Goal: Information Seeking & Learning: Learn about a topic

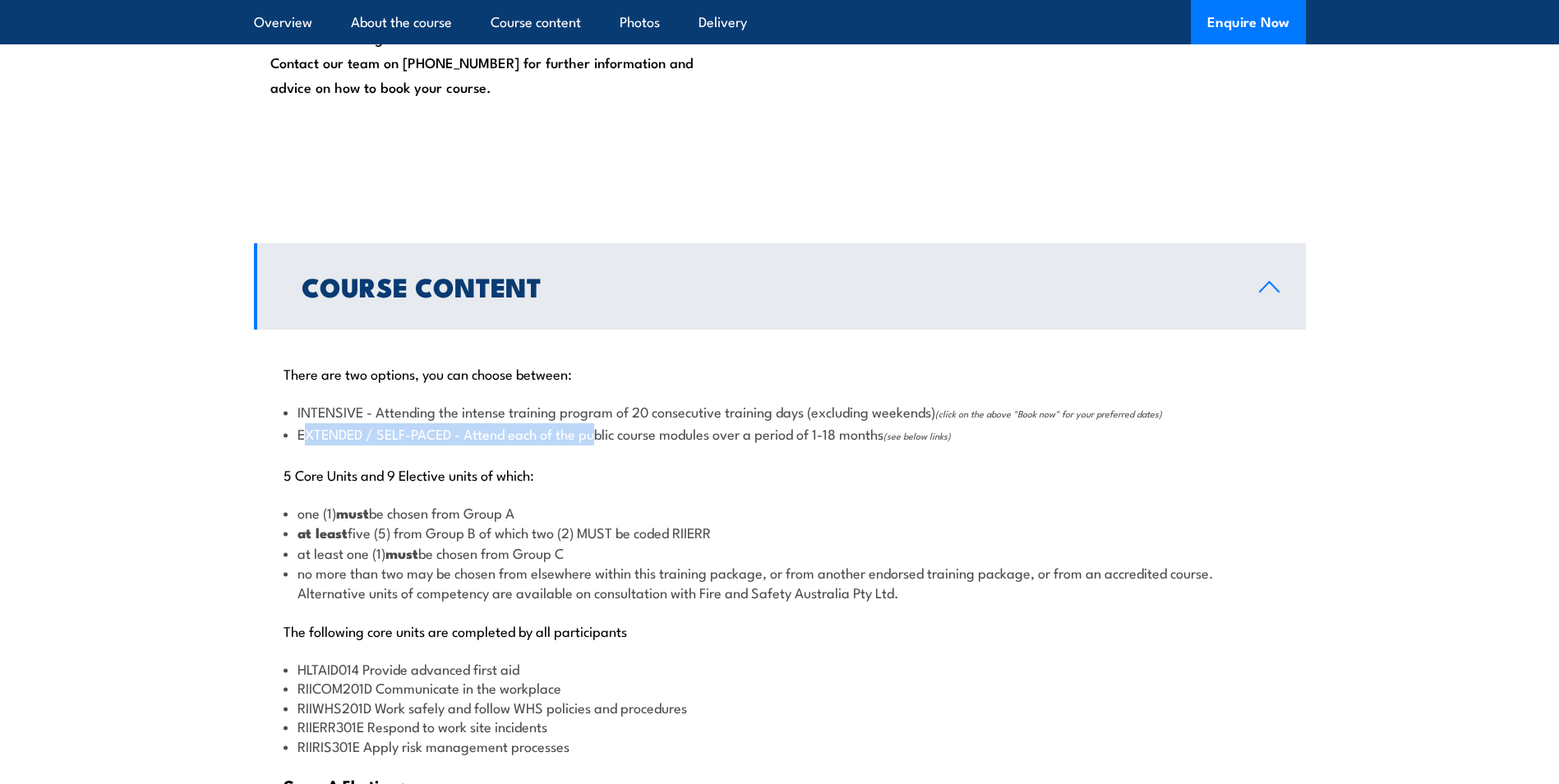
drag, startPoint x: 0, startPoint y: 0, endPoint x: 605, endPoint y: 434, distance: 744.6
click at [605, 434] on li "EXTENDED / SELF-PACED - Attend each of the public course modules over a period …" at bounding box center [780, 434] width 993 height 21
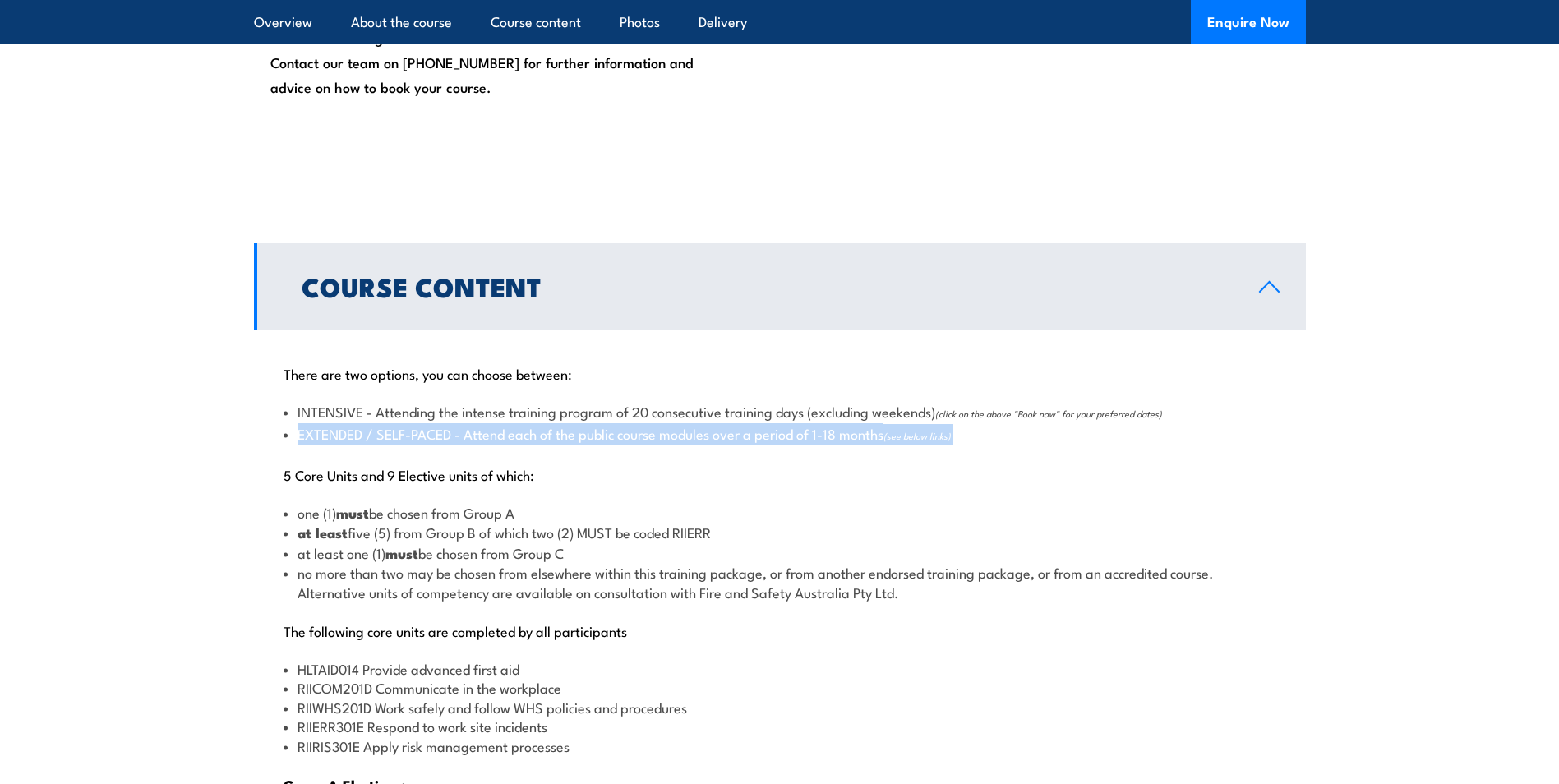
drag, startPoint x: 605, startPoint y: 434, endPoint x: 753, endPoint y: 440, distance: 148.1
click at [753, 440] on li "EXTENDED / SELF-PACED - Attend each of the public course modules over a period …" at bounding box center [780, 434] width 993 height 21
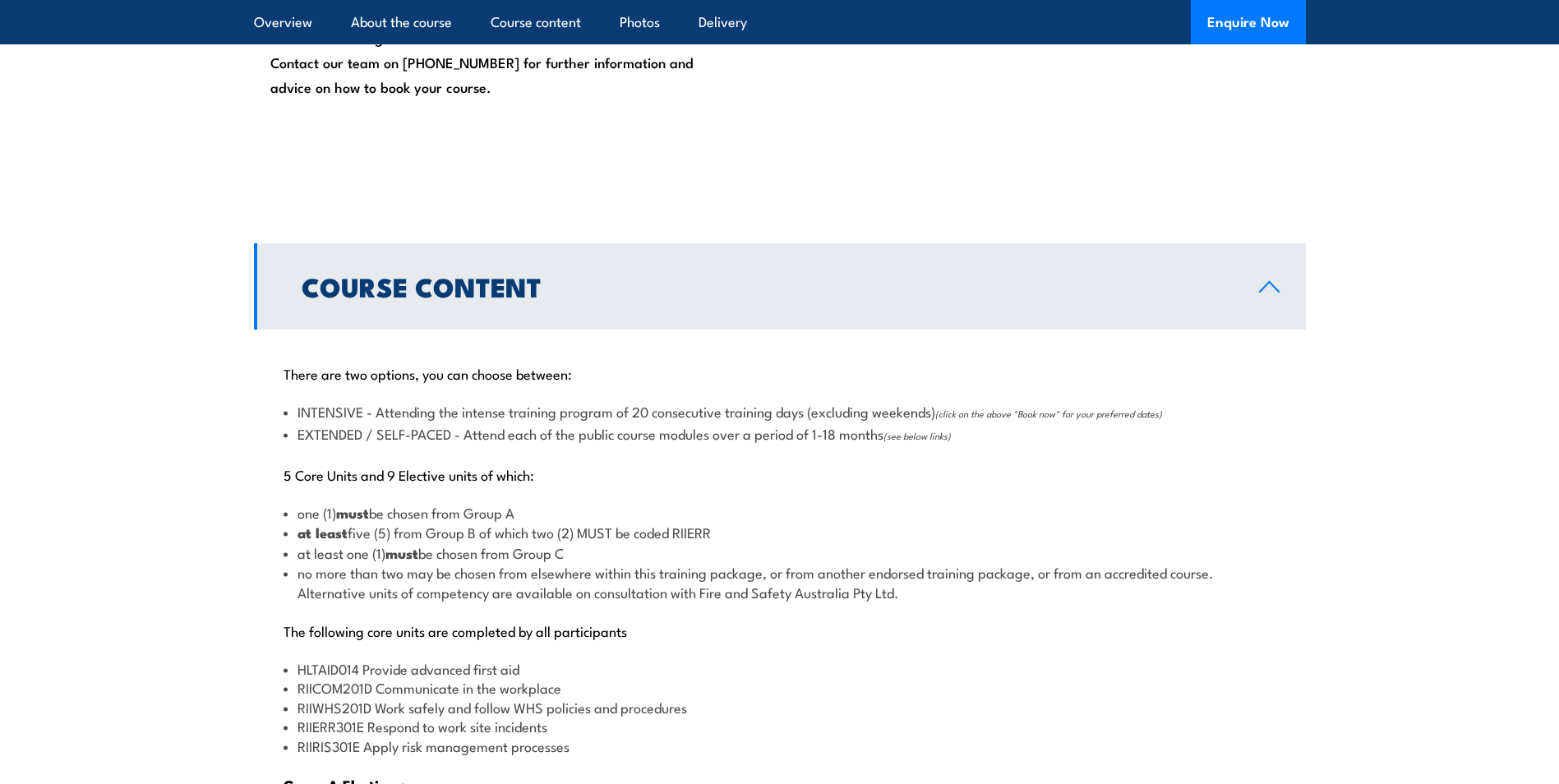
drag, startPoint x: 990, startPoint y: 432, endPoint x: 262, endPoint y: 432, distance: 728.0
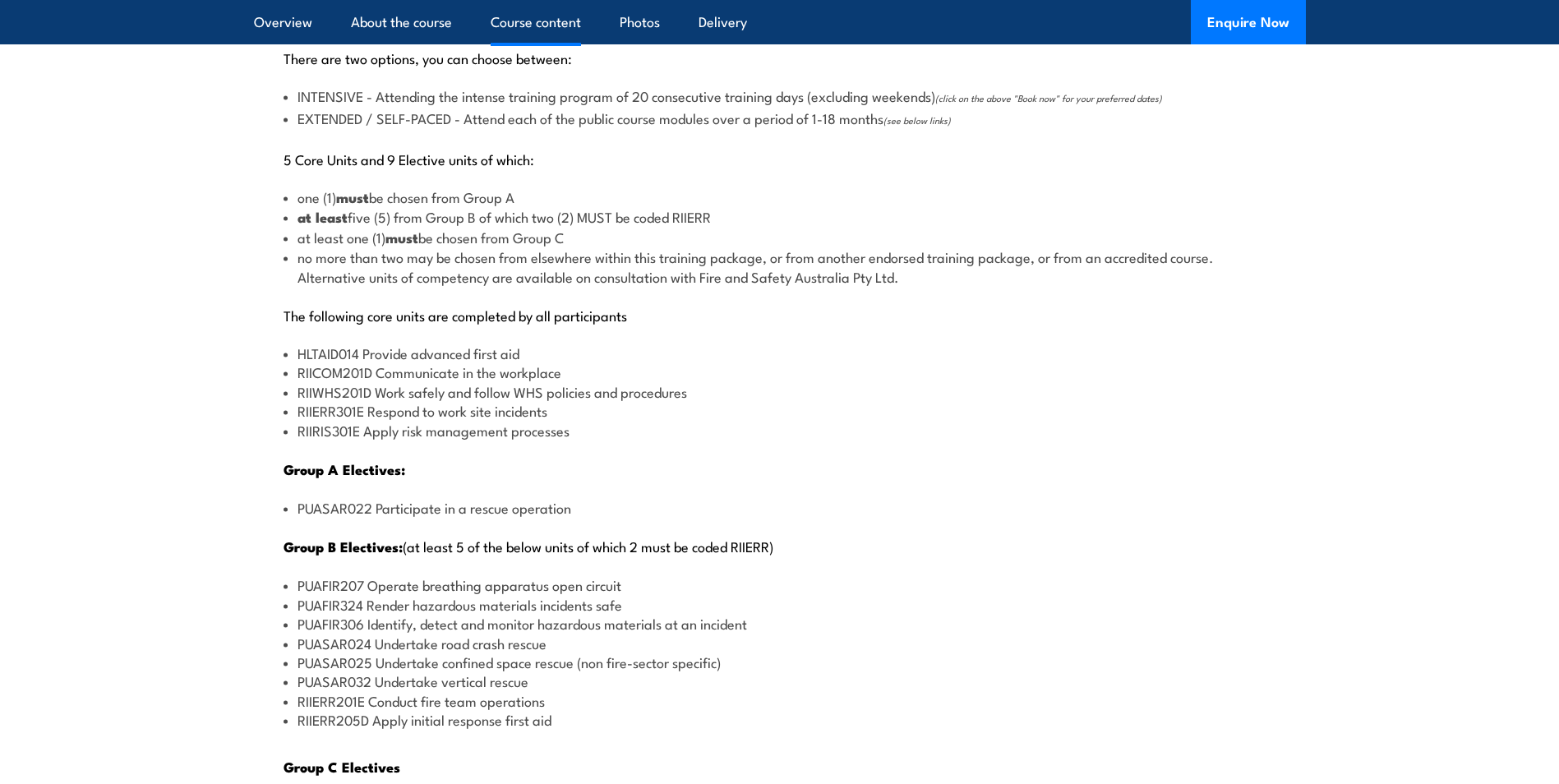
scroll to position [1808, 0]
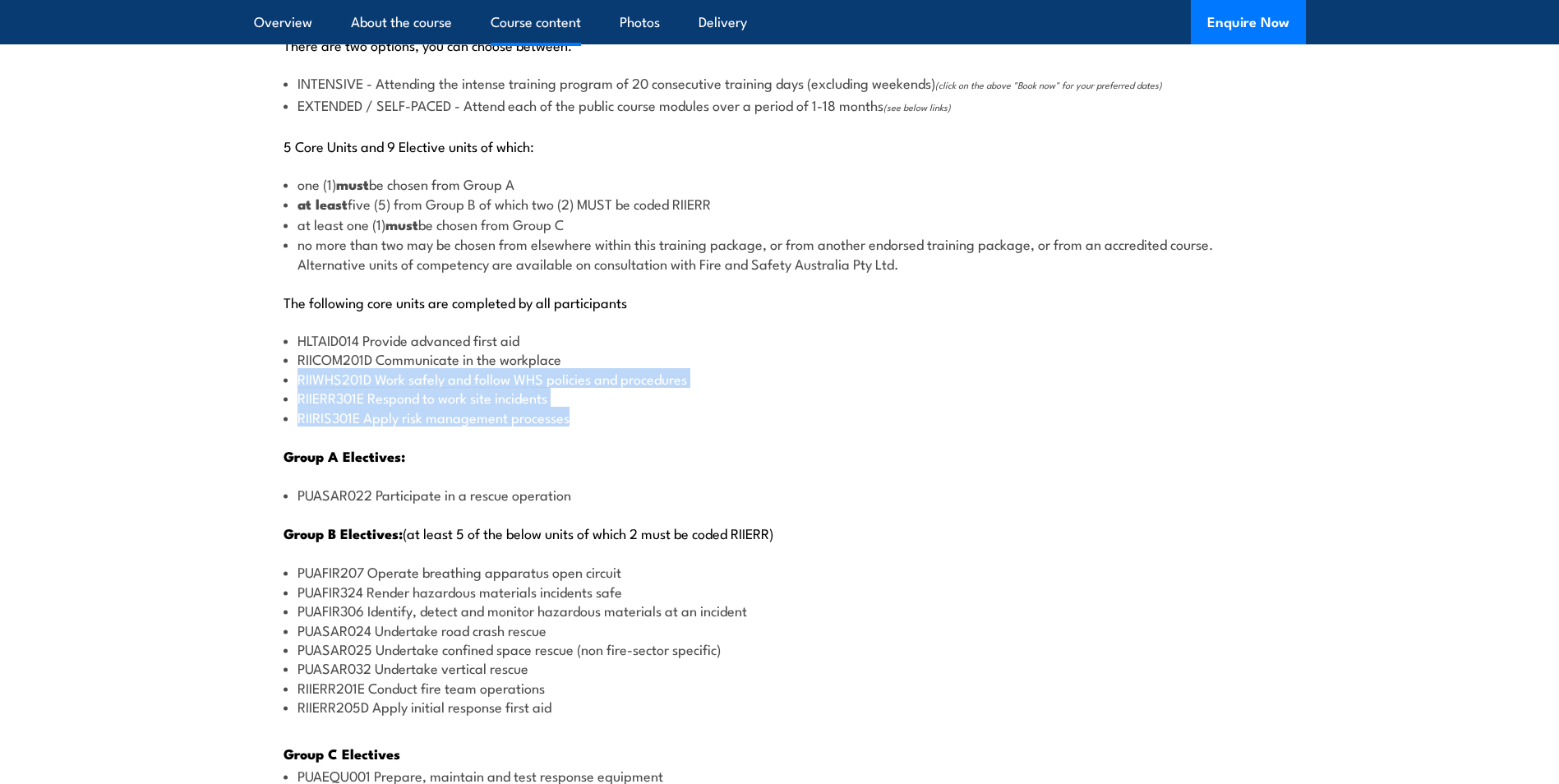
drag, startPoint x: 297, startPoint y: 371, endPoint x: 734, endPoint y: 417, distance: 439.4
click at [734, 417] on ul "HLTAID014 Provide advanced first aid RIICOM201D Communicate in the workplace RI…" at bounding box center [780, 378] width 993 height 96
click at [734, 417] on li "RIIRIS301E Apply risk management processes" at bounding box center [780, 417] width 993 height 19
drag, startPoint x: 690, startPoint y: 418, endPoint x: 277, endPoint y: 337, distance: 420.9
click at [277, 337] on div "There are two options, you can choose between: INTENSIVE - Attending the intens…" at bounding box center [780, 586] width 1052 height 1170
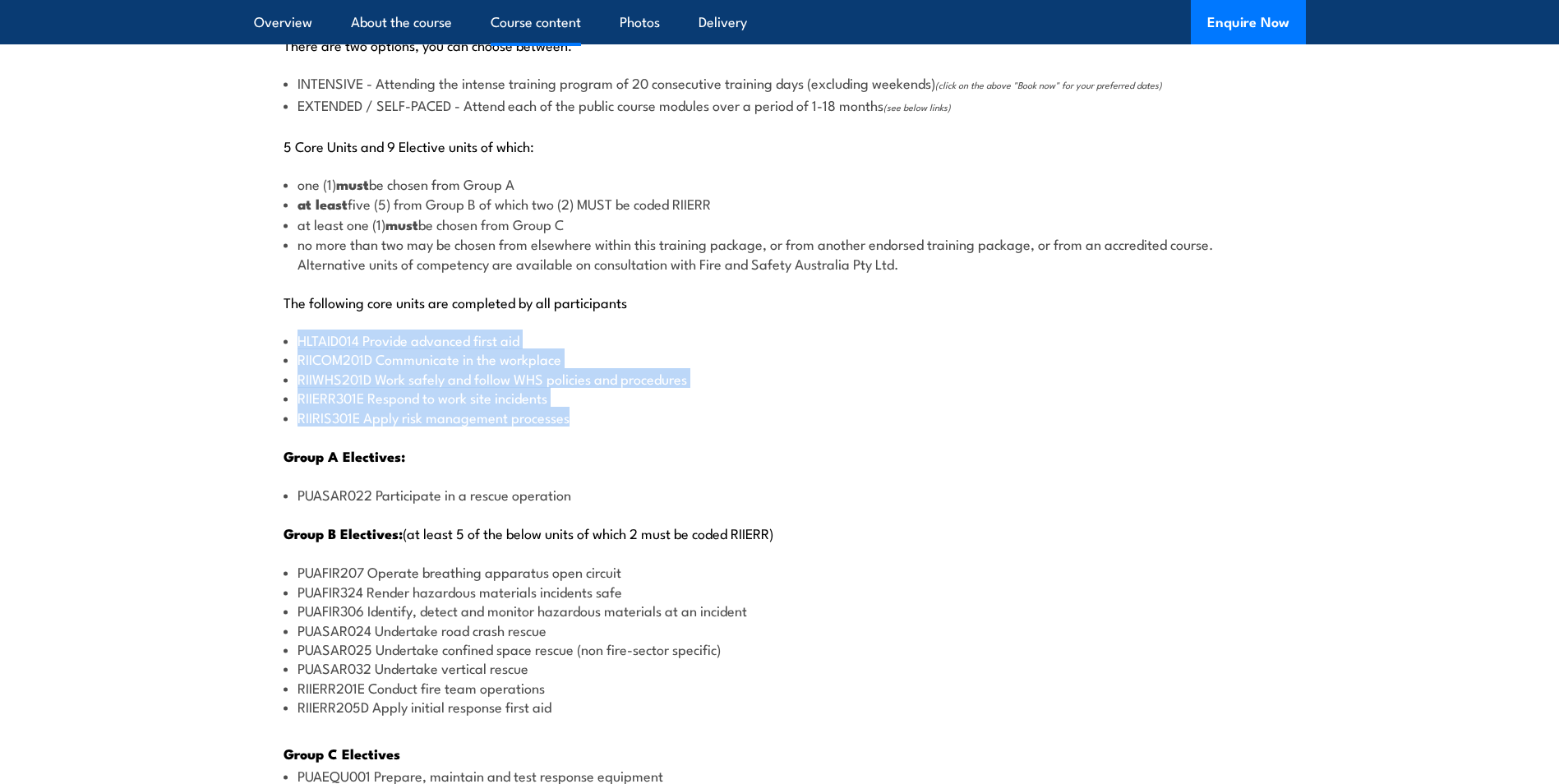
click at [277, 337] on div "There are two options, you can choose between: INTENSIVE - Attending the intens…" at bounding box center [780, 586] width 1052 height 1170
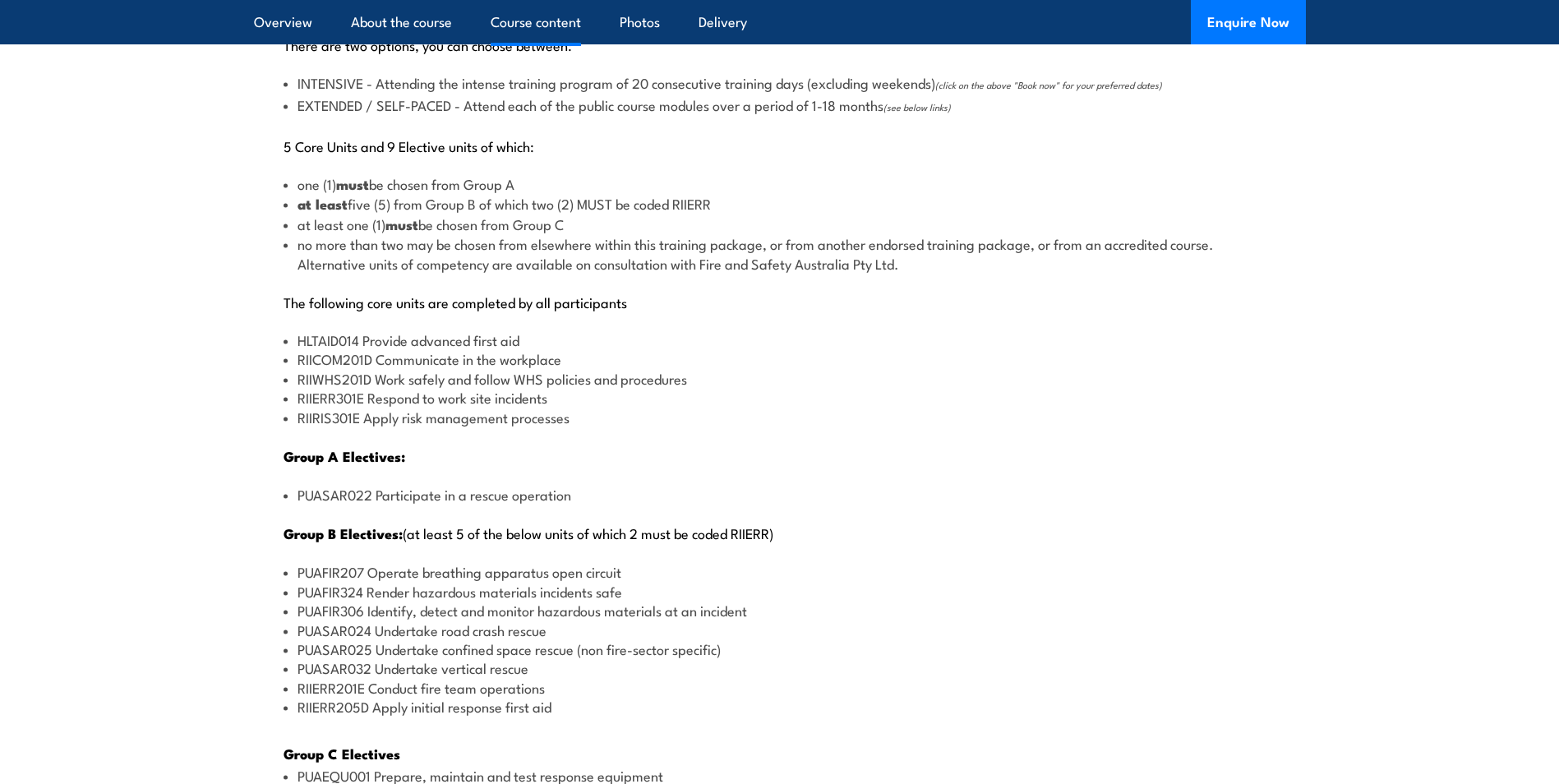
click at [315, 336] on li "HLTAID014 Provide advanced first aid" at bounding box center [780, 339] width 993 height 19
drag, startPoint x: 315, startPoint y: 336, endPoint x: 311, endPoint y: 364, distance: 28.3
click at [311, 364] on li "RIICOM201D Communicate in the workplace" at bounding box center [780, 359] width 993 height 19
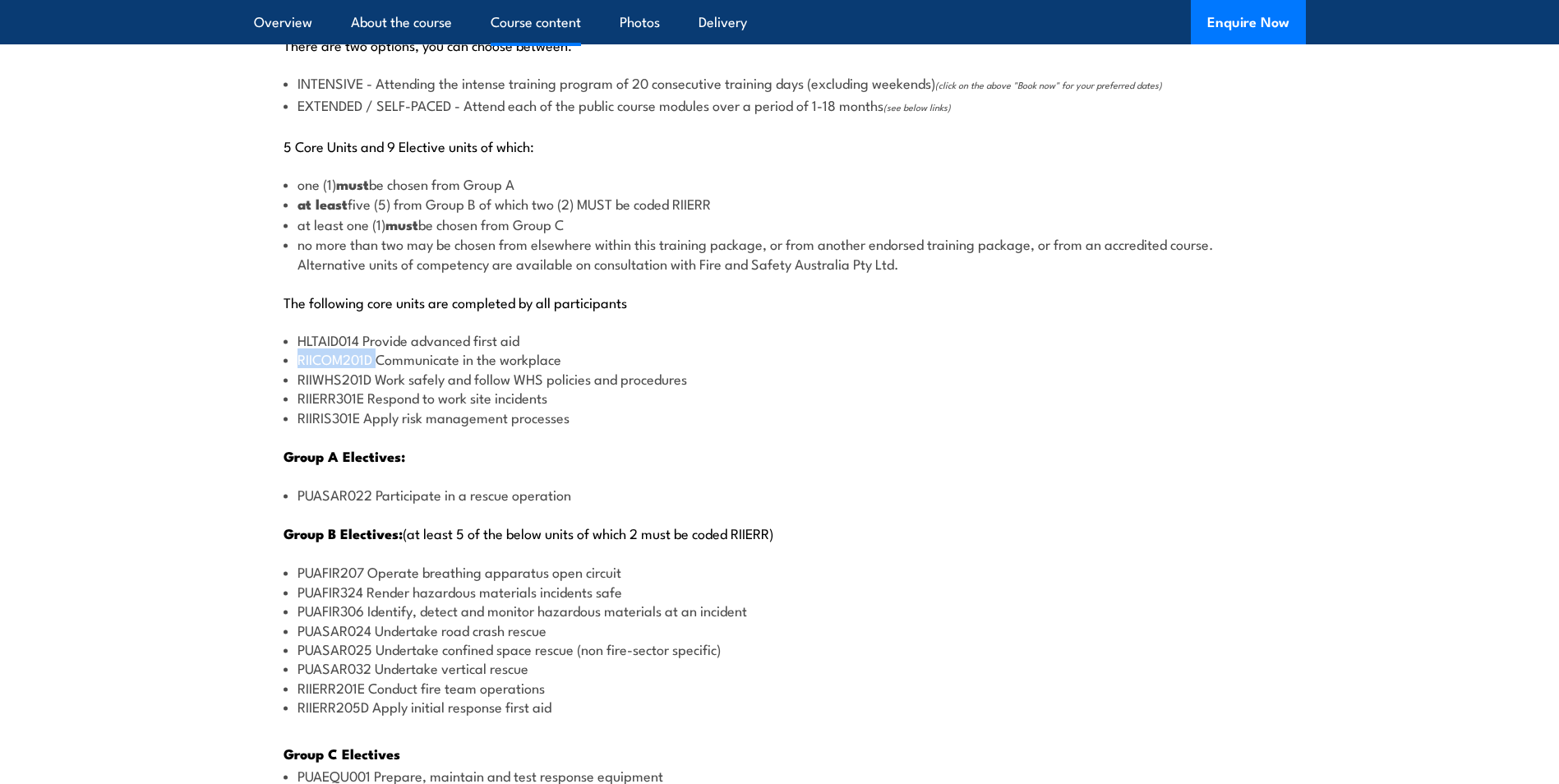
click at [311, 364] on li "RIICOM201D Communicate in the workplace" at bounding box center [780, 359] width 993 height 19
drag, startPoint x: 311, startPoint y: 364, endPoint x: 262, endPoint y: 358, distance: 49.4
click at [262, 358] on div "There are two options, you can choose between: INTENSIVE - Attending the intens…" at bounding box center [780, 586] width 1052 height 1170
drag, startPoint x: 292, startPoint y: 452, endPoint x: 534, endPoint y: 445, distance: 242.1
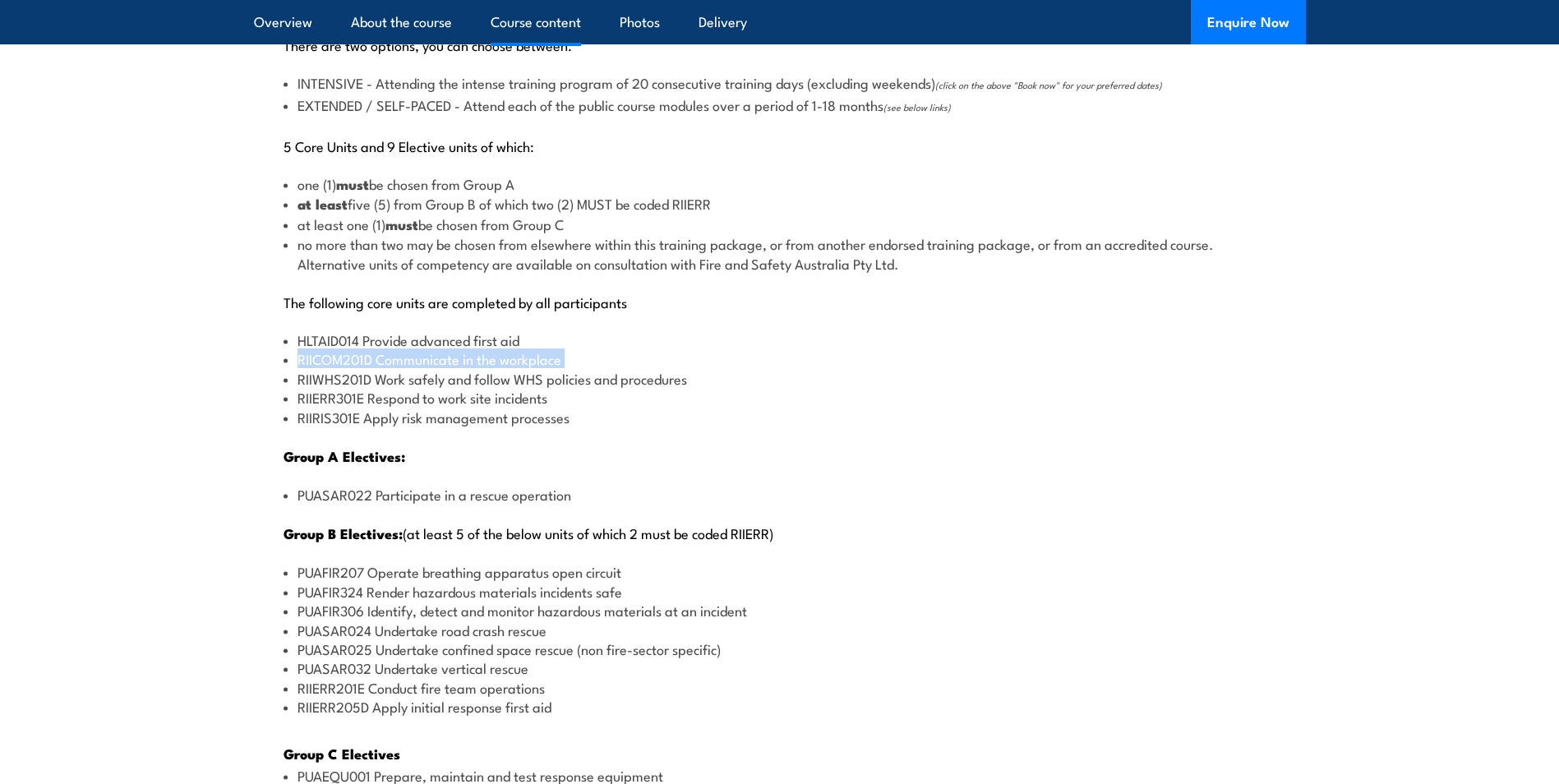
click at [534, 445] on div "There are two options, you can choose between: INTENSIVE - Attending the intens…" at bounding box center [780, 586] width 1052 height 1170
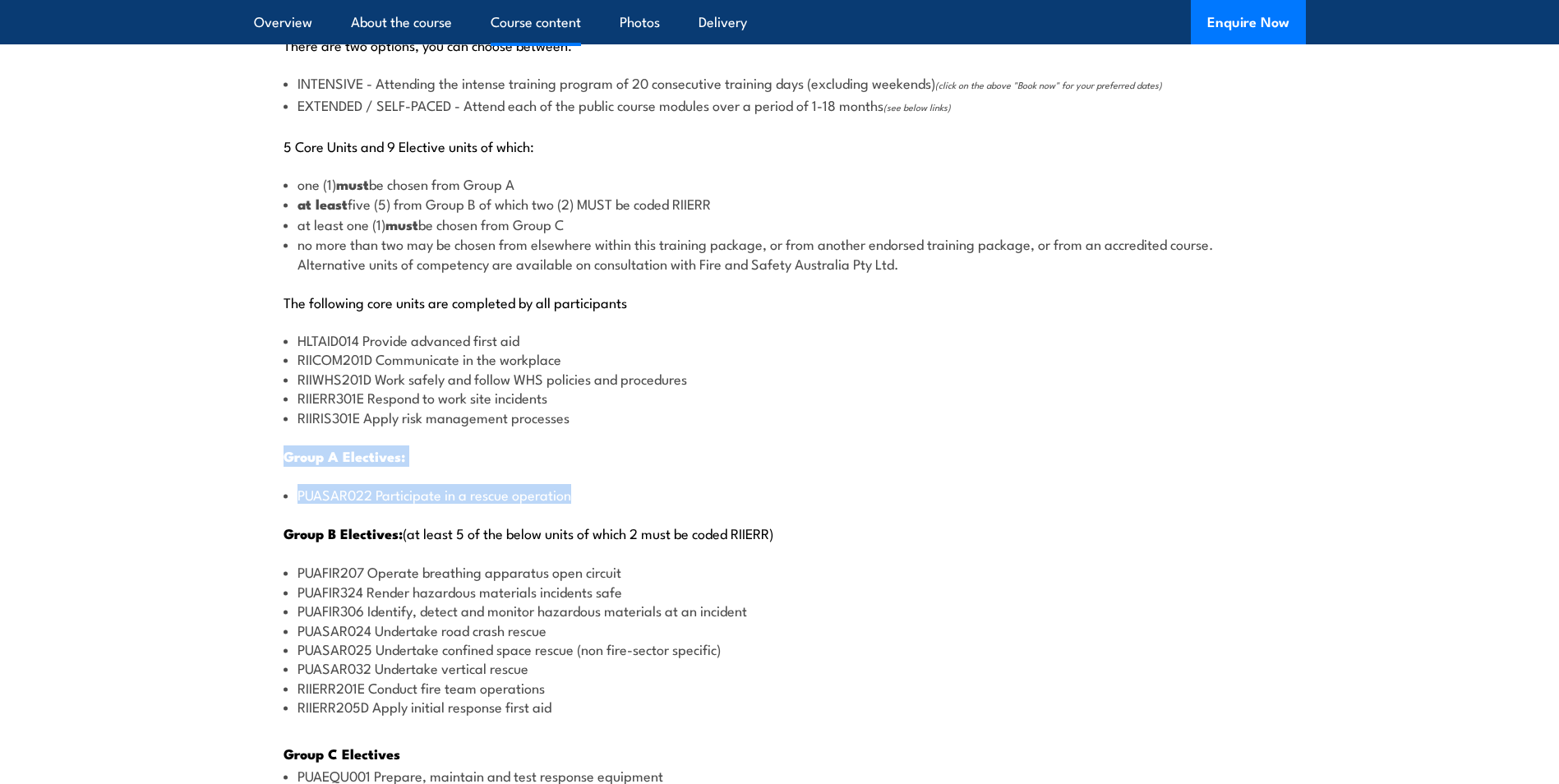
drag, startPoint x: 624, startPoint y: 493, endPoint x: 217, endPoint y: 450, distance: 409.3
click at [217, 450] on section "Course Content There are two options, you can choose between: INTENSIVE - Atten…" at bounding box center [780, 631] width 1559 height 1435
drag, startPoint x: 217, startPoint y: 450, endPoint x: 222, endPoint y: 462, distance: 13.0
click at [222, 462] on section "Course Content There are two options, you can choose between: INTENSIVE - Atten…" at bounding box center [780, 631] width 1559 height 1435
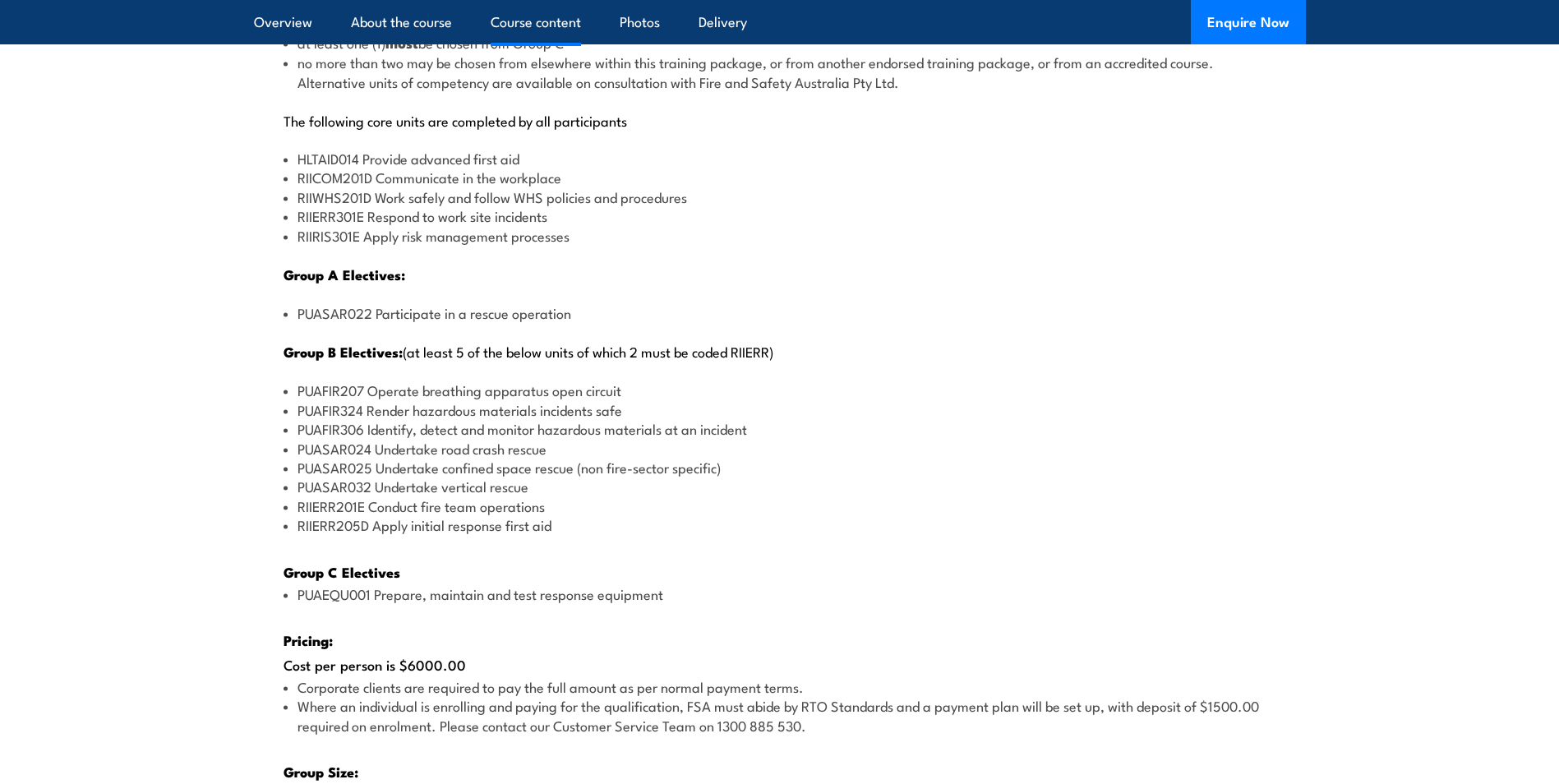
scroll to position [1973, 0]
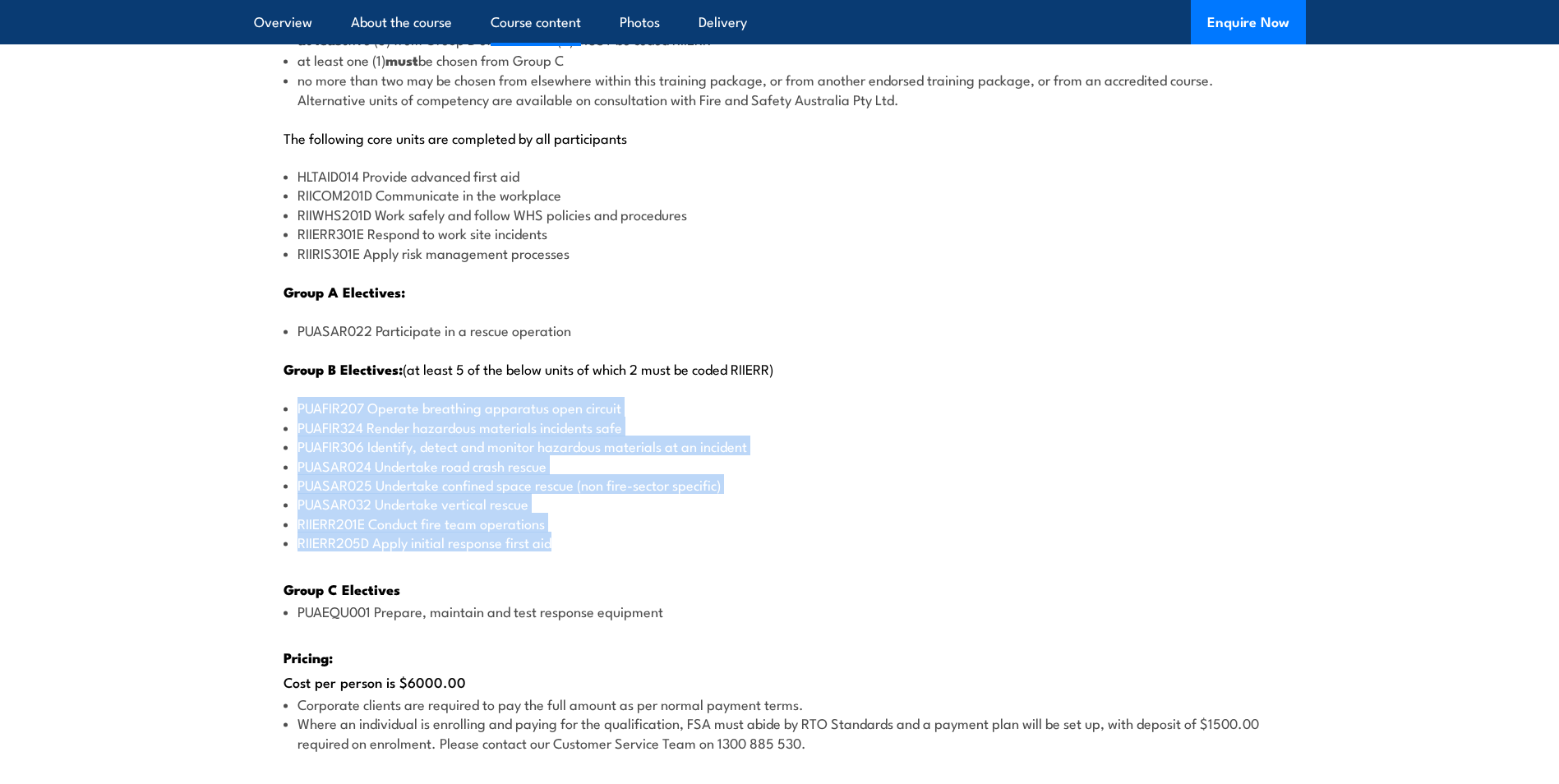
drag, startPoint x: 380, startPoint y: 402, endPoint x: 776, endPoint y: 536, distance: 418.1
click at [776, 536] on ul "PUAFIR207 Operate breathing apparatus open circuit PUAFIR324 Render hazardous m…" at bounding box center [780, 474] width 993 height 153
click at [776, 536] on li "RIIERR205D Apply initial response first aid" at bounding box center [780, 542] width 993 height 19
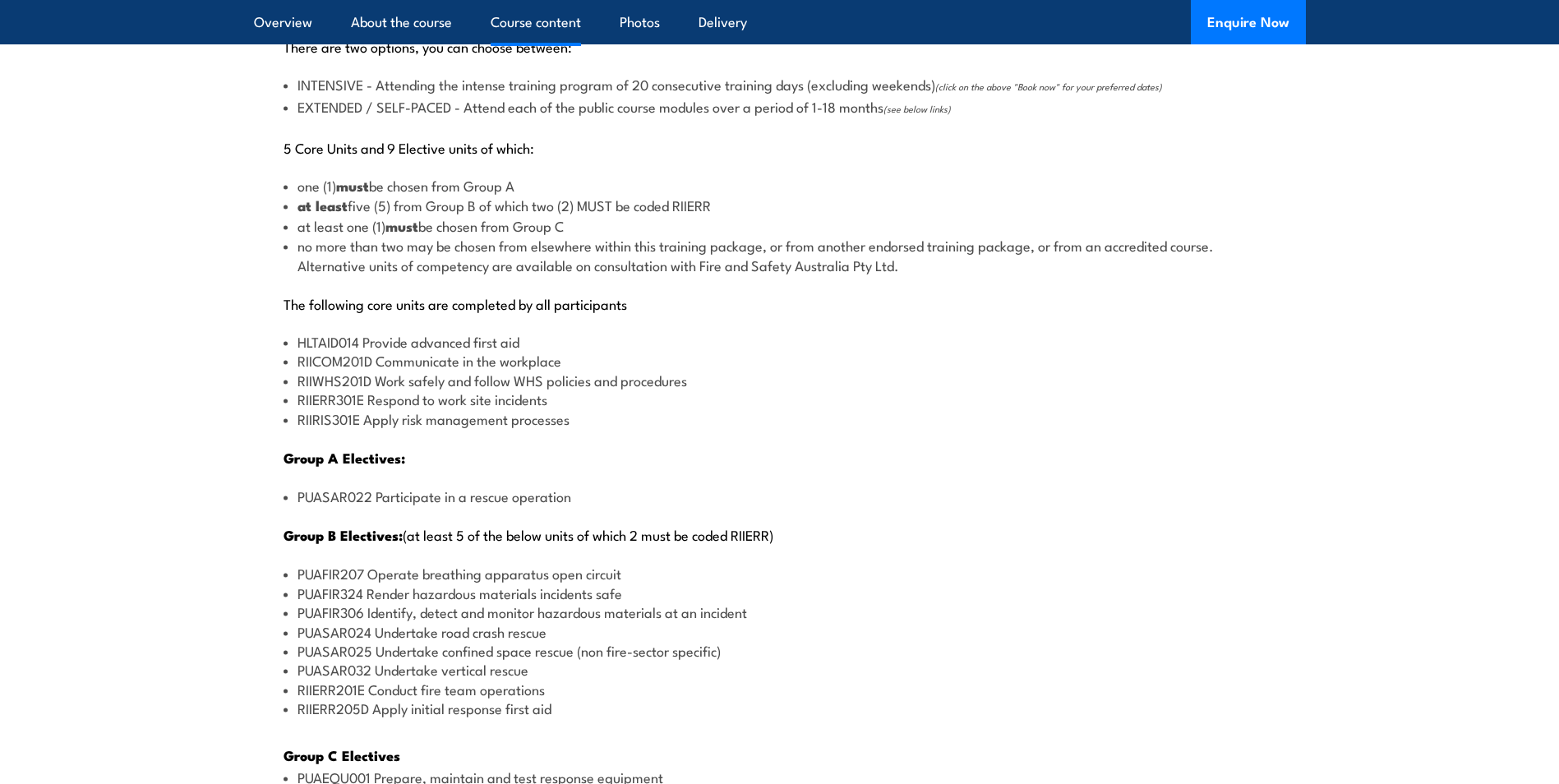
scroll to position [1808, 0]
drag, startPoint x: 275, startPoint y: 312, endPoint x: 715, endPoint y: 311, distance: 440.0
click at [715, 311] on div "There are two options, you can choose between: INTENSIVE - Attending the intens…" at bounding box center [780, 586] width 1052 height 1170
drag, startPoint x: 557, startPoint y: 306, endPoint x: 331, endPoint y: 305, distance: 226.0
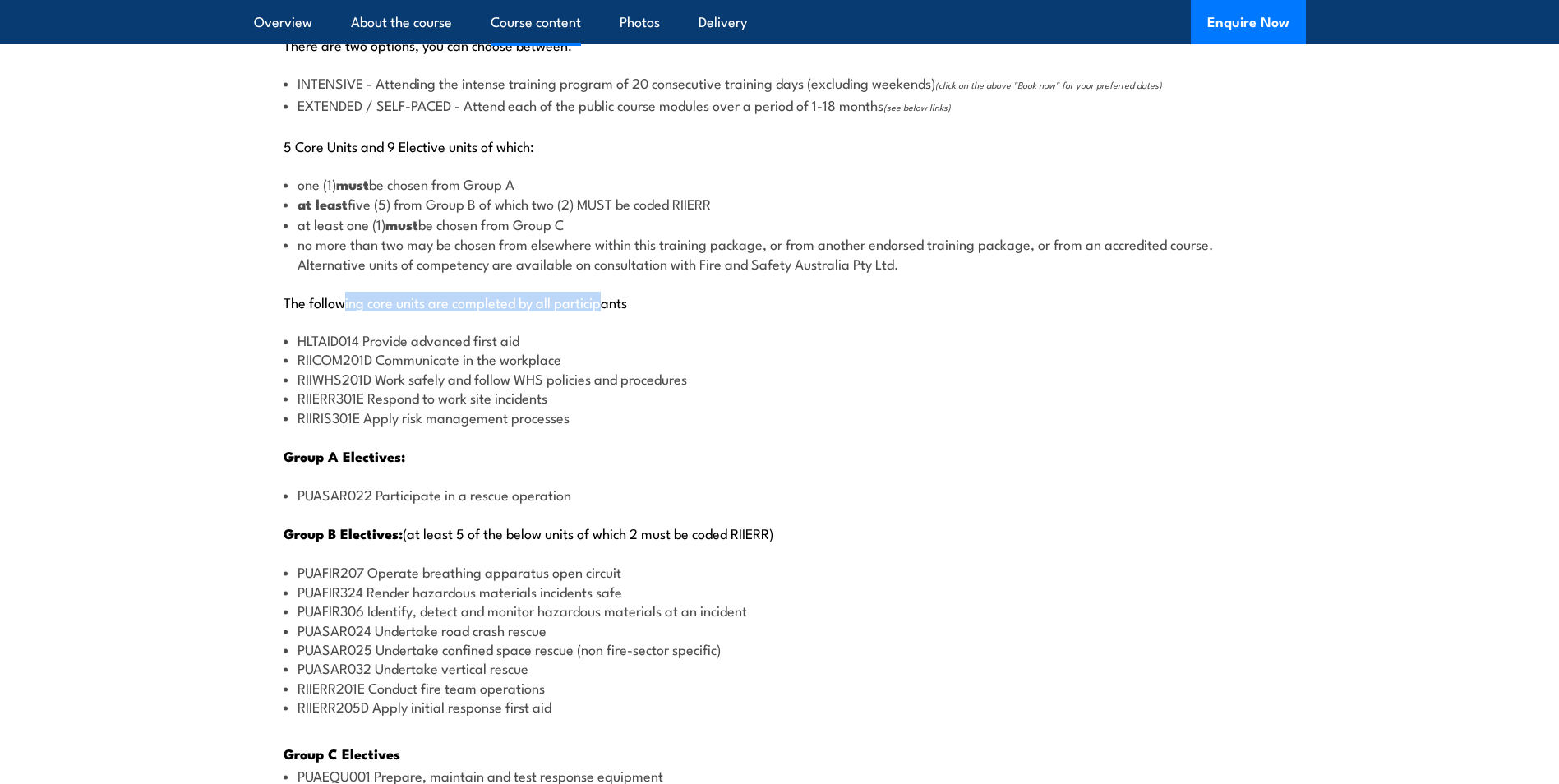
click at [331, 305] on p "The following core units are completed by all participants" at bounding box center [780, 301] width 993 height 17
drag, startPoint x: 272, startPoint y: 396, endPoint x: 641, endPoint y: 432, distance: 370.8
click at [641, 432] on div "There are two options, you can choose between: INTENSIVE - Attending the intens…" at bounding box center [780, 586] width 1052 height 1170
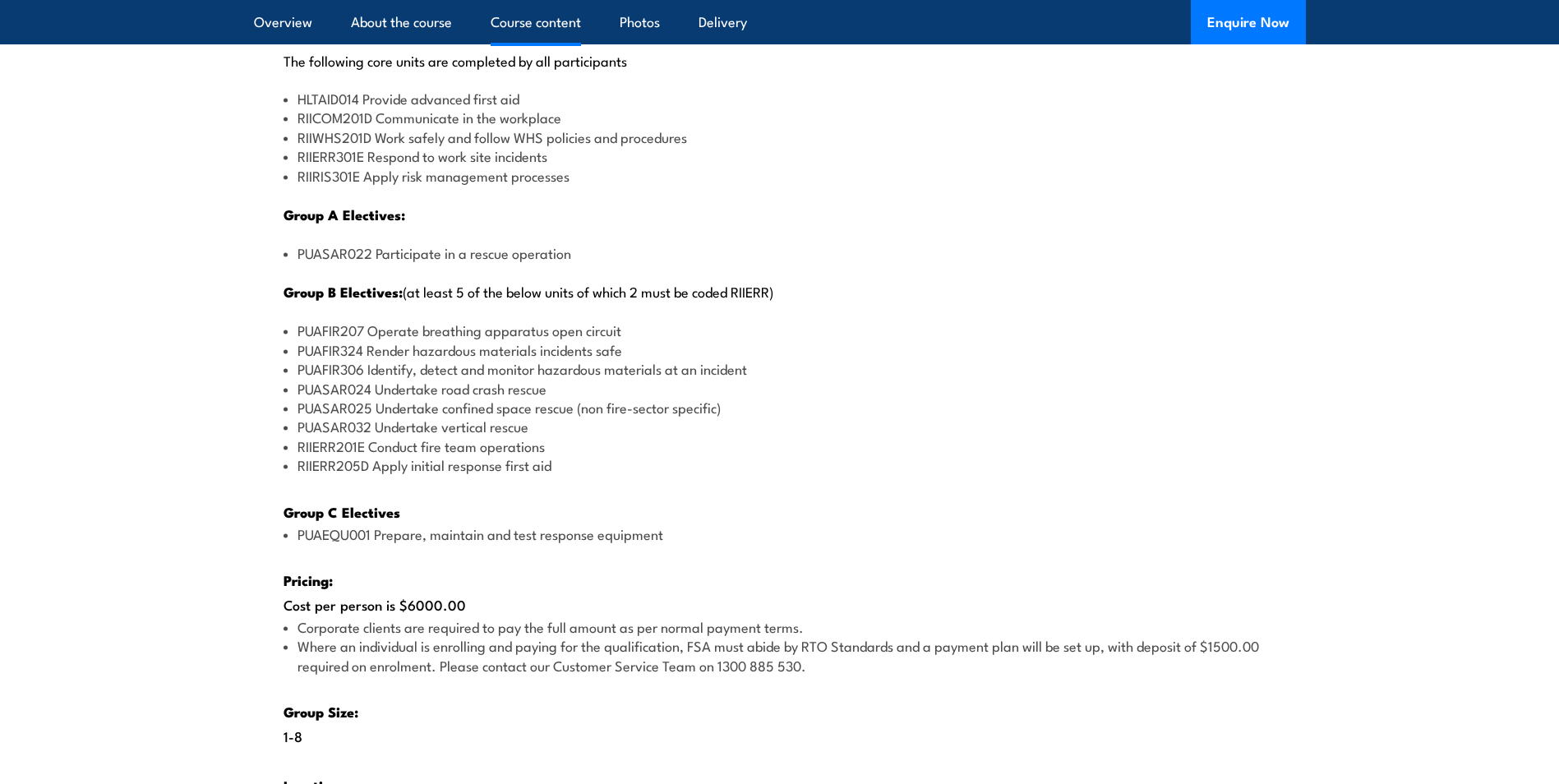
scroll to position [2054, 0]
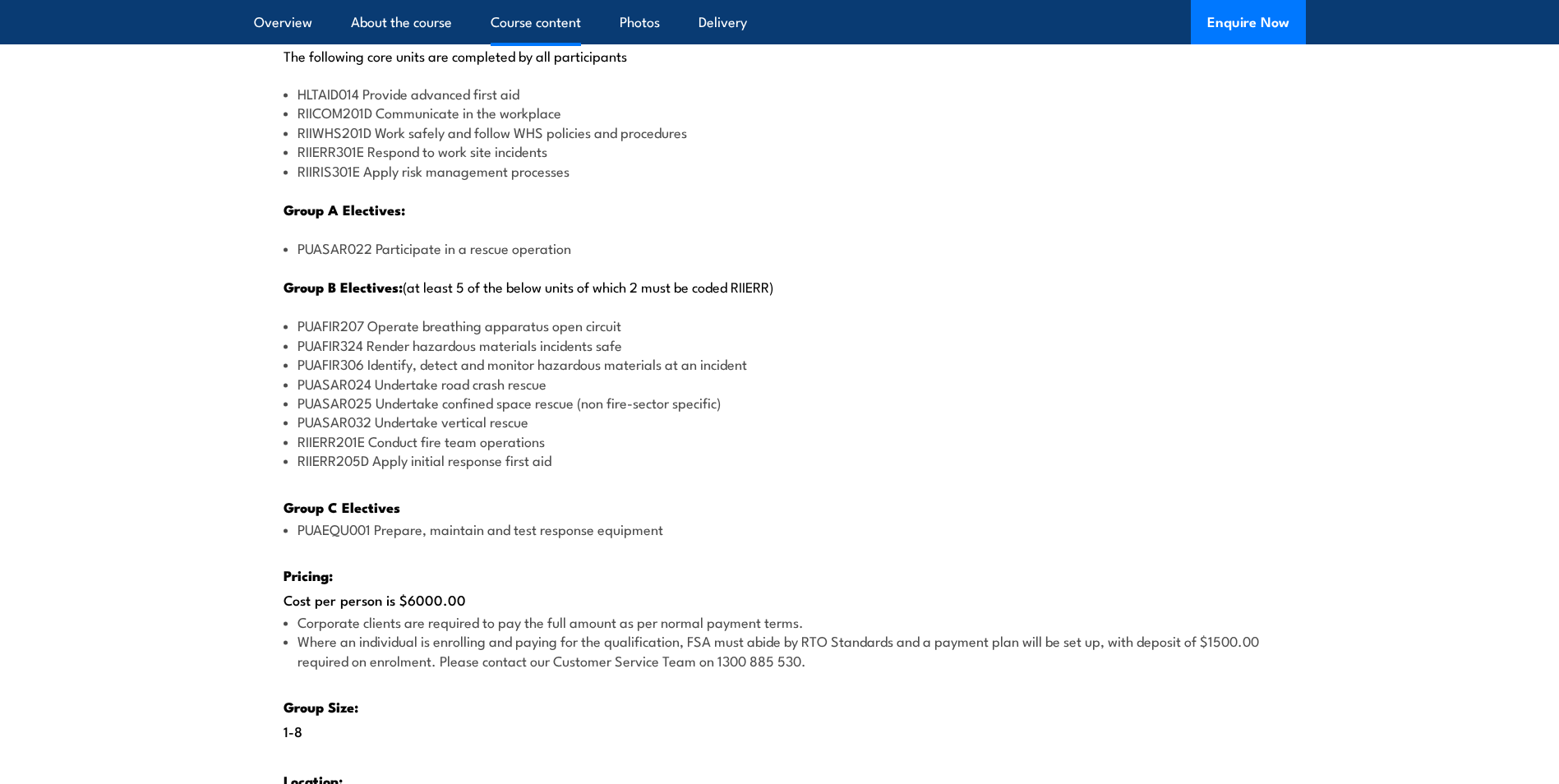
click at [394, 238] on li "PUASAR022 Participate in a rescue operation" at bounding box center [780, 247] width 993 height 19
drag, startPoint x: 394, startPoint y: 238, endPoint x: 345, endPoint y: 286, distance: 68.6
click at [345, 286] on strong "Group B Electives:" at bounding box center [343, 286] width 119 height 21
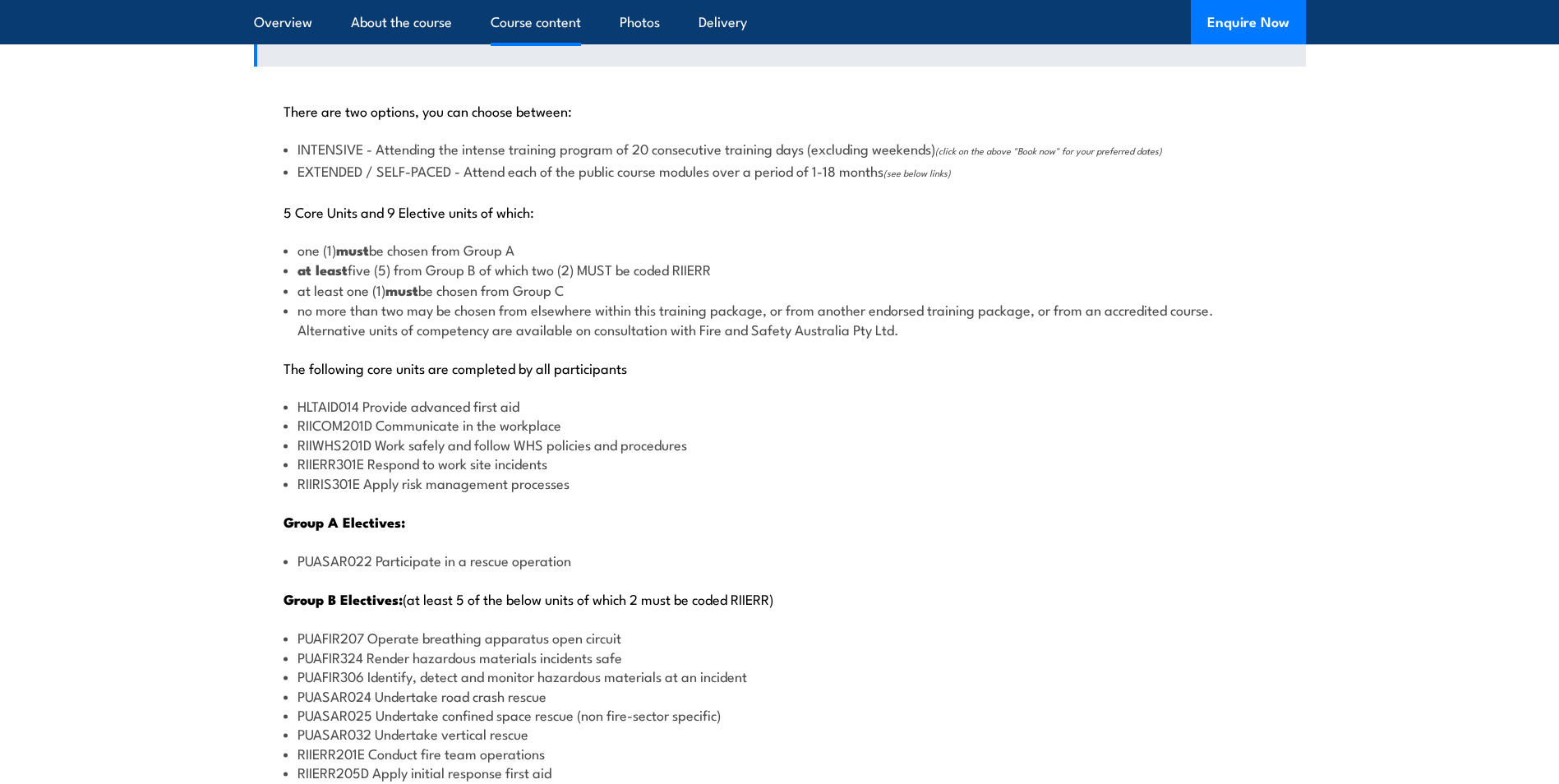
scroll to position [1726, 0]
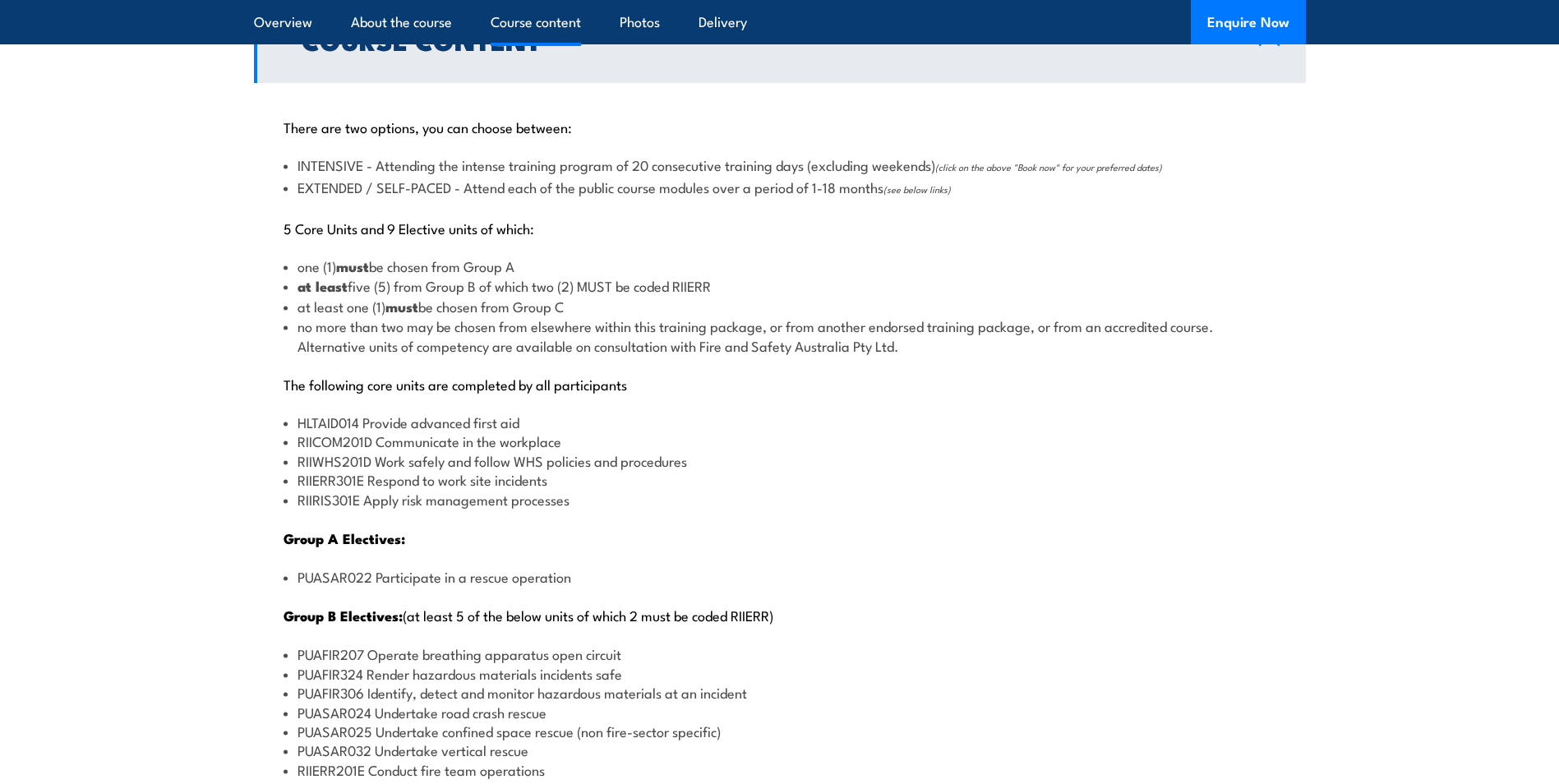
drag, startPoint x: 294, startPoint y: 272, endPoint x: 611, endPoint y: 265, distance: 317.1
click at [611, 265] on li "one (1) must be chosen from Group A" at bounding box center [780, 266] width 993 height 20
drag, startPoint x: 315, startPoint y: 284, endPoint x: 702, endPoint y: 282, distance: 387.0
click at [702, 282] on li "at least five (5) from Group B of which two (2) MUST be coded RIIERR" at bounding box center [780, 286] width 993 height 20
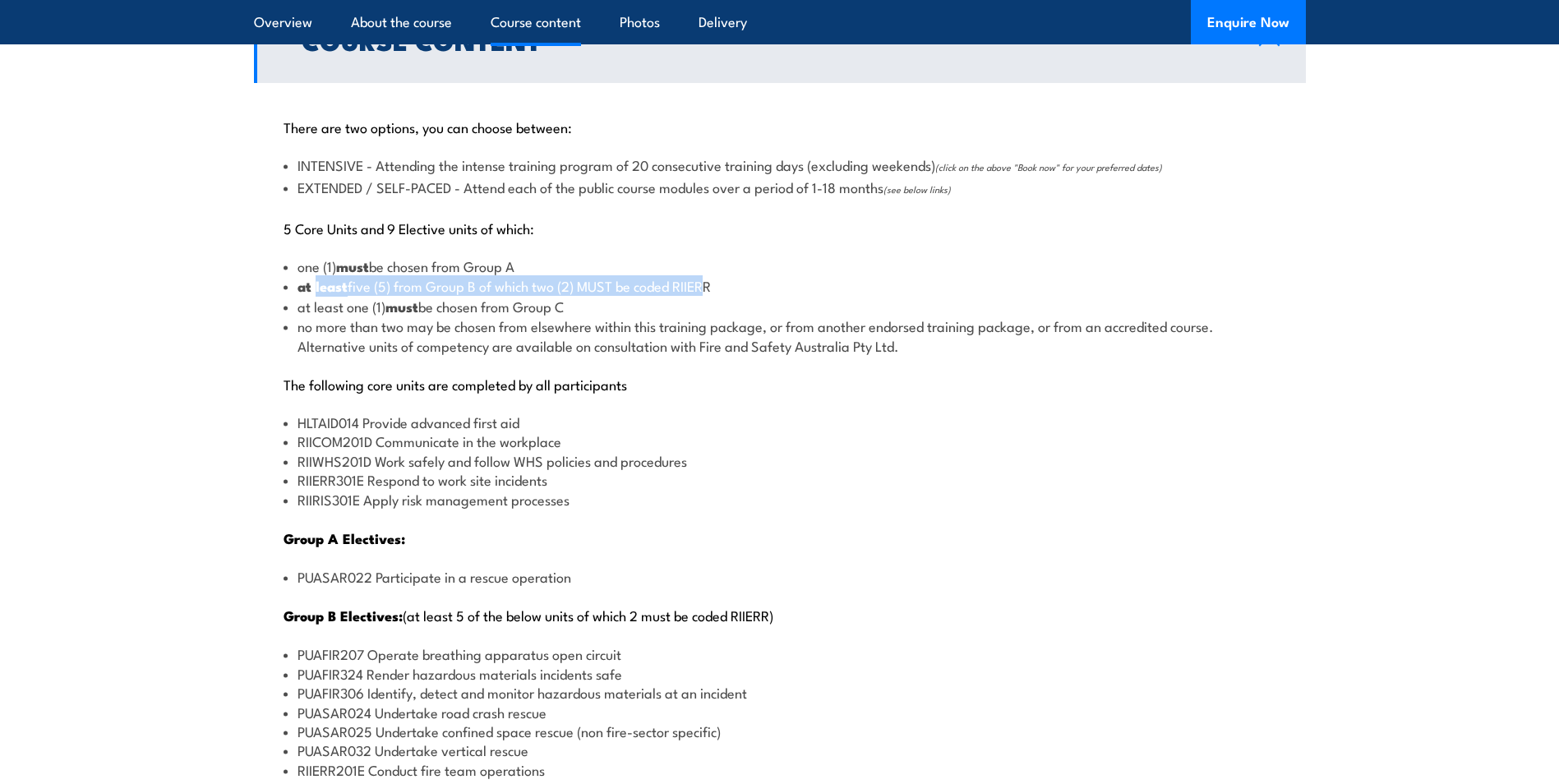
click at [702, 282] on li "at least five (5) from Group B of which two (2) MUST be coded RIIERR" at bounding box center [780, 286] width 993 height 20
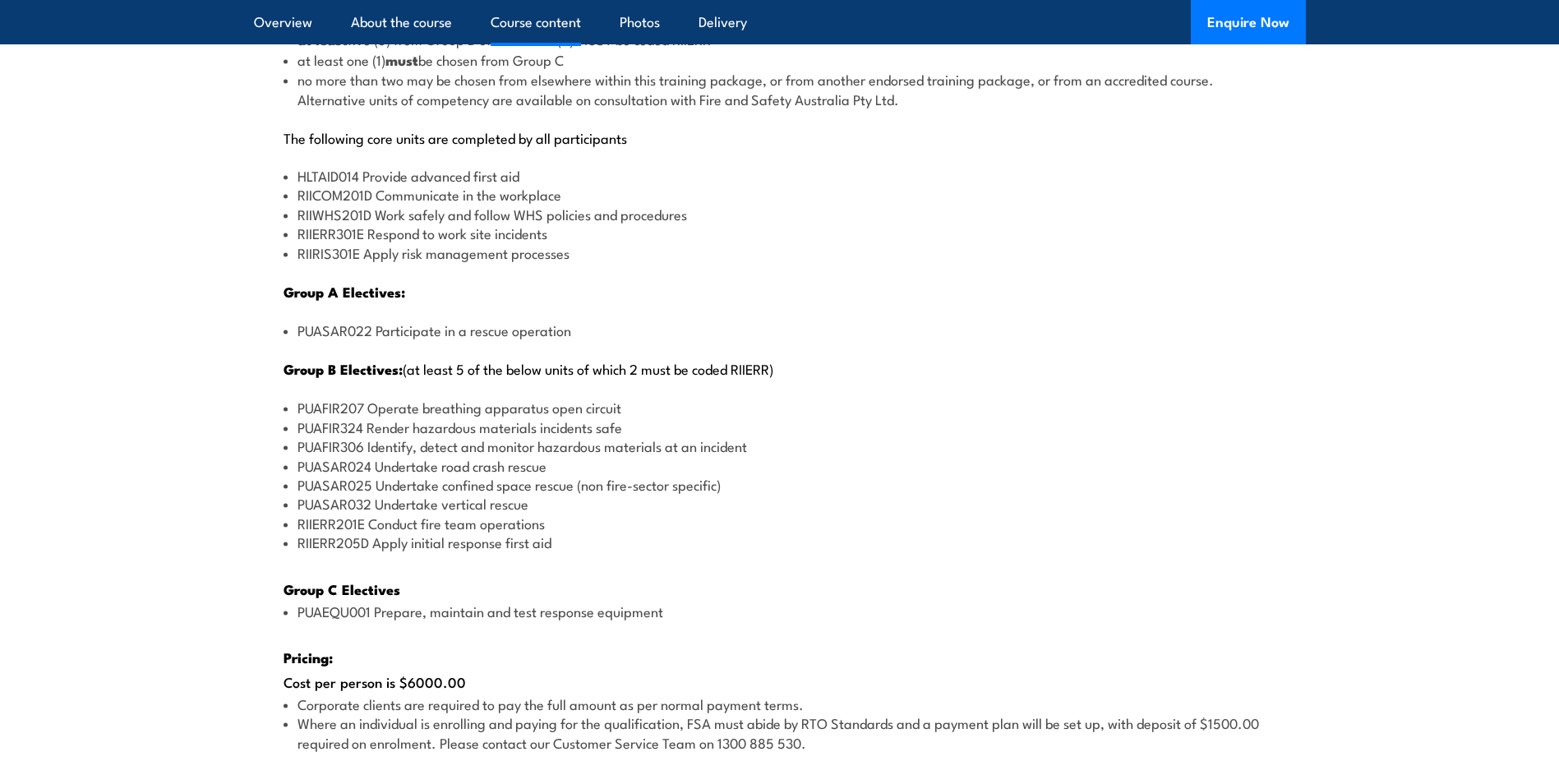
scroll to position [1643, 0]
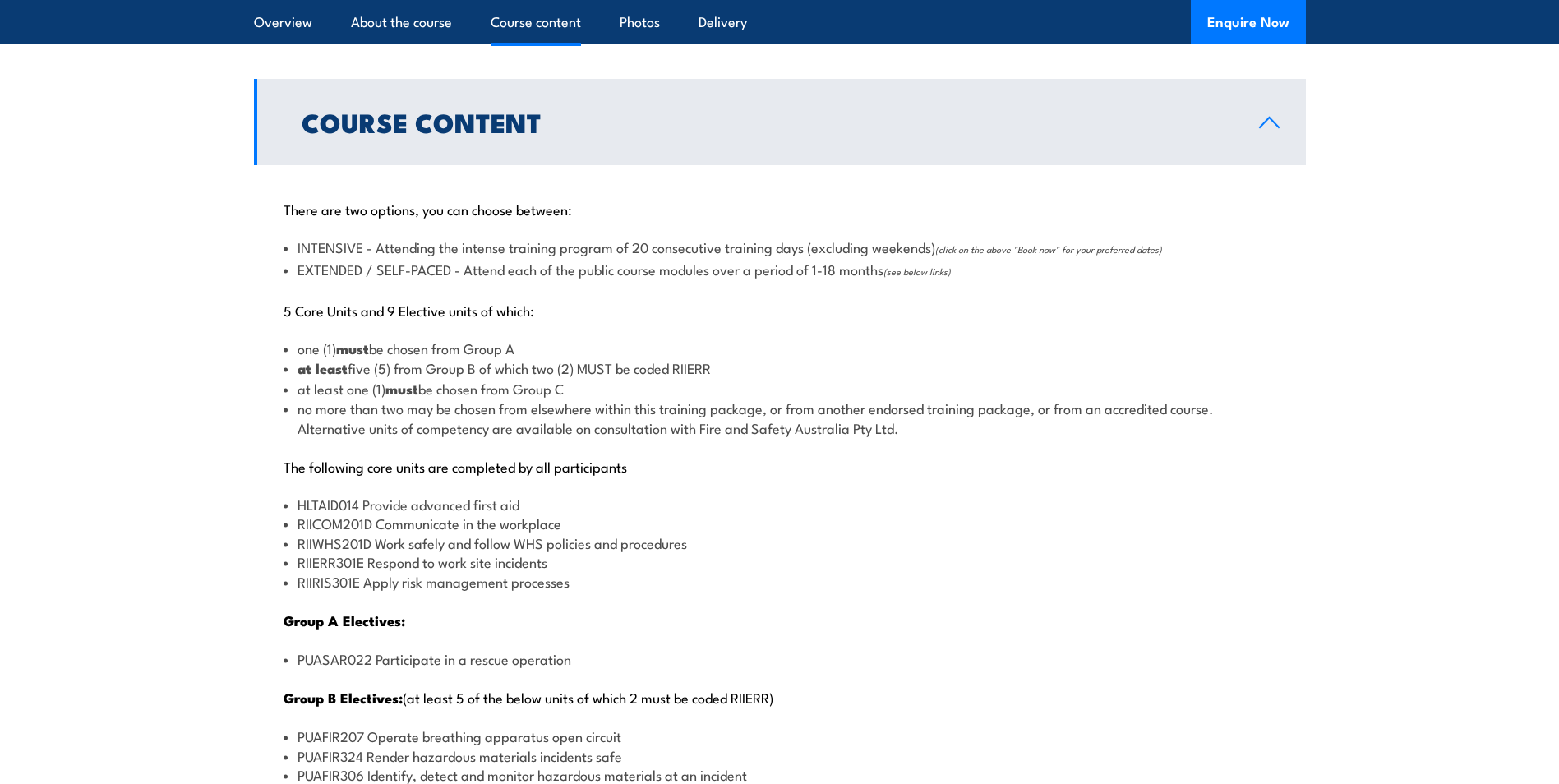
click at [471, 369] on li "at least five (5) from Group B of which two (2) MUST be coded RIIERR" at bounding box center [780, 367] width 993 height 20
drag, startPoint x: 471, startPoint y: 369, endPoint x: 540, endPoint y: 390, distance: 72.1
click at [540, 390] on li "at least one (1) must be chosen from Group C" at bounding box center [780, 388] width 993 height 20
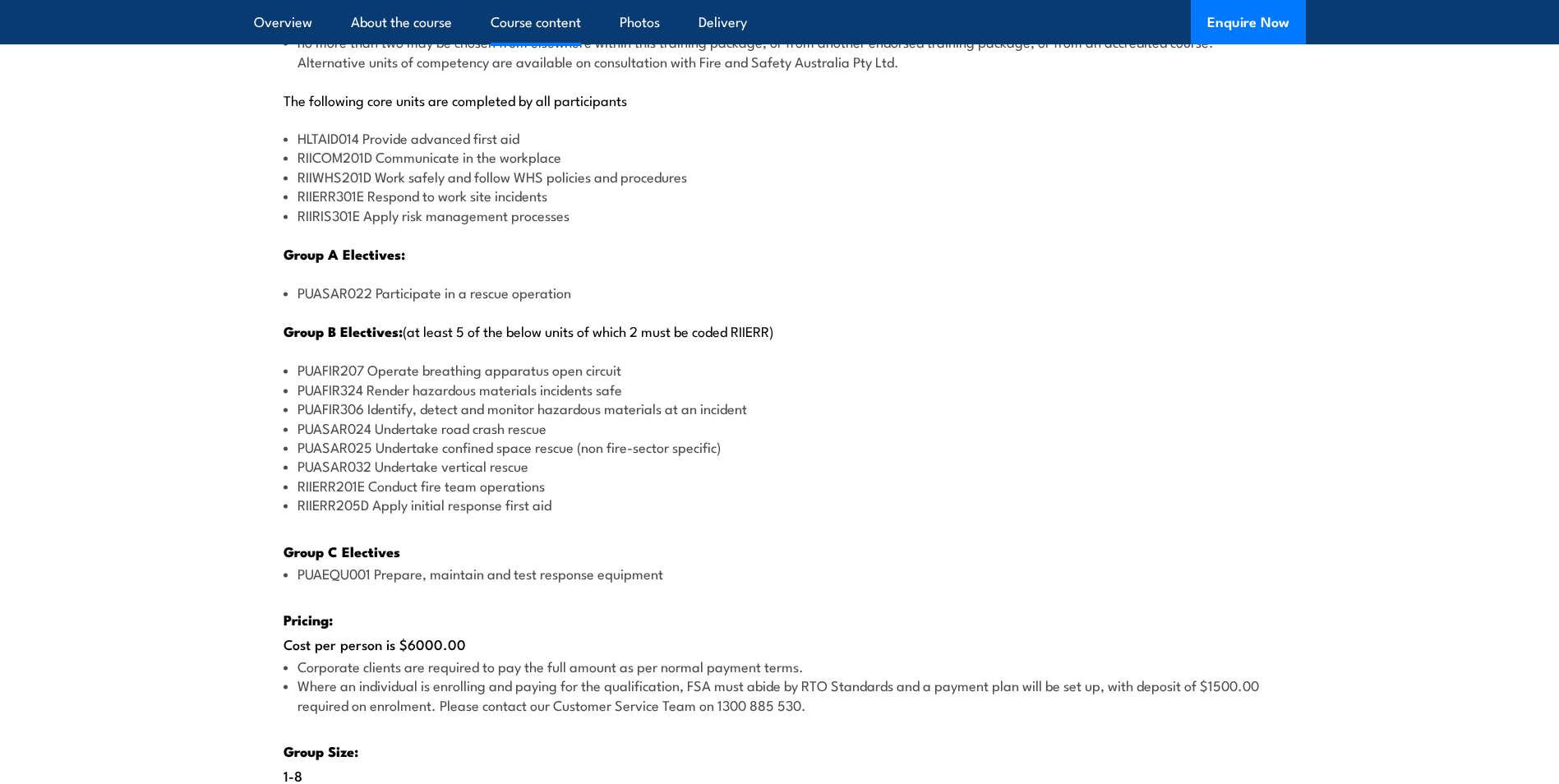
scroll to position [2137, 0]
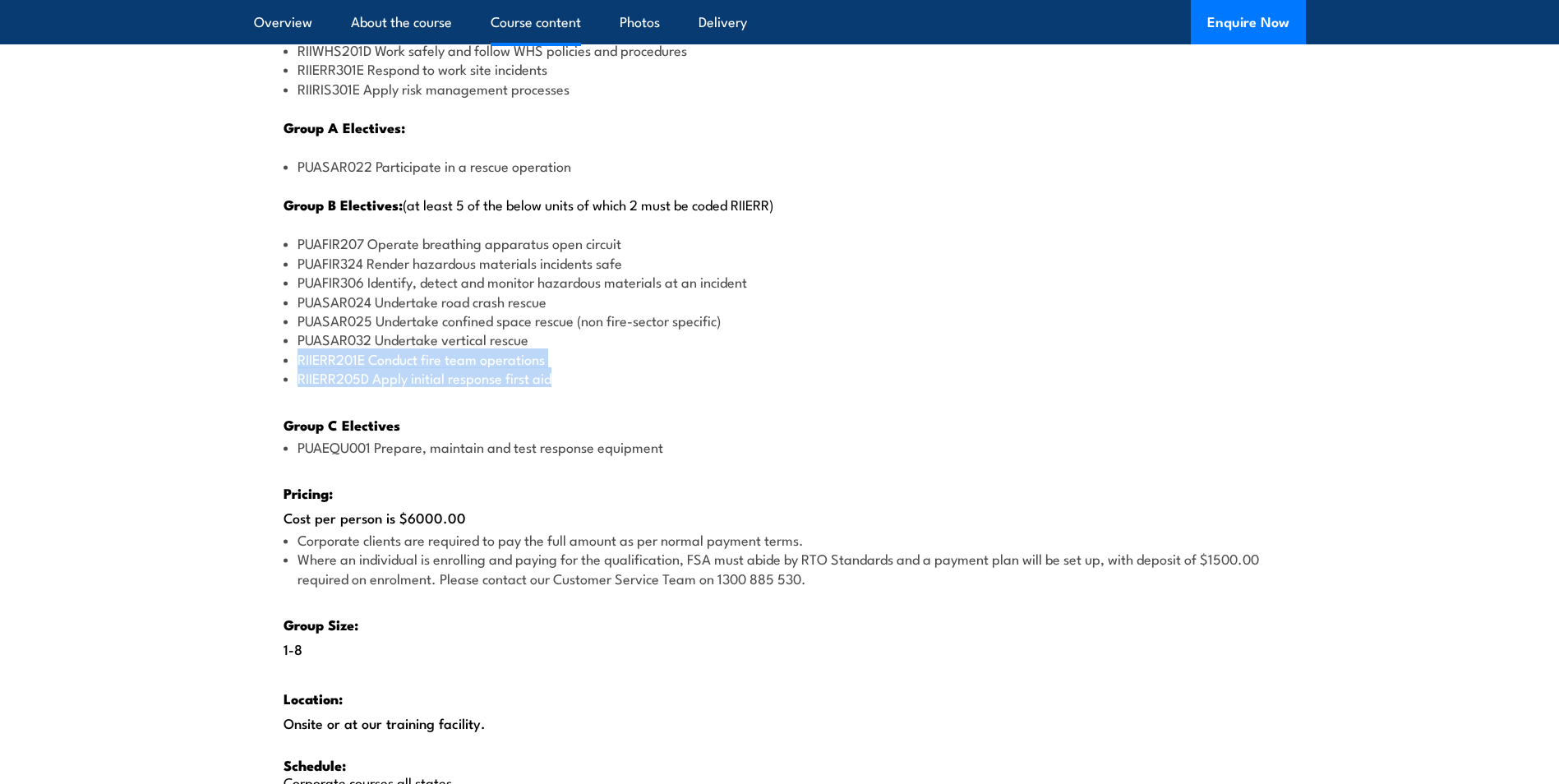
drag, startPoint x: 608, startPoint y: 374, endPoint x: 281, endPoint y: 358, distance: 327.4
click at [281, 358] on div "There are two options, you can choose between: INTENSIVE - Attending the intens…" at bounding box center [780, 257] width 1052 height 1170
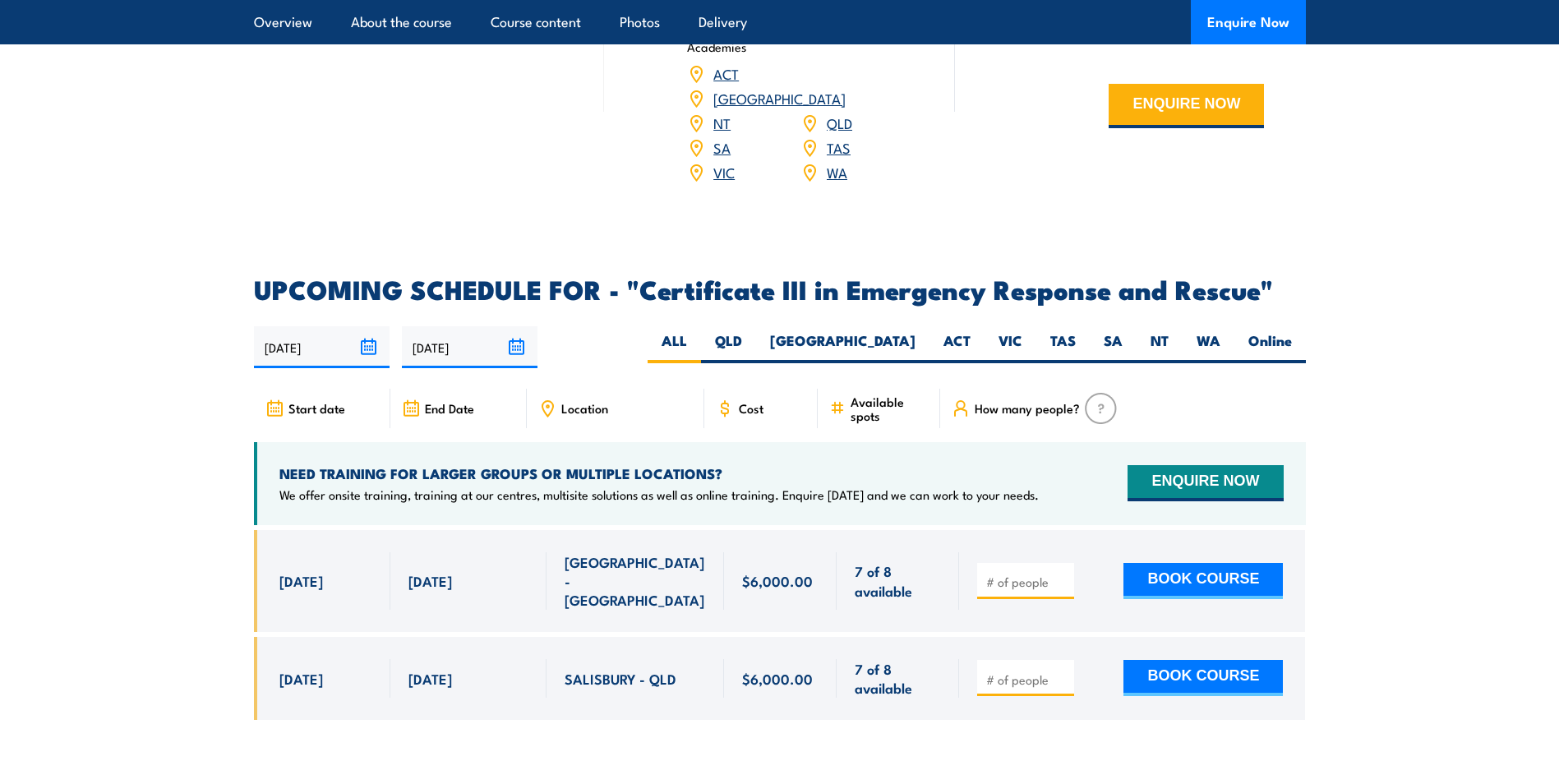
scroll to position [3616, 0]
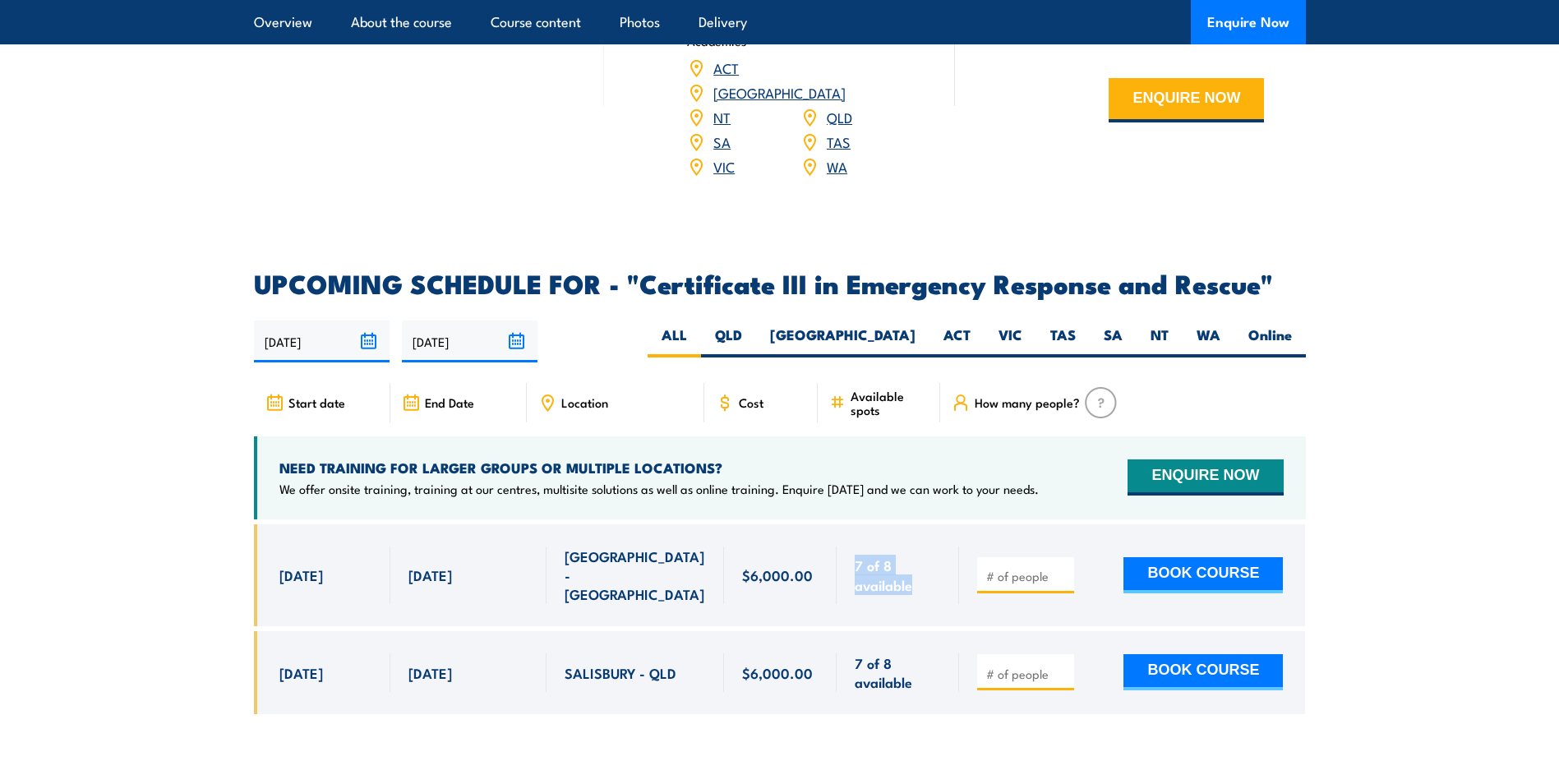
drag, startPoint x: 913, startPoint y: 553, endPoint x: 845, endPoint y: 519, distance: 76.0
click at [845, 525] on div "7 of 8 available" at bounding box center [899, 576] width 123 height 102
drag, startPoint x: 272, startPoint y: 538, endPoint x: 520, endPoint y: 536, distance: 248.0
click at [520, 536] on div "11 Nov, 2025 - 5 Dec, 2025" at bounding box center [780, 576] width 1052 height 102
click at [520, 547] on div "5 Dec, 2025" at bounding box center [468, 576] width 120 height 58
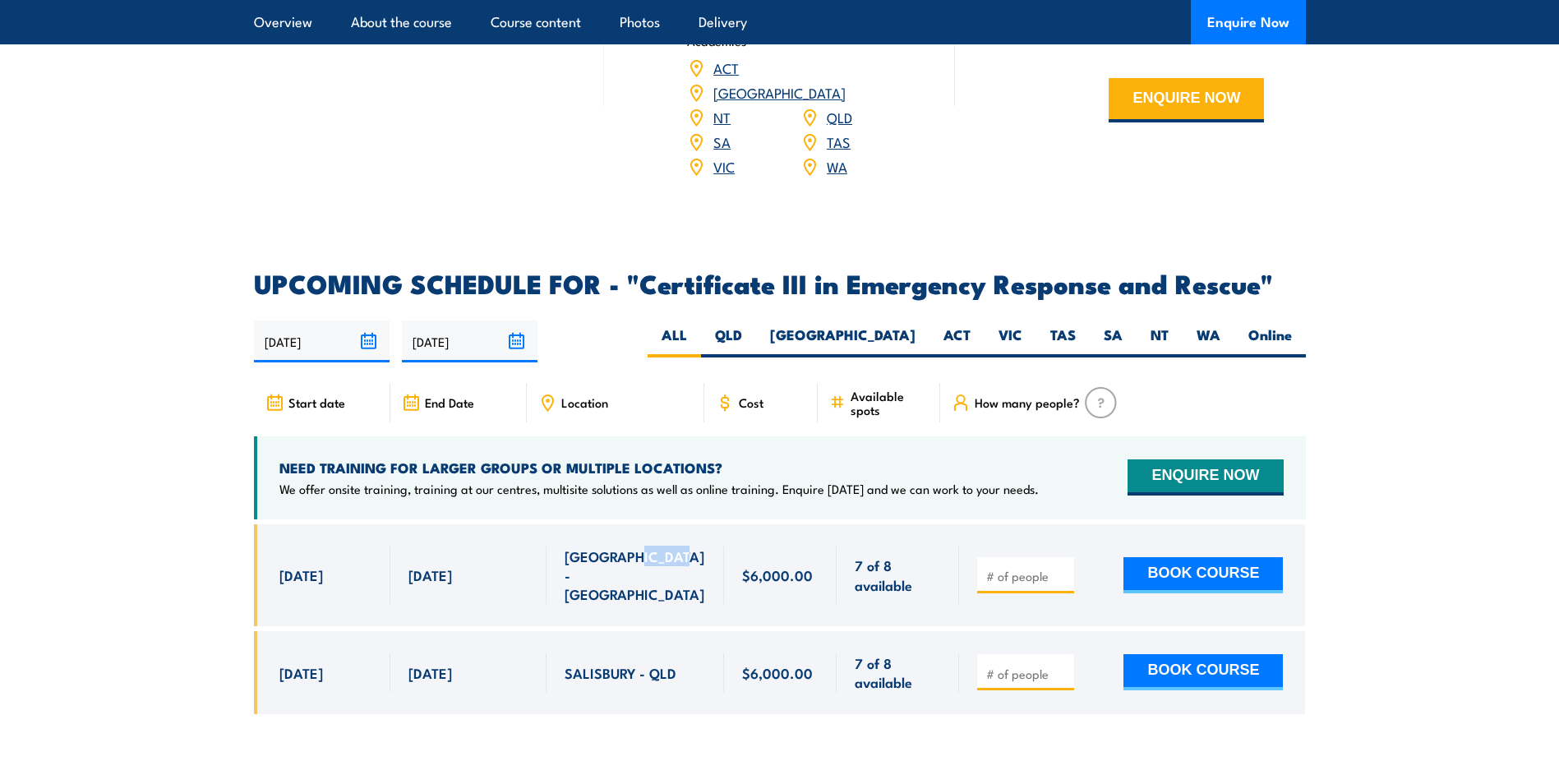
drag, startPoint x: 641, startPoint y: 533, endPoint x: 768, endPoint y: 534, distance: 127.0
click at [768, 534] on div "11 Nov, 2025 - 5 Dec, 2025" at bounding box center [780, 576] width 1052 height 102
click at [768, 565] on span "$6,000.00" at bounding box center [778, 575] width 71 height 19
drag, startPoint x: 562, startPoint y: 463, endPoint x: 343, endPoint y: 455, distance: 219.1
click at [343, 458] on div "NEED TRAINING FOR LARGER GROUPS OR MULTIPLE LOCATIONS? We offer onsite training…" at bounding box center [659, 478] width 760 height 39
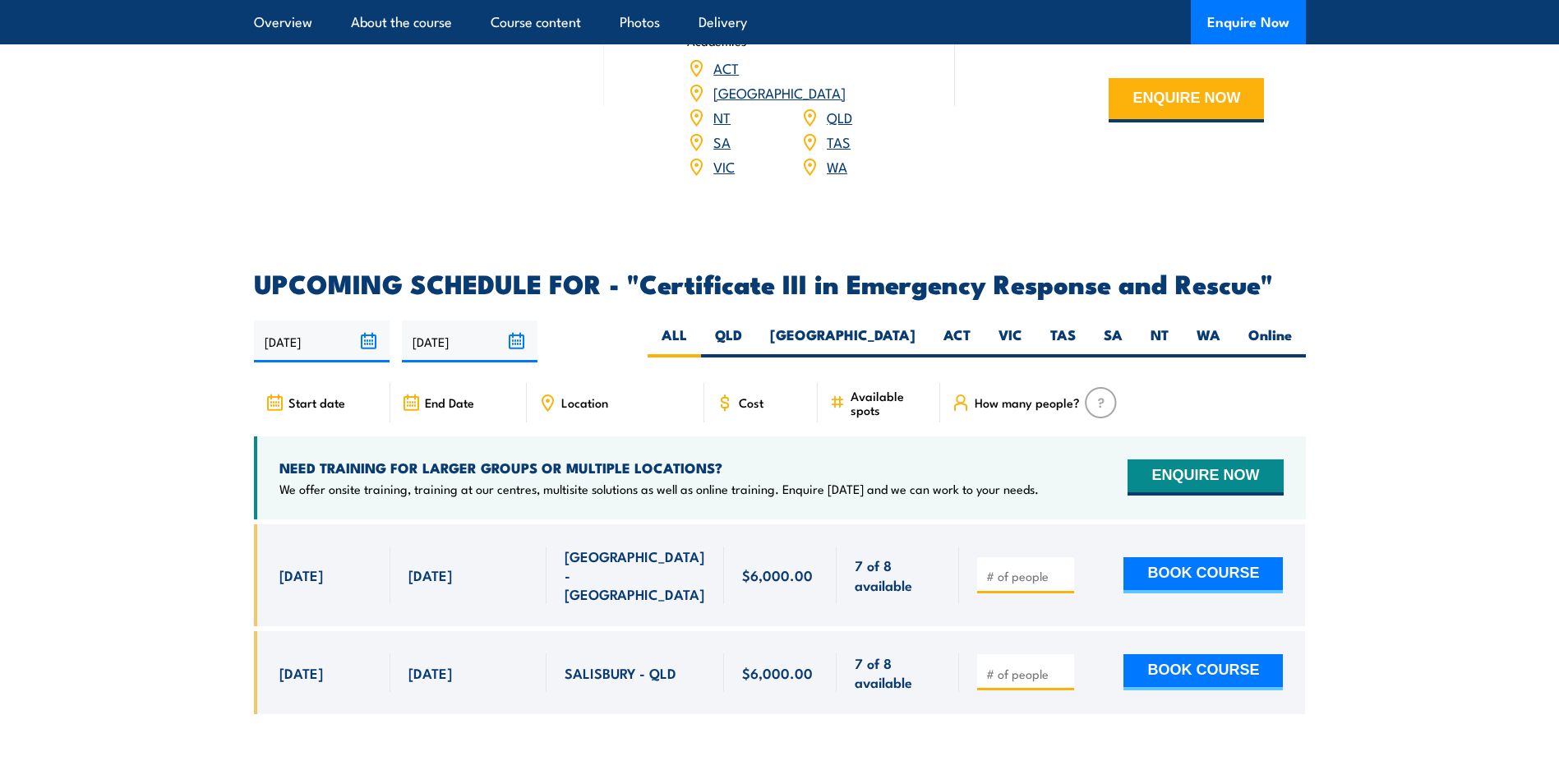
drag, startPoint x: 343, startPoint y: 455, endPoint x: 1, endPoint y: 488, distance: 343.6
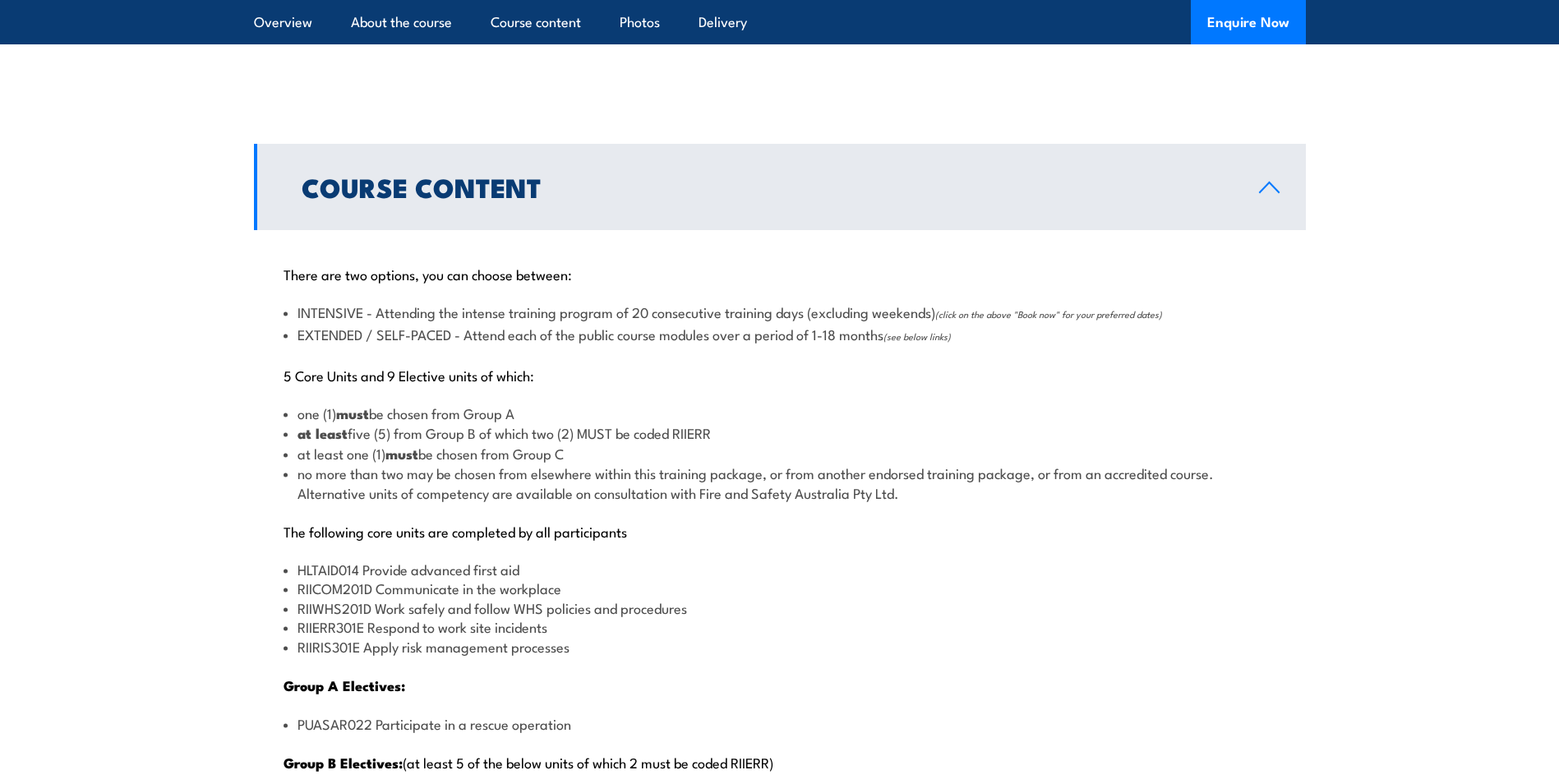
scroll to position [1808, 0]
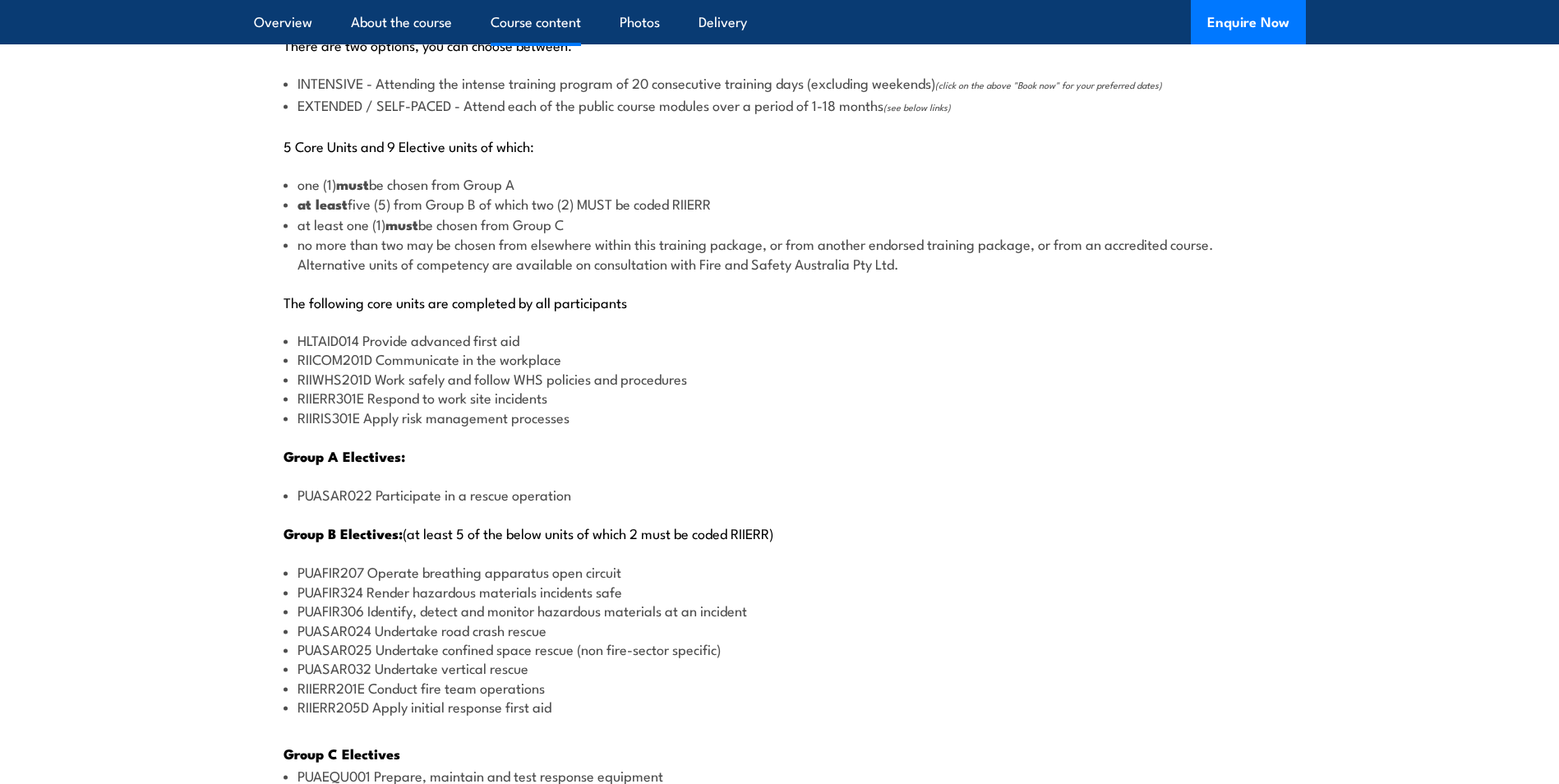
drag, startPoint x: 287, startPoint y: 350, endPoint x: 686, endPoint y: 346, distance: 399.0
click at [686, 346] on ul "HLTAID014 Provide advanced first aid RIICOM201D Communicate in the workplace RI…" at bounding box center [780, 378] width 993 height 96
click at [686, 346] on li "HLTAID014 Provide advanced first aid" at bounding box center [780, 339] width 993 height 19
drag, startPoint x: 589, startPoint y: 337, endPoint x: 282, endPoint y: 337, distance: 307.0
click at [282, 337] on div "There are two options, you can choose between: INTENSIVE - Attending the intens…" at bounding box center [780, 586] width 1052 height 1170
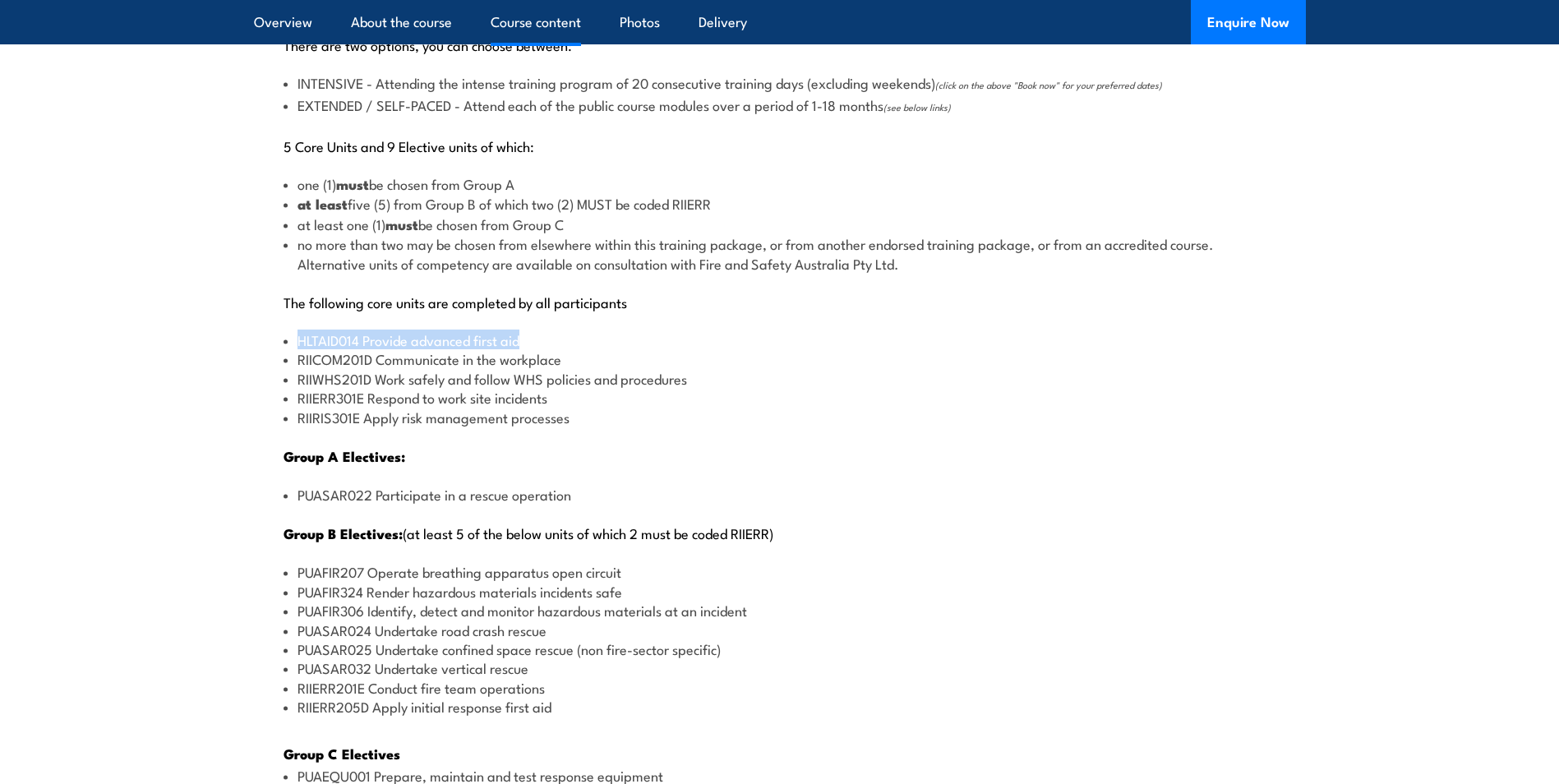
click at [282, 337] on div "There are two options, you can choose between: INTENSIVE - Attending the intens…" at bounding box center [780, 586] width 1052 height 1170
drag, startPoint x: 286, startPoint y: 337, endPoint x: 562, endPoint y: 347, distance: 276.2
click at [562, 347] on li "HLTAID014 Provide advanced first aid" at bounding box center [780, 339] width 993 height 19
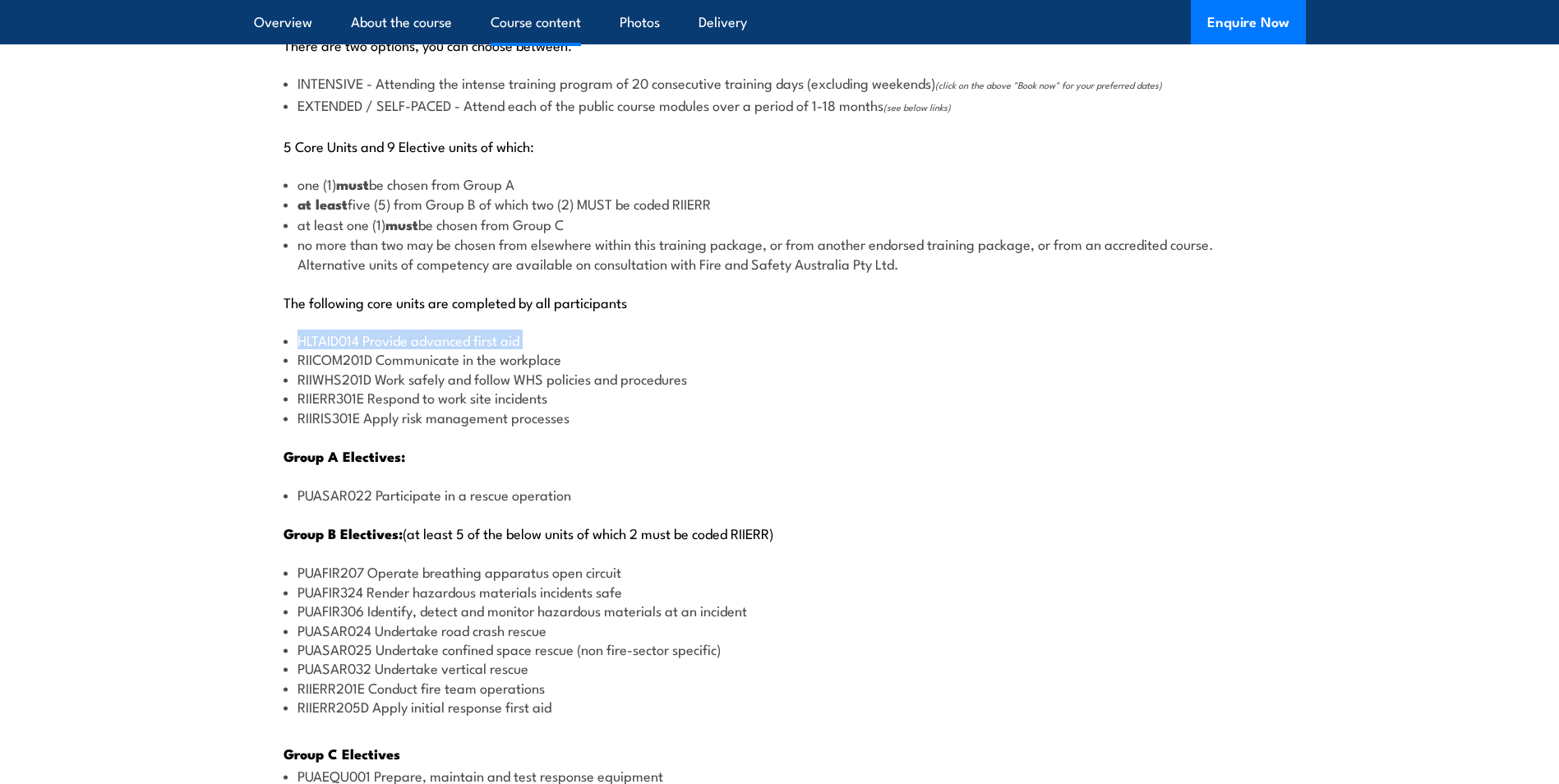
click at [562, 347] on li "HLTAID014 Provide advanced first aid" at bounding box center [780, 339] width 993 height 19
drag, startPoint x: 562, startPoint y: 347, endPoint x: 490, endPoint y: 364, distance: 74.0
click at [490, 364] on li "RIICOM201D Communicate in the workplace" at bounding box center [780, 359] width 993 height 19
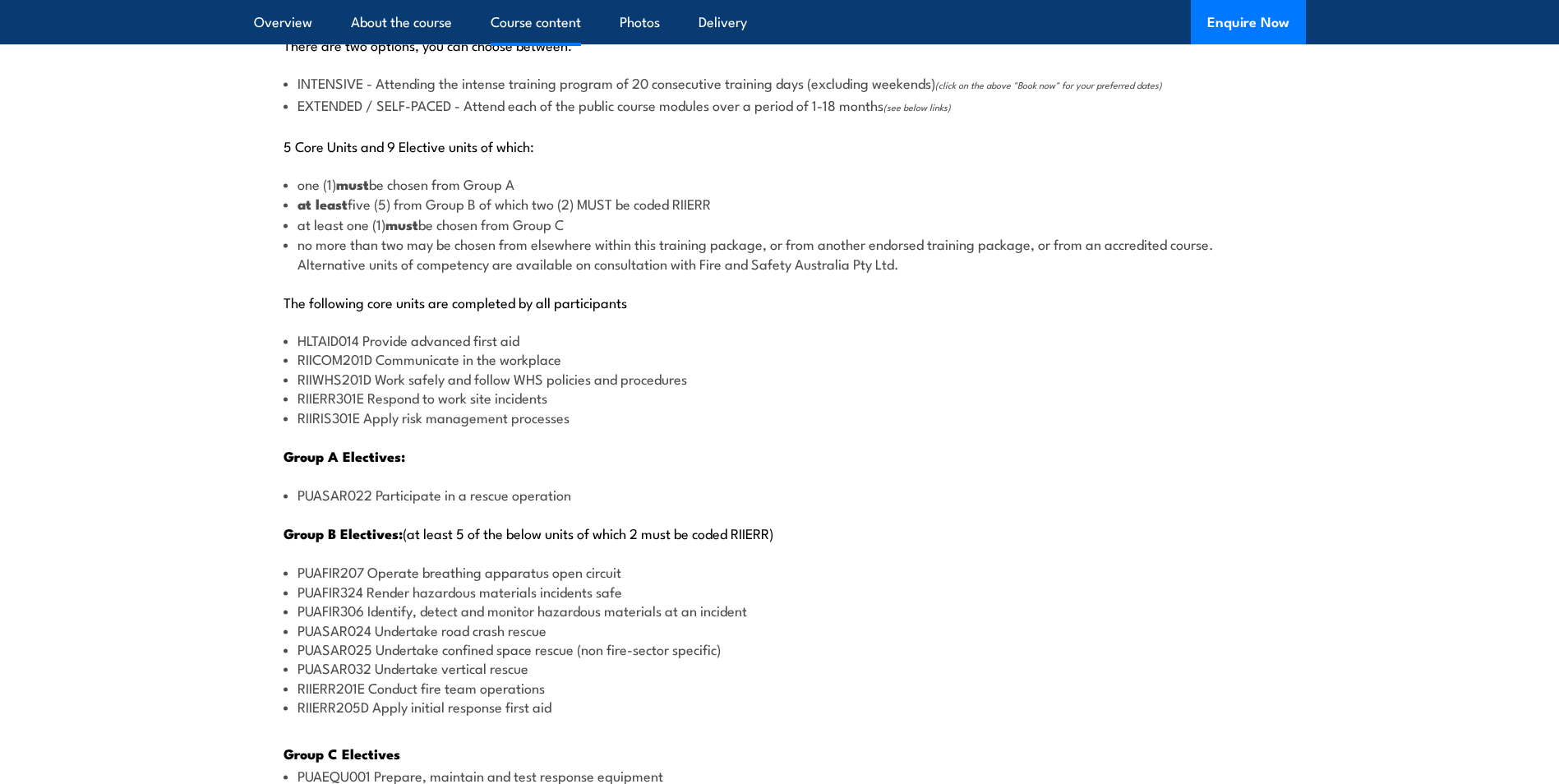
drag, startPoint x: 490, startPoint y: 364, endPoint x: 367, endPoint y: 368, distance: 123.1
click at [367, 369] on li "RIIWHS201D Work safely and follow WHS policies and procedures" at bounding box center [780, 379] width 993 height 19
click at [284, 359] on li "RIICOM201D Communicate in the workplace" at bounding box center [780, 359] width 993 height 19
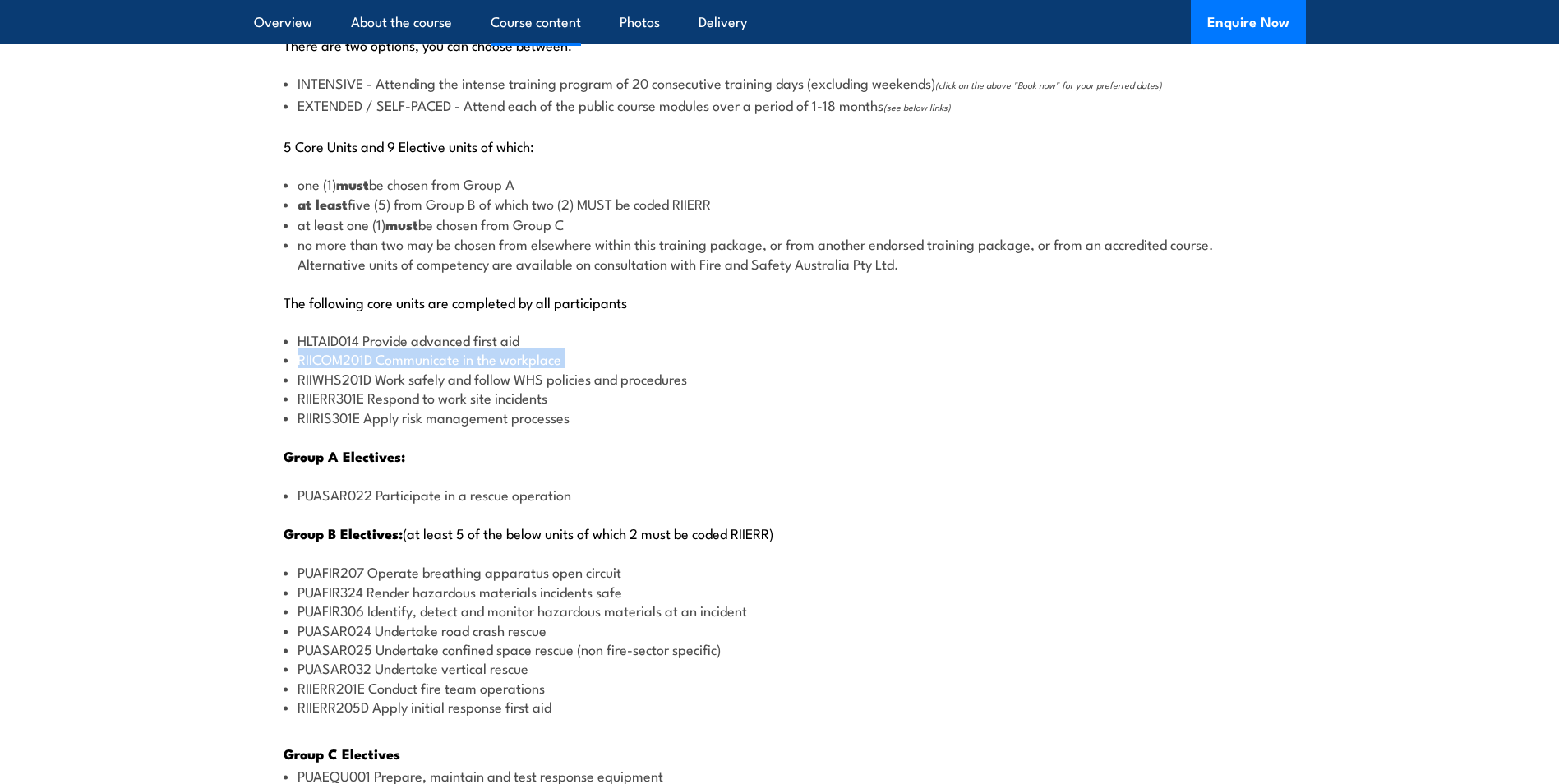
click at [284, 359] on li "RIICOM201D Communicate in the workplace" at bounding box center [780, 359] width 993 height 19
drag, startPoint x: 283, startPoint y: 359, endPoint x: 422, endPoint y: 356, distance: 139.0
click at [422, 356] on li "RIICOM201D Communicate in the workplace" at bounding box center [780, 359] width 993 height 19
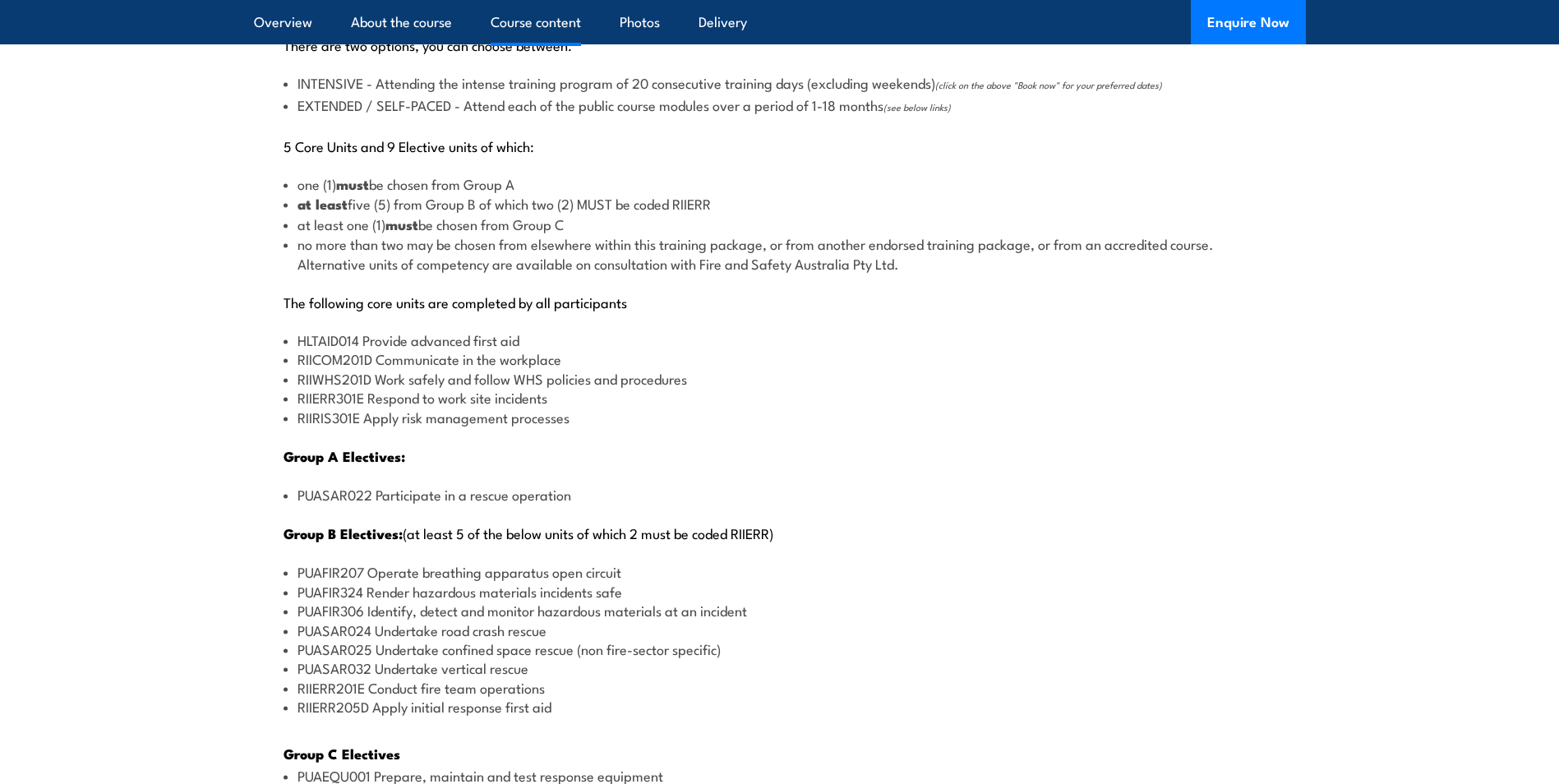
drag, startPoint x: 422, startPoint y: 356, endPoint x: 352, endPoint y: 381, distance: 74.3
click at [352, 381] on li "RIIWHS201D Work safely and follow WHS policies and procedures" at bounding box center [780, 379] width 993 height 19
drag, startPoint x: 352, startPoint y: 381, endPoint x: 329, endPoint y: 389, distance: 24.4
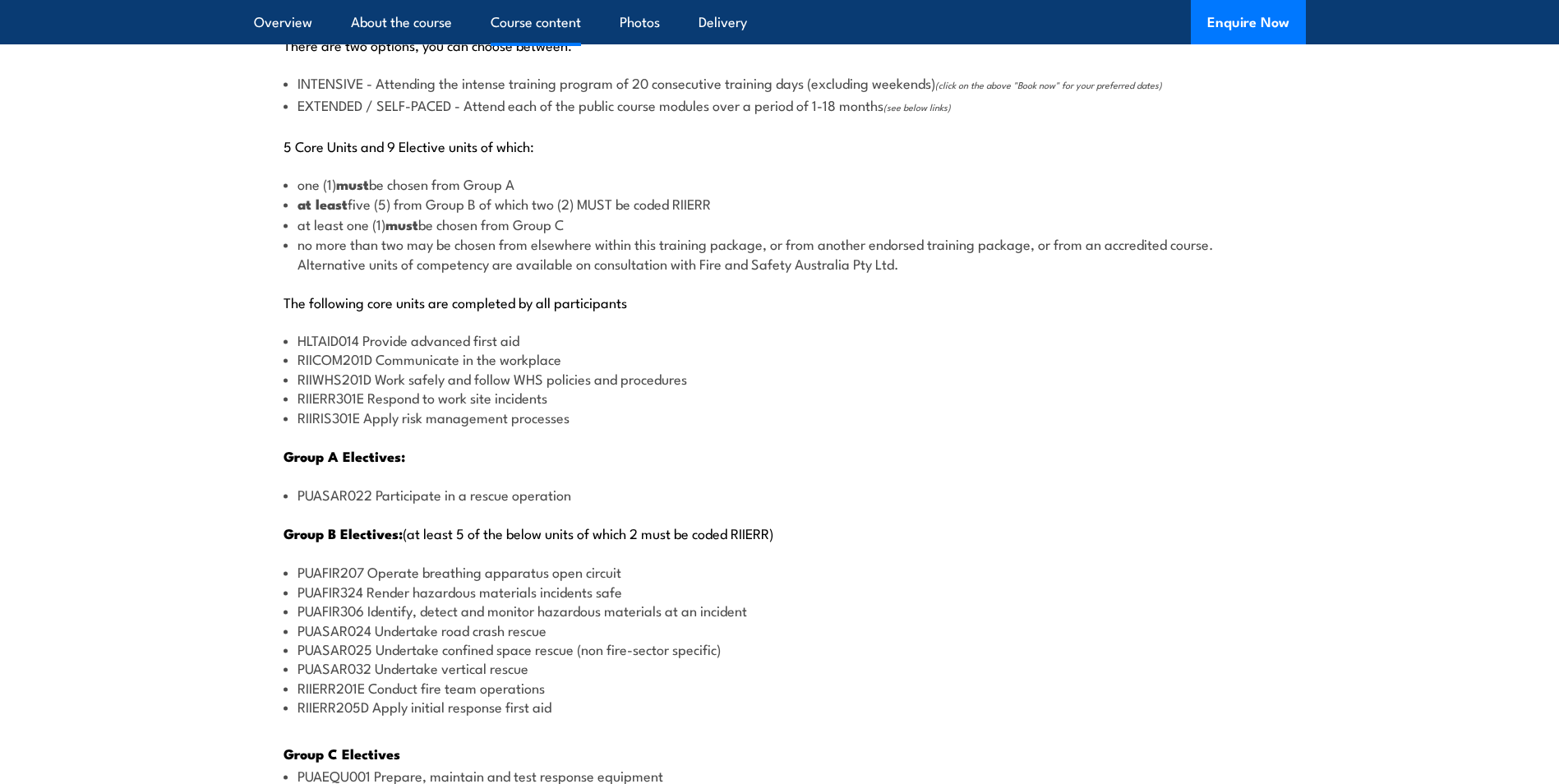
click at [329, 389] on li "RIIERR301E Respond to work site incidents" at bounding box center [780, 397] width 993 height 19
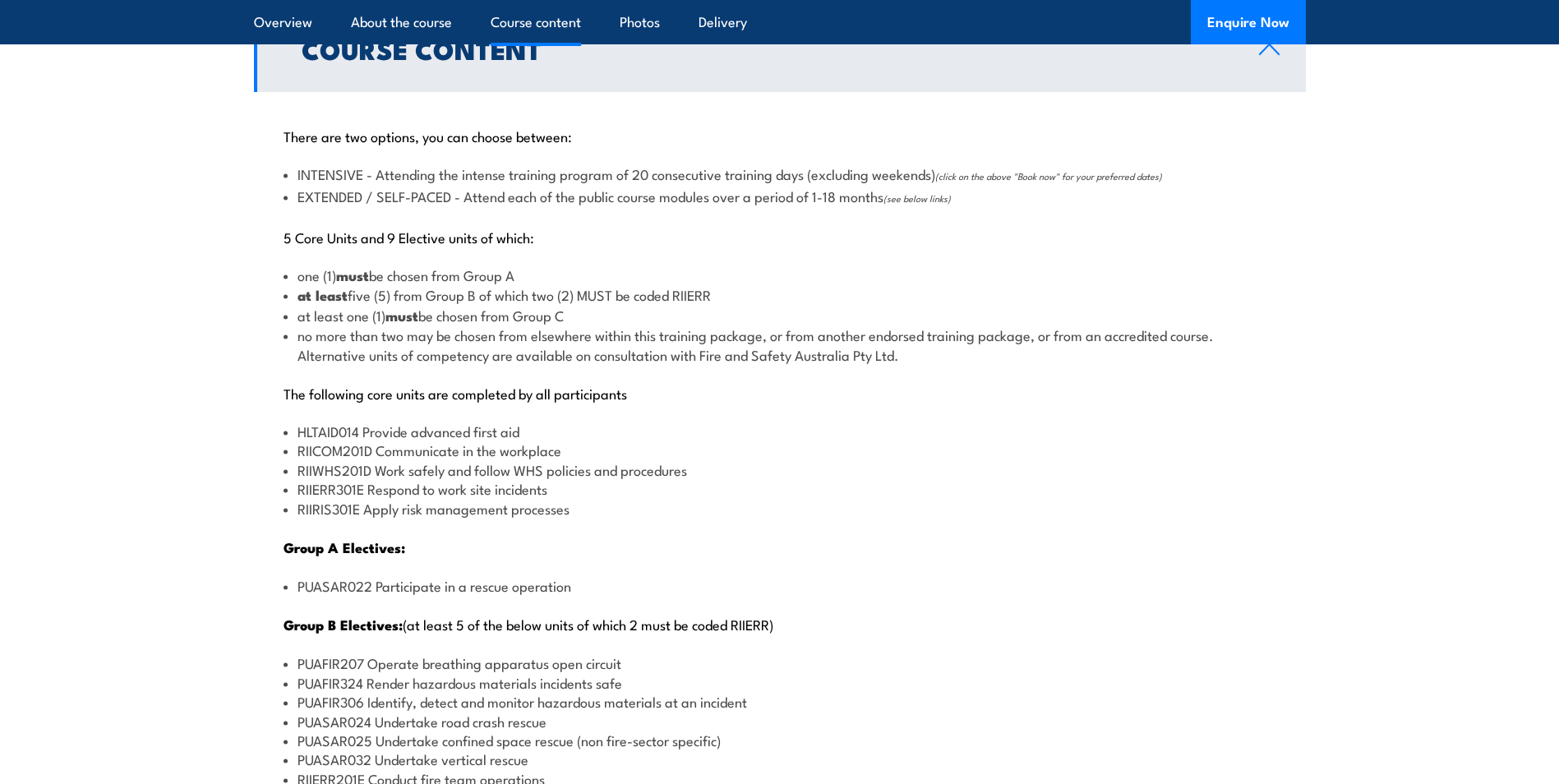
scroll to position [1726, 0]
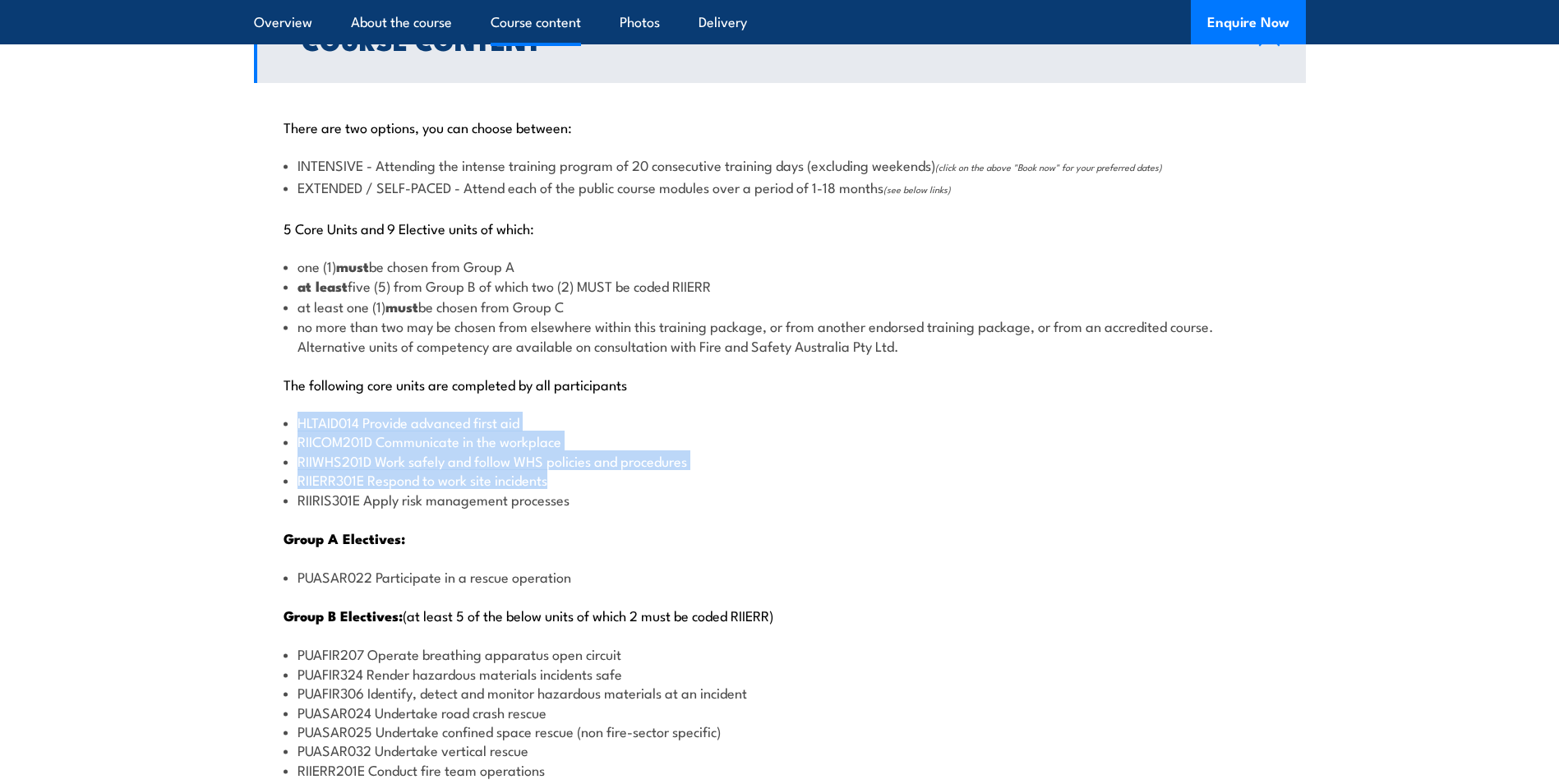
drag, startPoint x: 293, startPoint y: 426, endPoint x: 643, endPoint y: 470, distance: 352.8
click at [643, 470] on ul "HLTAID014 Provide advanced first aid RIICOM201D Communicate in the workplace RI…" at bounding box center [780, 460] width 993 height 96
click at [643, 470] on li "RIIERR301E Respond to work site incidents" at bounding box center [780, 479] width 993 height 19
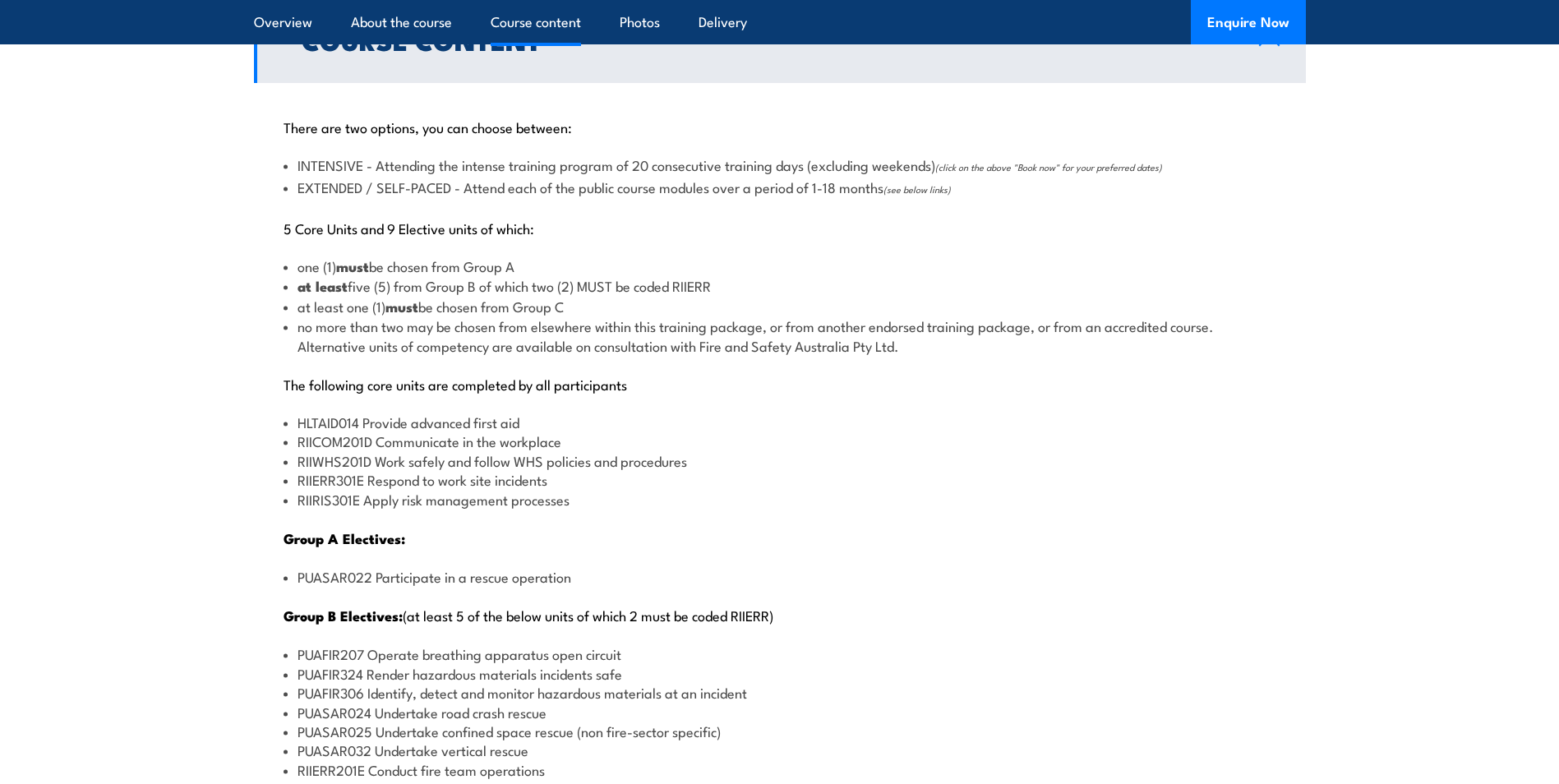
drag, startPoint x: 622, startPoint y: 472, endPoint x: 555, endPoint y: 474, distance: 67.0
click at [555, 474] on li "RIIERR301E Respond to work site incidents" at bounding box center [780, 479] width 993 height 19
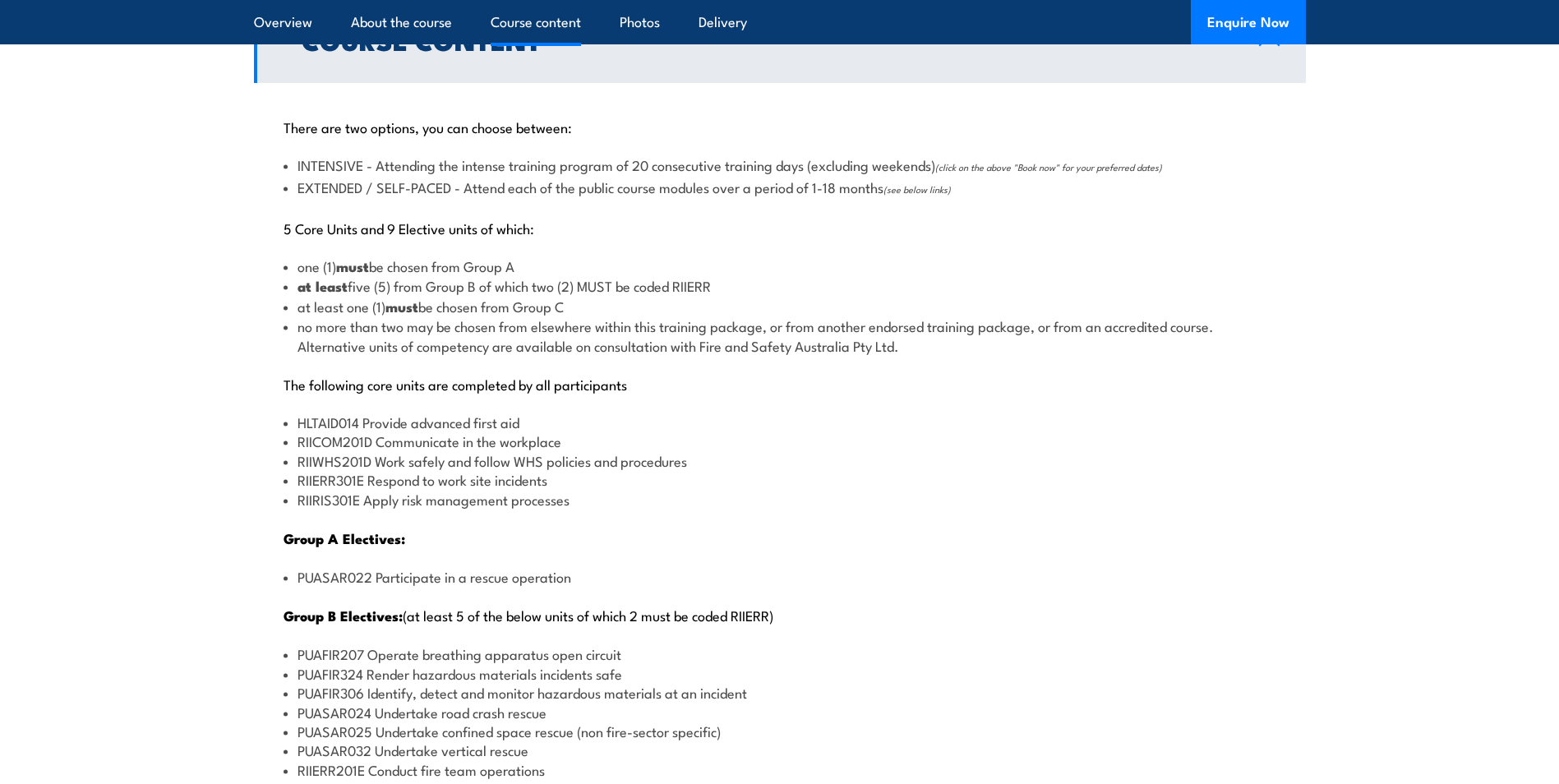
click at [342, 499] on li "RIIRIS301E Apply risk management processes" at bounding box center [780, 499] width 993 height 19
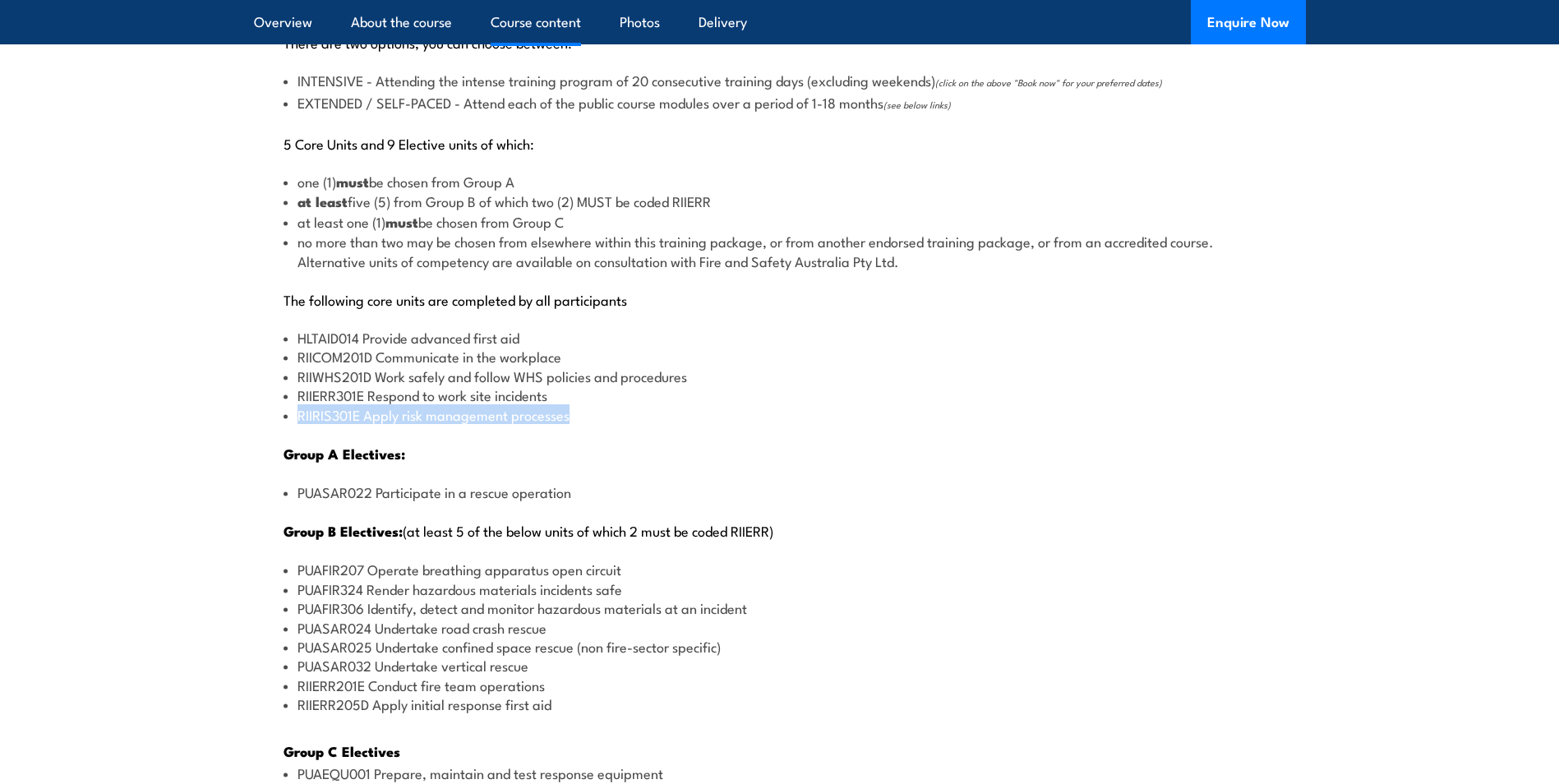
scroll to position [2054, 0]
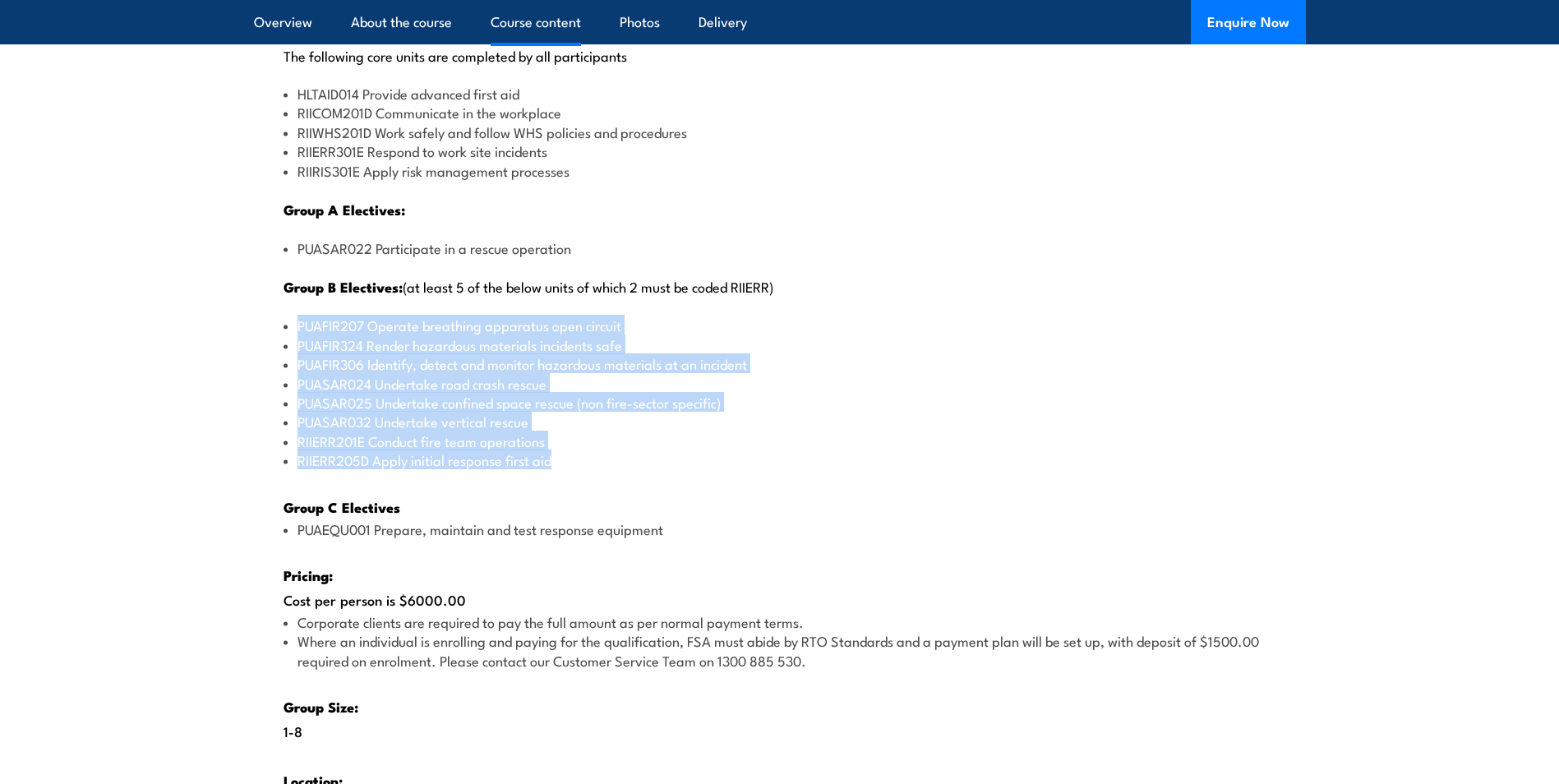
drag, startPoint x: 293, startPoint y: 324, endPoint x: 727, endPoint y: 473, distance: 458.9
click at [727, 473] on div "There are two options, you can choose between: INTENSIVE - Attending the intens…" at bounding box center [780, 339] width 1052 height 1170
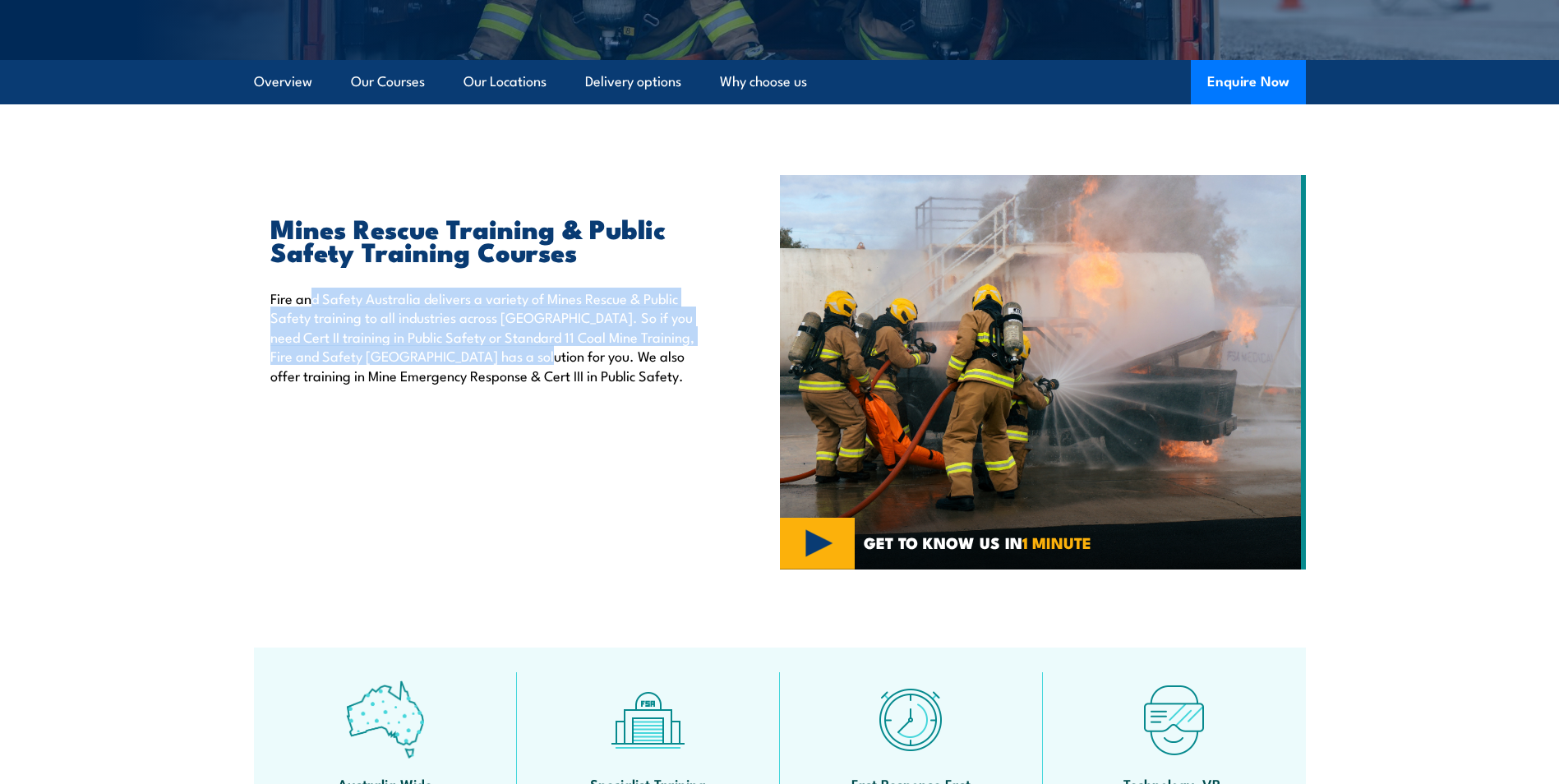
drag, startPoint x: 360, startPoint y: 305, endPoint x: 525, endPoint y: 348, distance: 170.5
click at [525, 348] on p "Fire and Safety Australia delivers a variety of Mines Rescue & Public Safety tr…" at bounding box center [487, 336] width 434 height 96
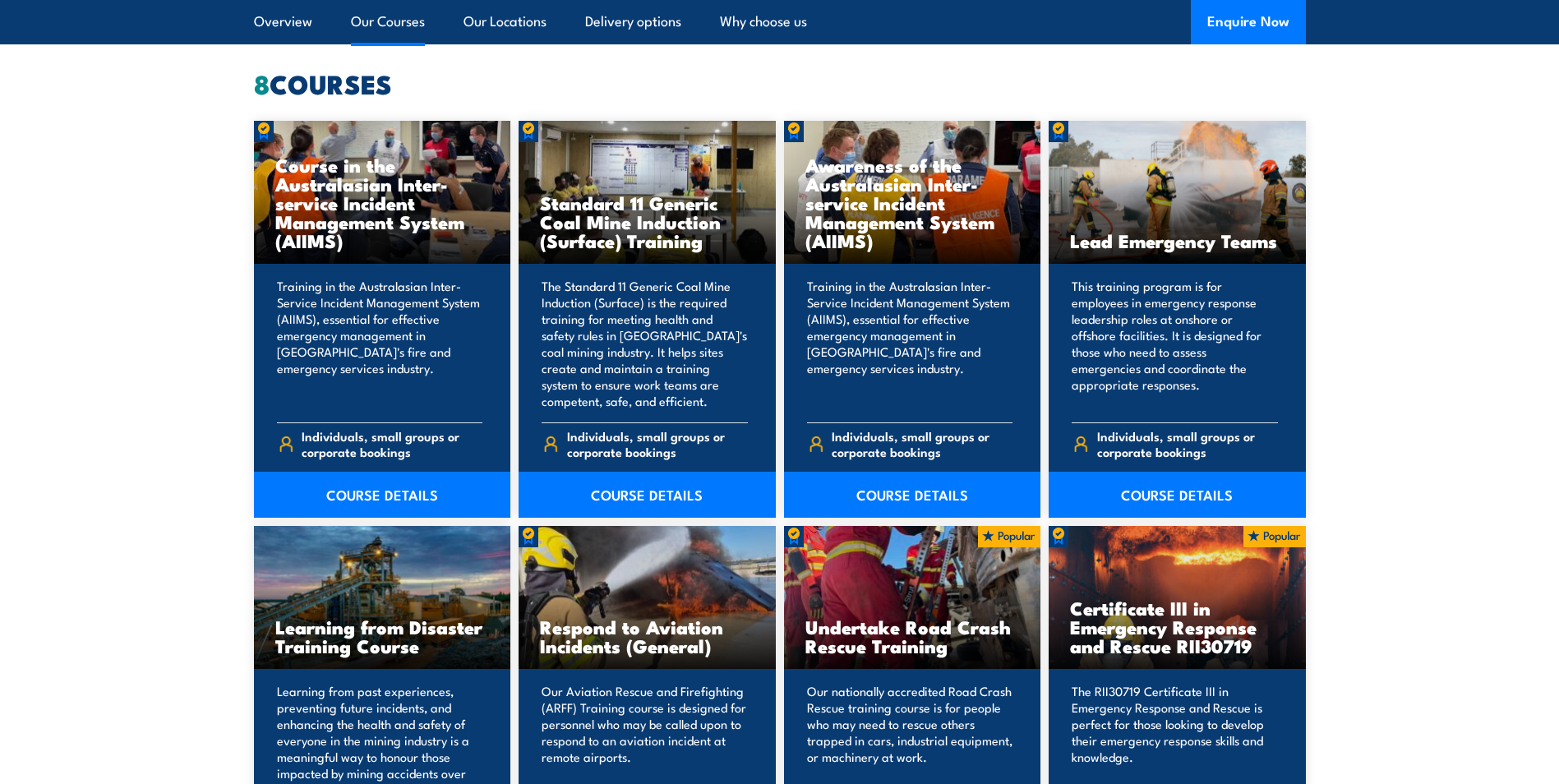
scroll to position [1315, 0]
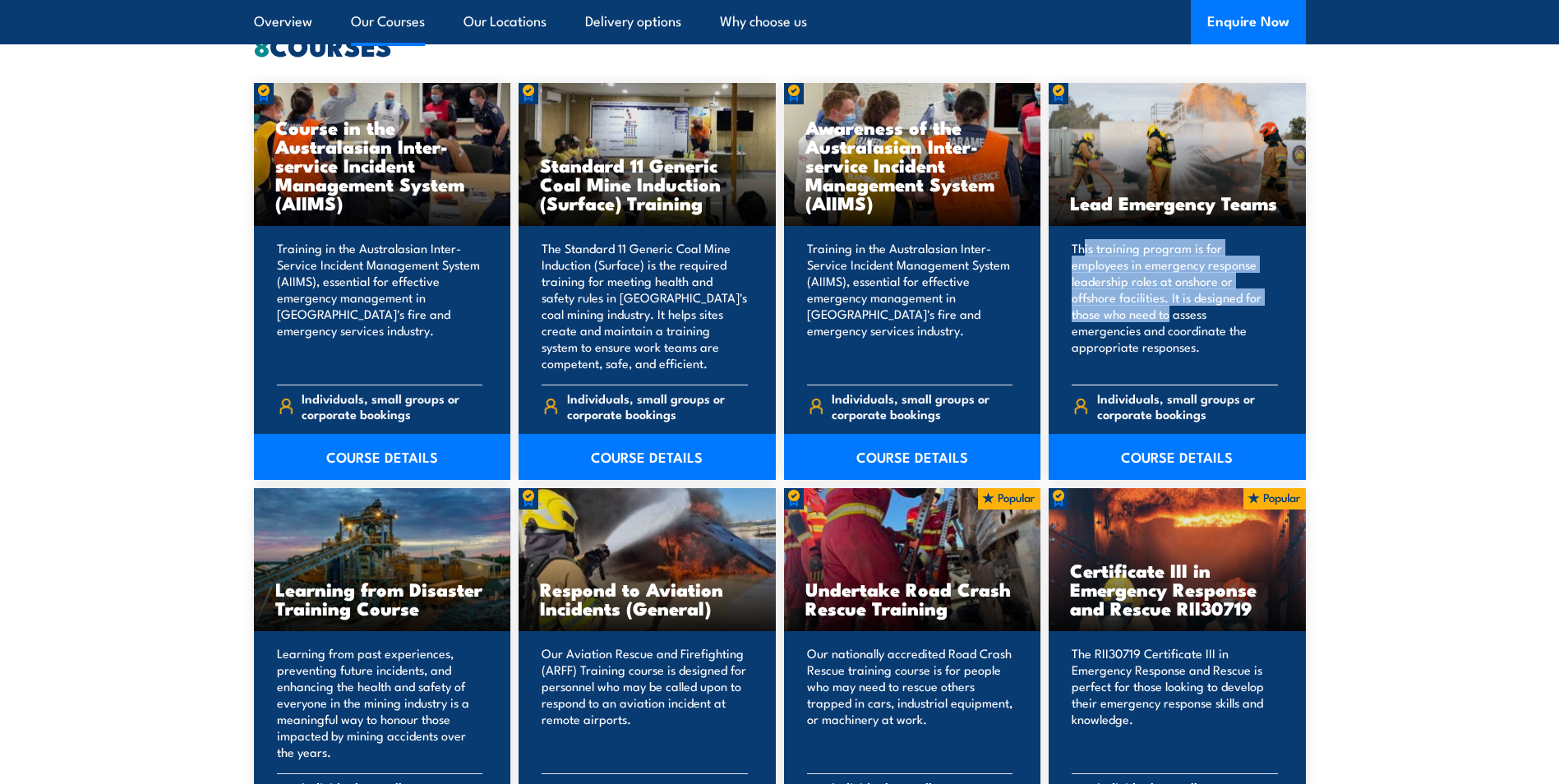
drag, startPoint x: 1083, startPoint y: 249, endPoint x: 1167, endPoint y: 312, distance: 105.0
click at [1167, 312] on p "This training program is for employees in emergency response leadership roles a…" at bounding box center [1175, 305] width 207 height 131
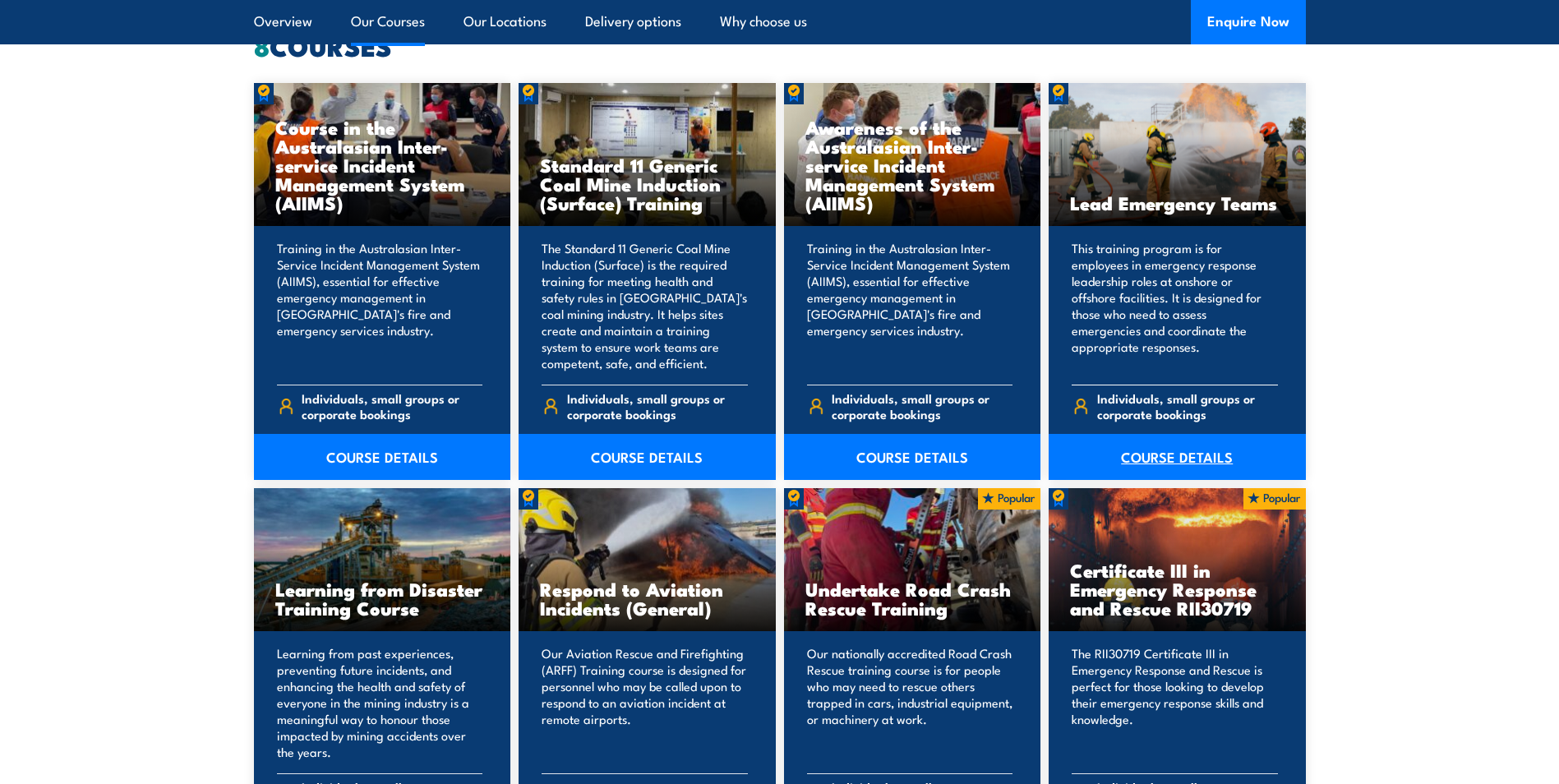
click at [1165, 455] on link "COURSE DETAILS" at bounding box center [1178, 457] width 258 height 46
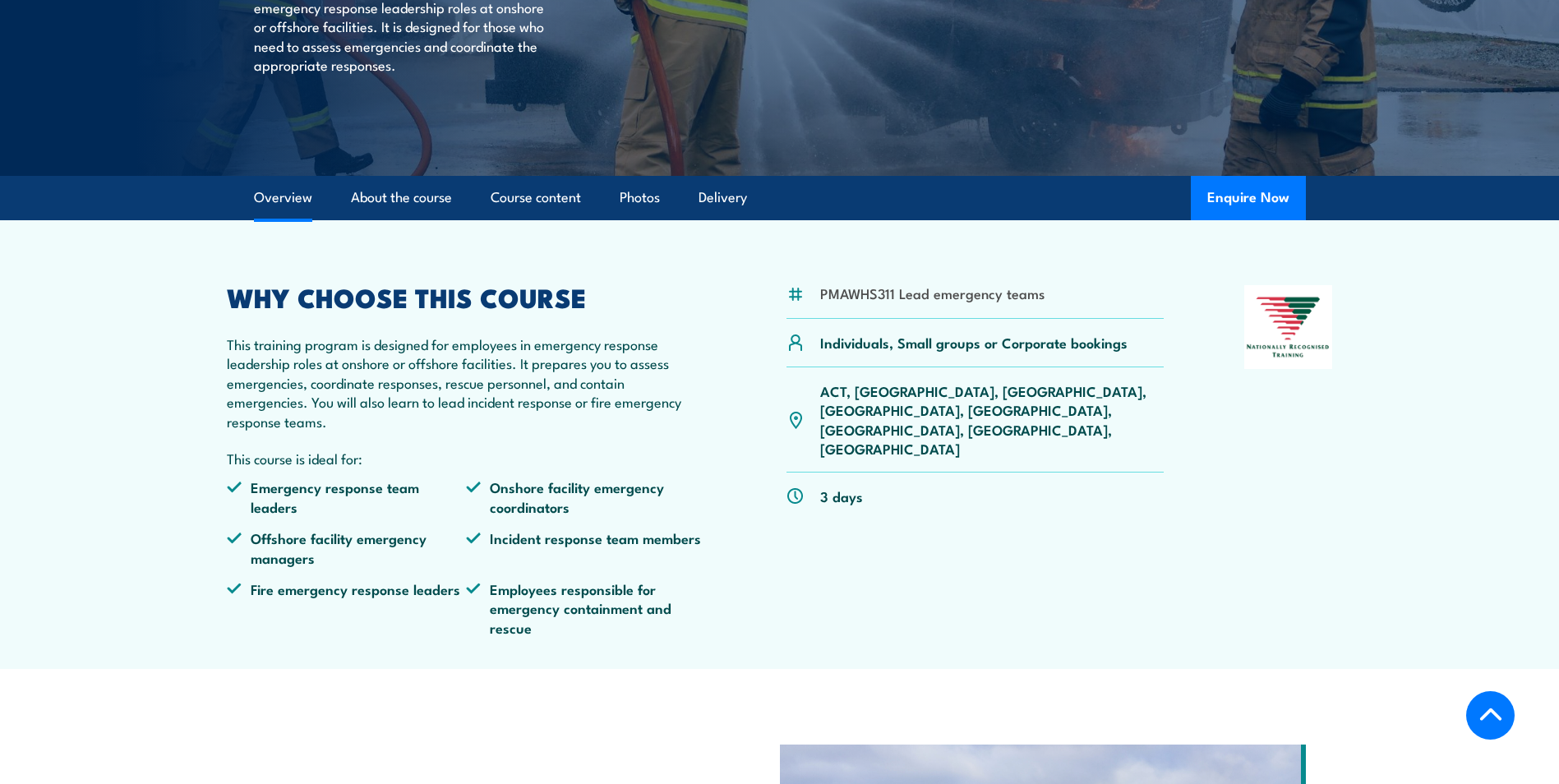
scroll to position [328, 0]
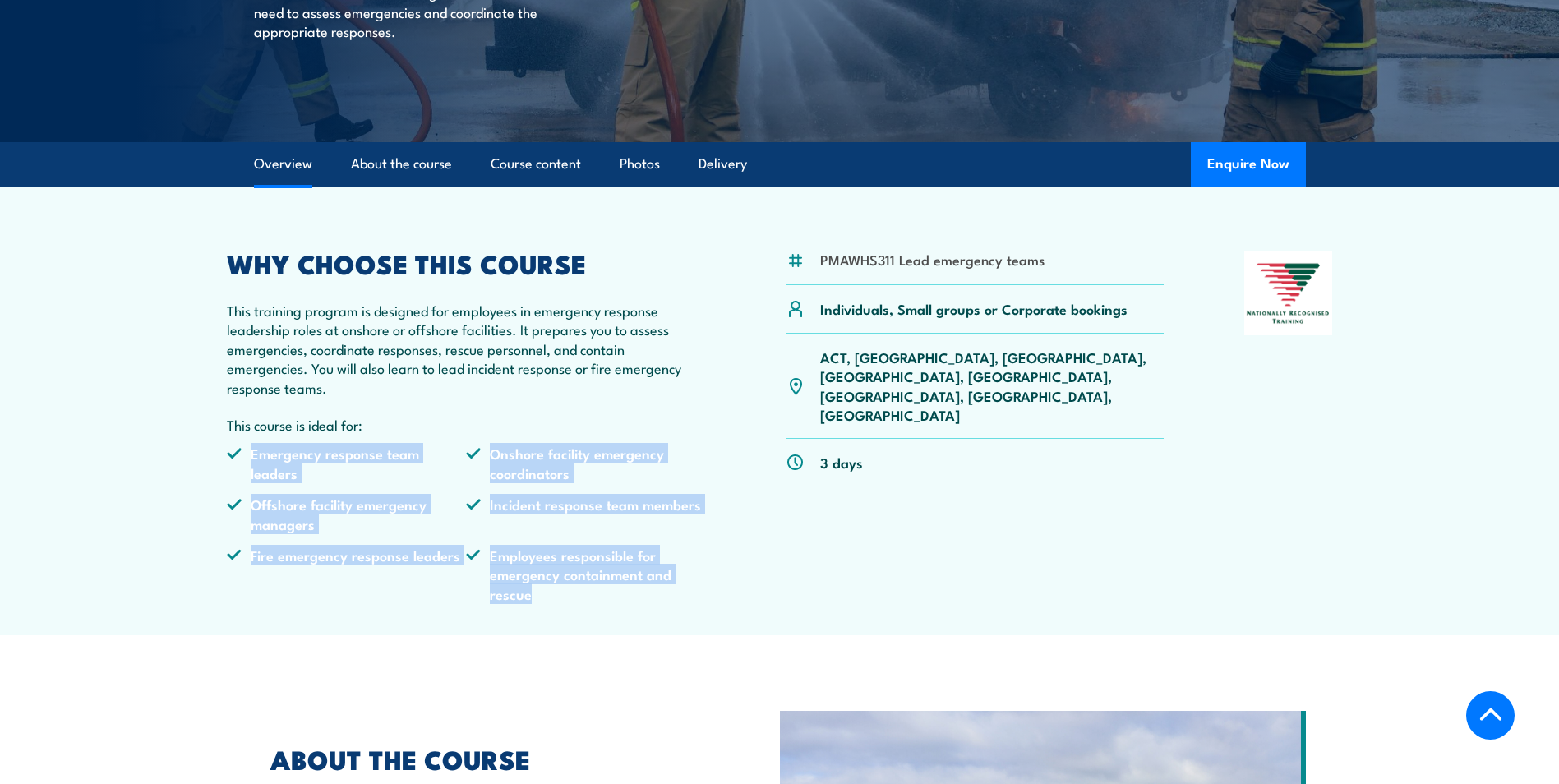
drag, startPoint x: 187, startPoint y: 442, endPoint x: 684, endPoint y: 600, distance: 521.5
click at [684, 600] on section "PMAWHS311 Lead emergency teams Individuals, Small groups or Corporate bookings …" at bounding box center [780, 411] width 1559 height 449
click at [683, 600] on li "Employees responsible for emergency containment and rescue" at bounding box center [586, 575] width 240 height 58
click at [685, 618] on article "PMAWHS311 Lead emergency teams Individuals, Small groups or Corporate bookings …" at bounding box center [780, 411] width 1151 height 449
drag, startPoint x: 683, startPoint y: 617, endPoint x: 215, endPoint y: 492, distance: 484.4
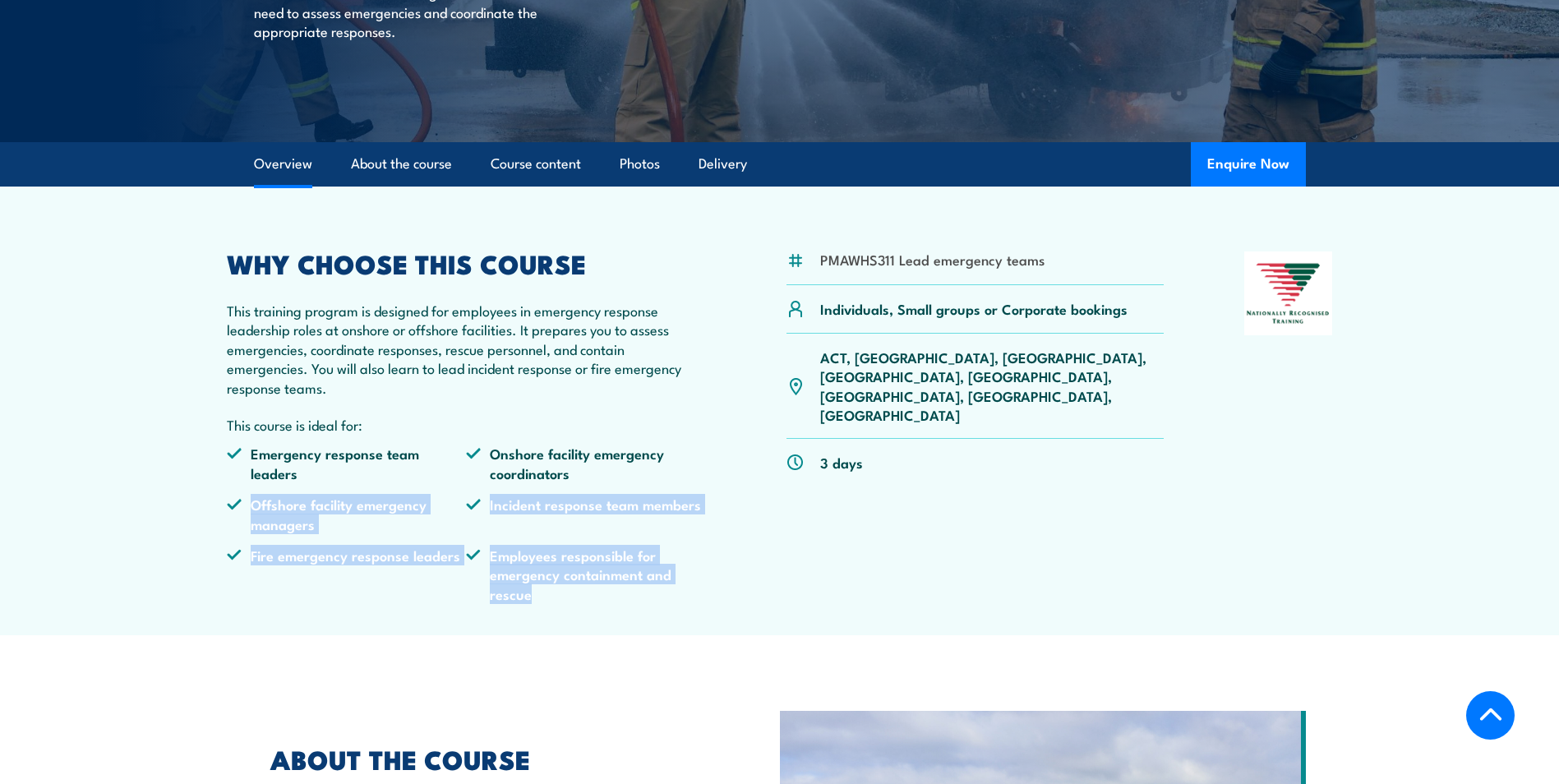
click at [215, 492] on article "PMAWHS311 Lead emergency teams Individuals, Small groups or Corporate bookings …" at bounding box center [780, 411] width 1151 height 449
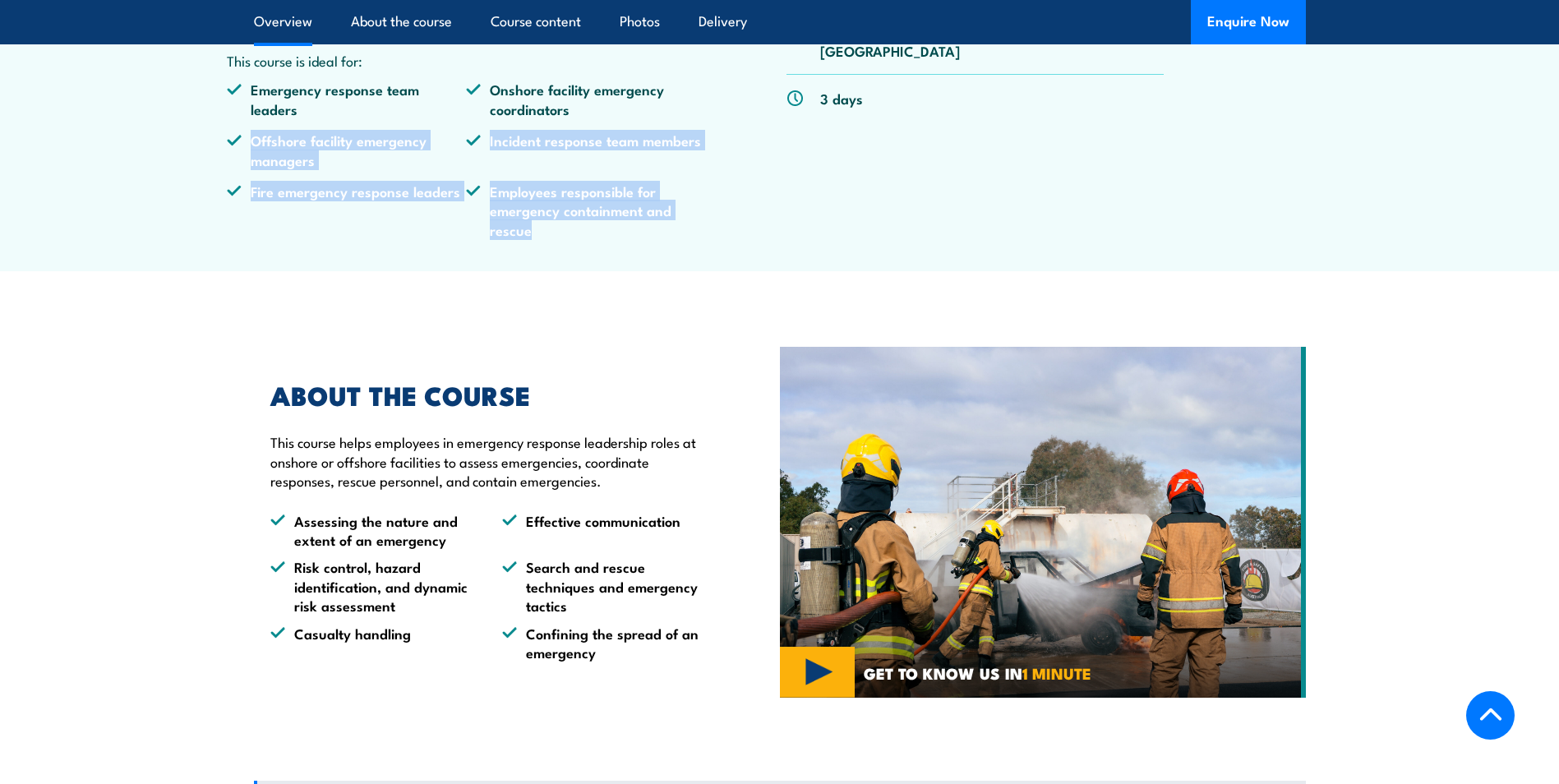
scroll to position [739, 0]
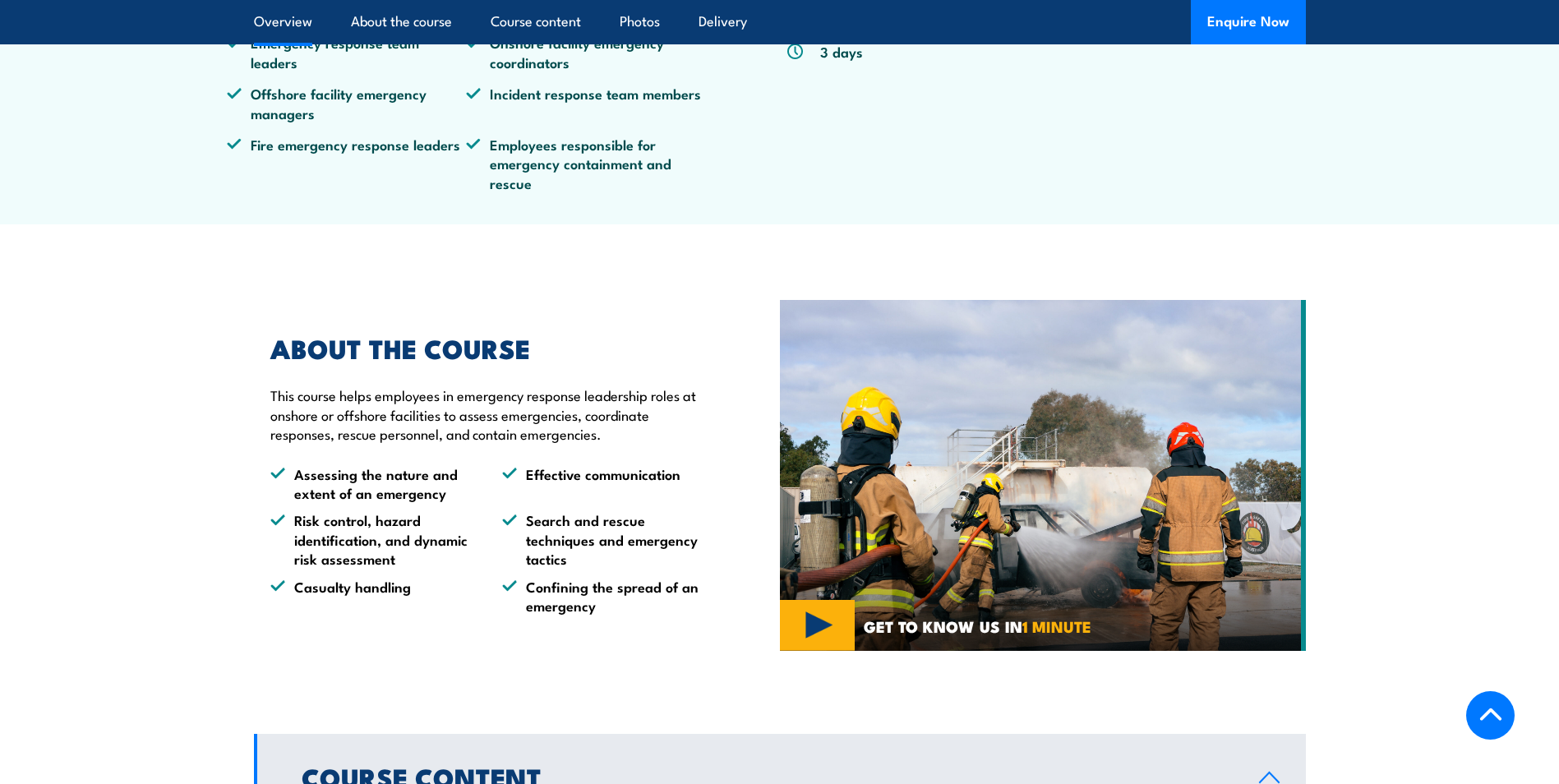
click at [74, 336] on section "ABOUT THE COURSE This course helps employees in emergency response leadership r…" at bounding box center [780, 475] width 1559 height 361
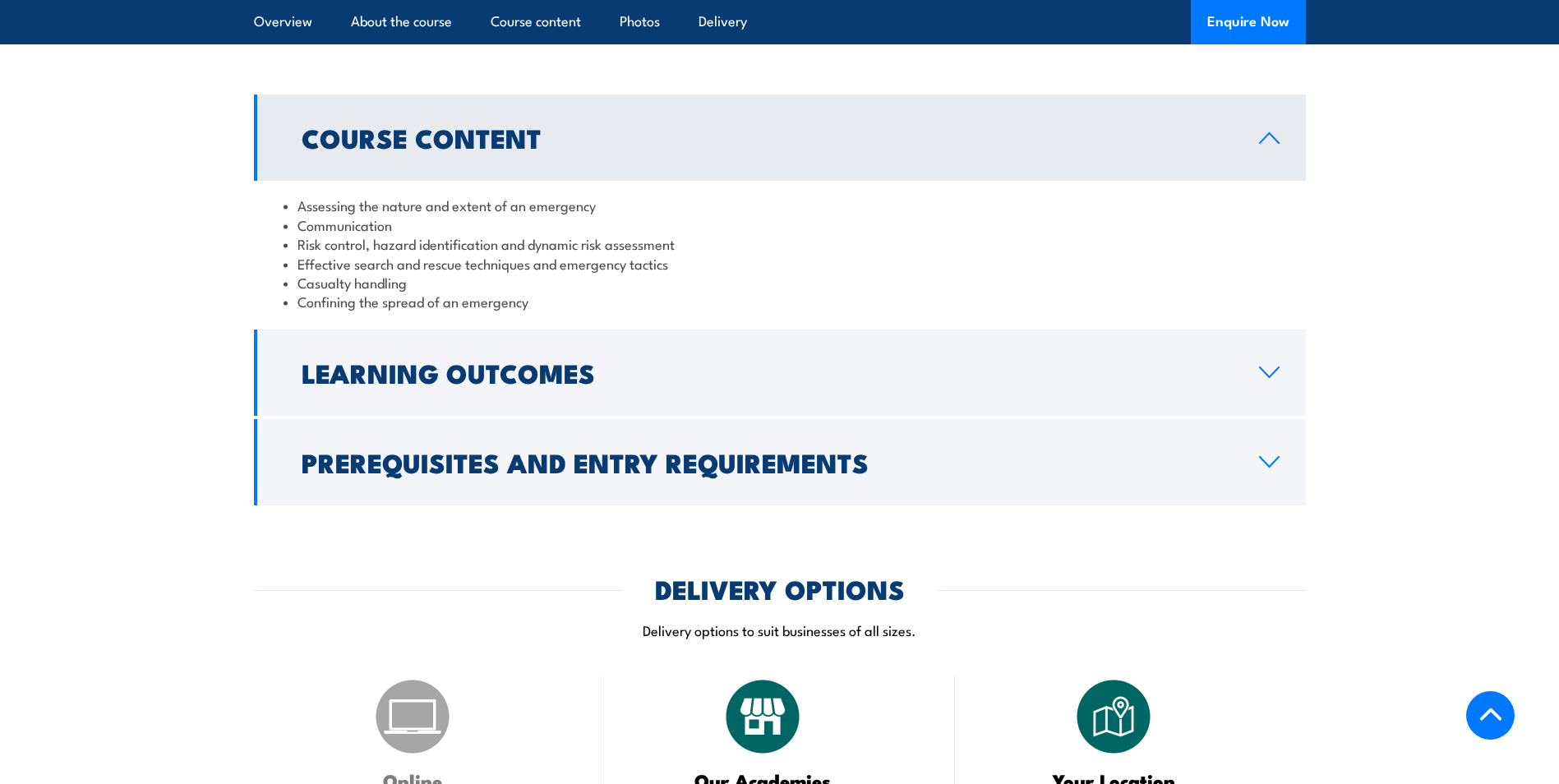
scroll to position [1397, 0]
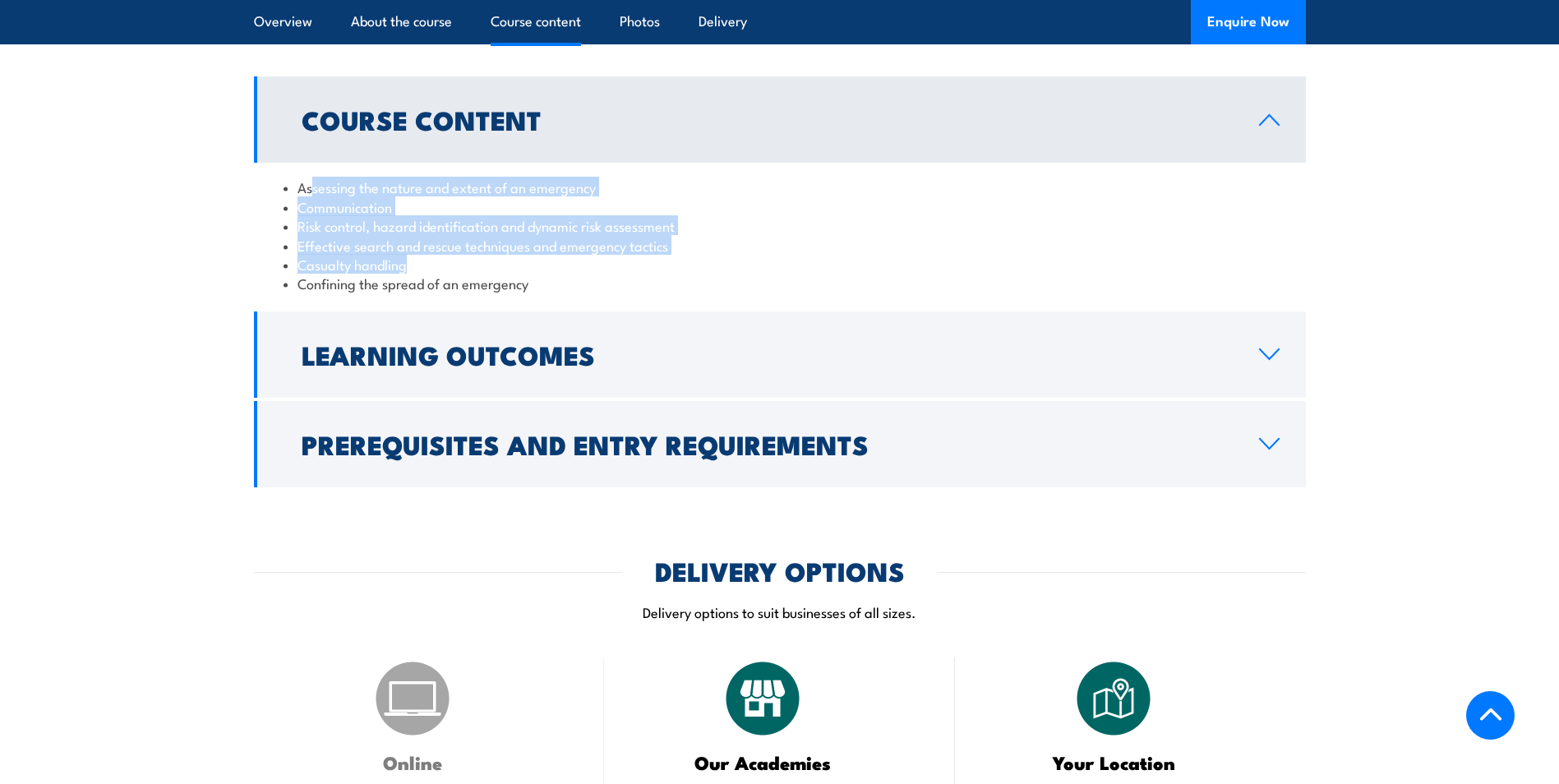
drag, startPoint x: 309, startPoint y: 192, endPoint x: 706, endPoint y: 268, distance: 404.2
click at [706, 268] on ul "Assessing the nature and extent of an emergency Communication Risk control, haz…" at bounding box center [780, 235] width 993 height 115
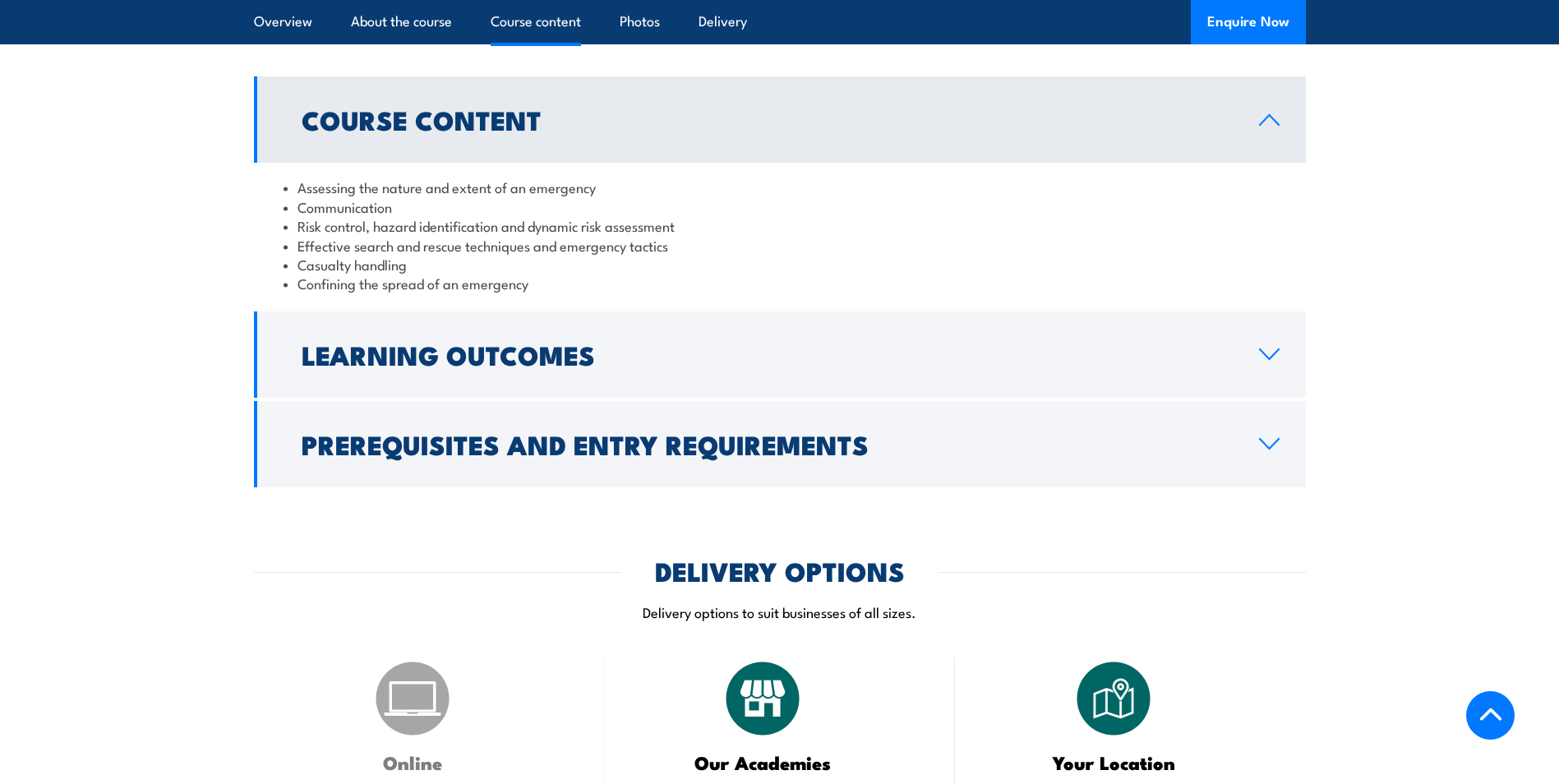
click at [586, 283] on li "Confining the spread of an emergency" at bounding box center [780, 283] width 993 height 19
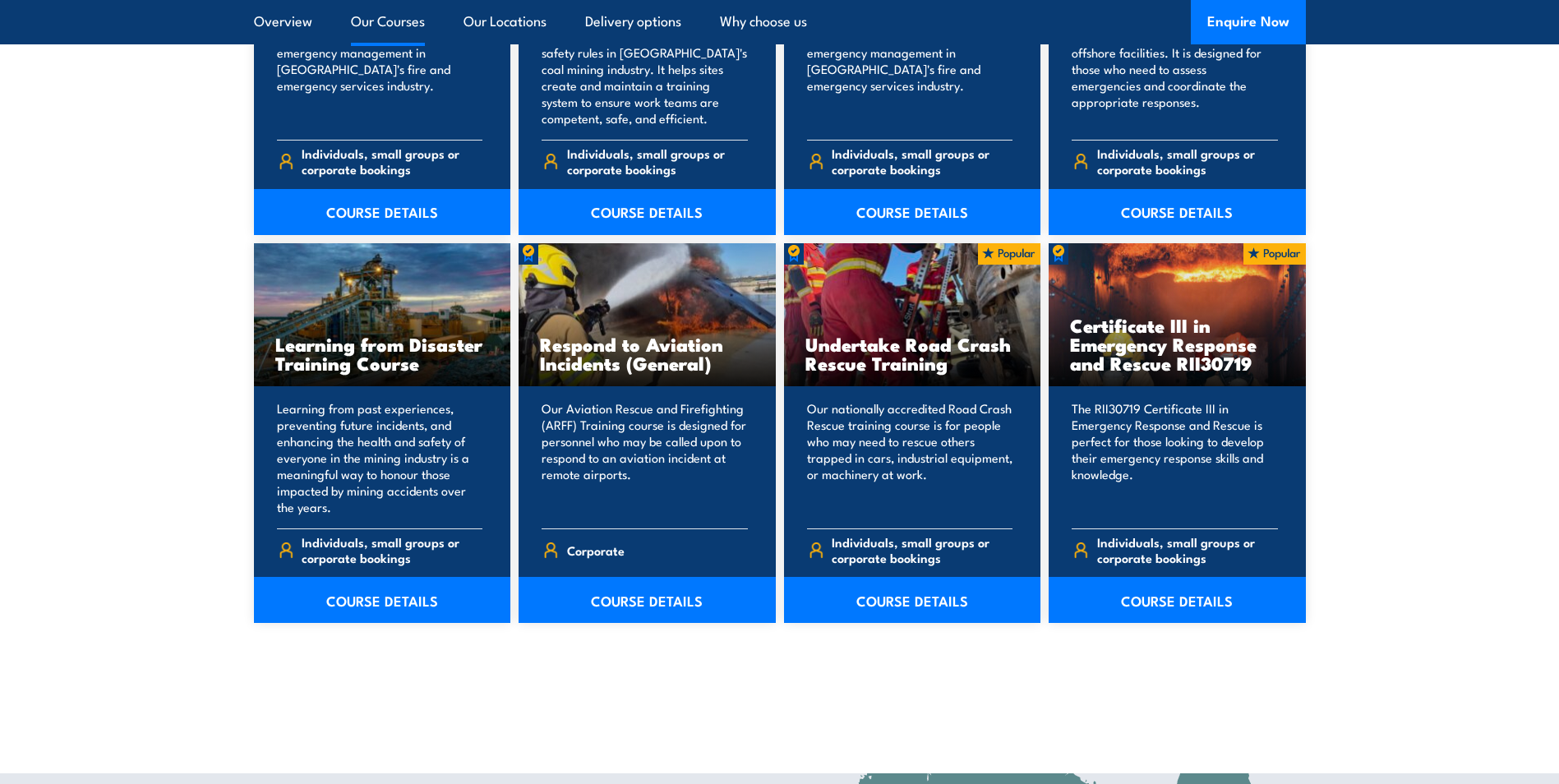
scroll to position [1643, 0]
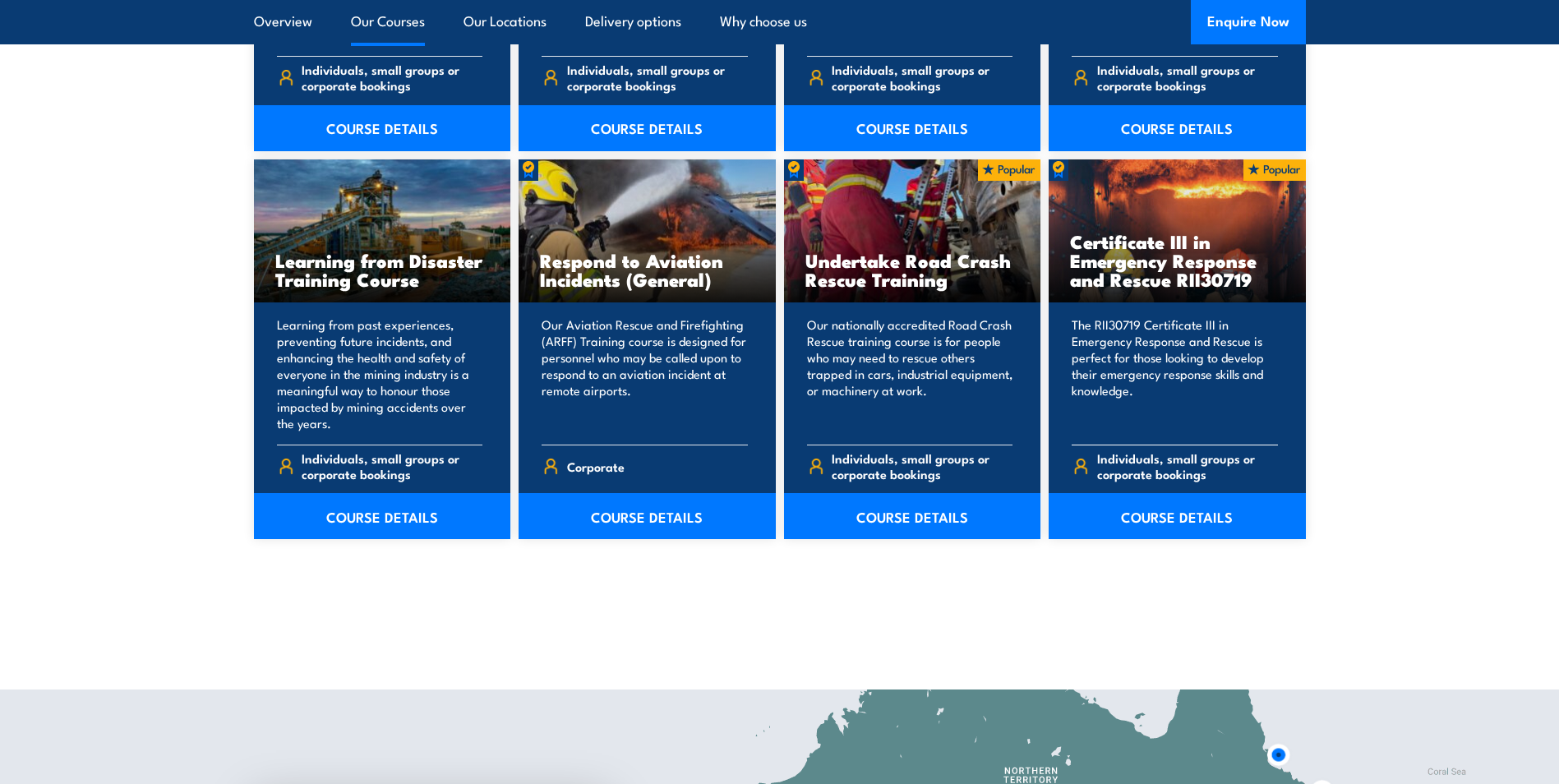
click at [1153, 282] on h3 "Certificate III in Emergency Response and Rescue RII30719" at bounding box center [1178, 259] width 215 height 57
click at [1152, 516] on link "COURSE DETAILS" at bounding box center [1178, 515] width 258 height 46
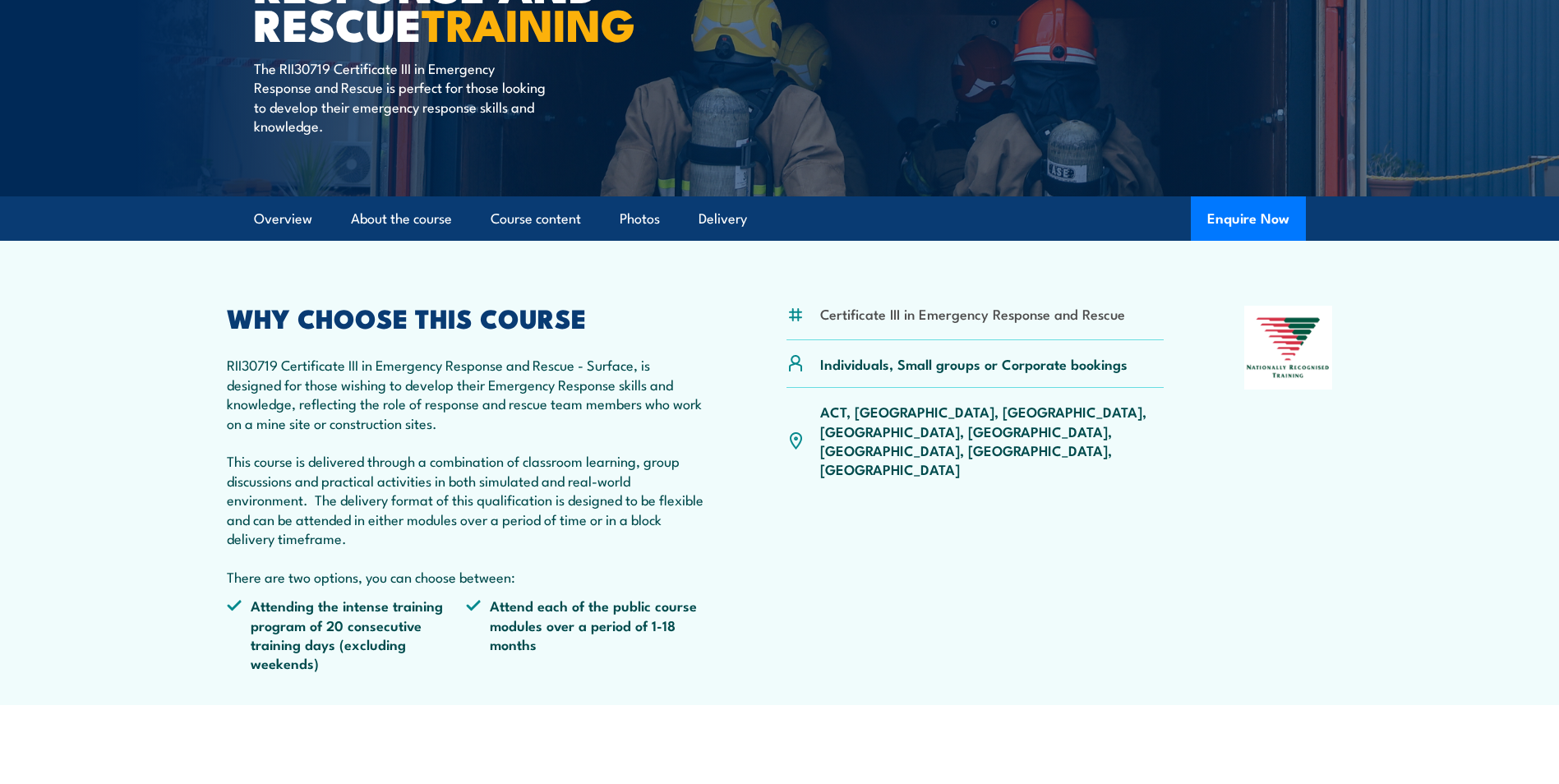
scroll to position [328, 0]
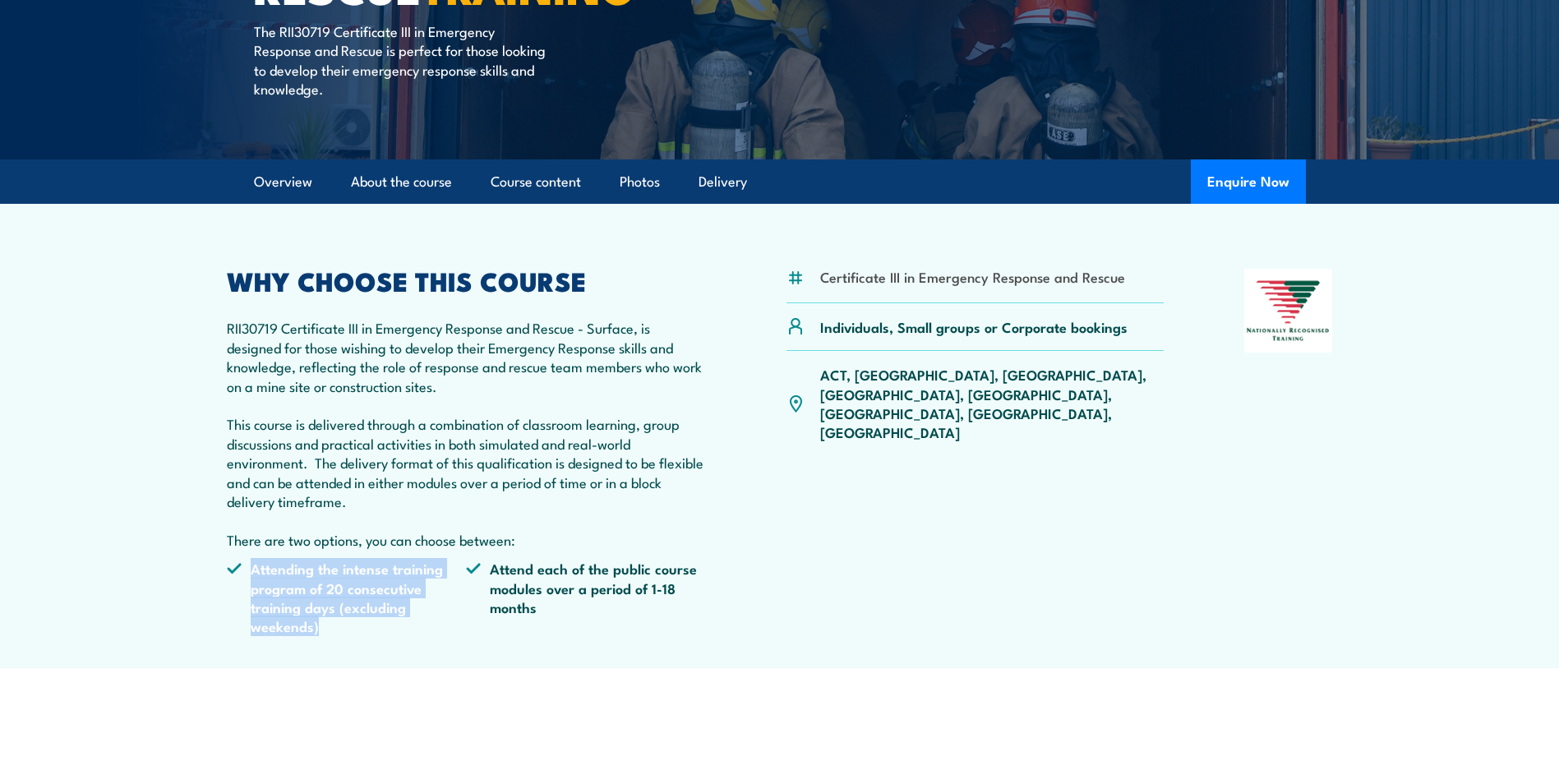
drag, startPoint x: 251, startPoint y: 572, endPoint x: 410, endPoint y: 618, distance: 165.5
click at [410, 618] on li "Attending the intense training program of 20 consecutive training days (excludi…" at bounding box center [347, 597] width 240 height 77
drag, startPoint x: 386, startPoint y: 628, endPoint x: 253, endPoint y: 534, distance: 162.9
click at [253, 534] on div "WHY CHOOSE THIS COURSE RII30719 Certificate III in Emergency Response and Rescu…" at bounding box center [467, 458] width 480 height 379
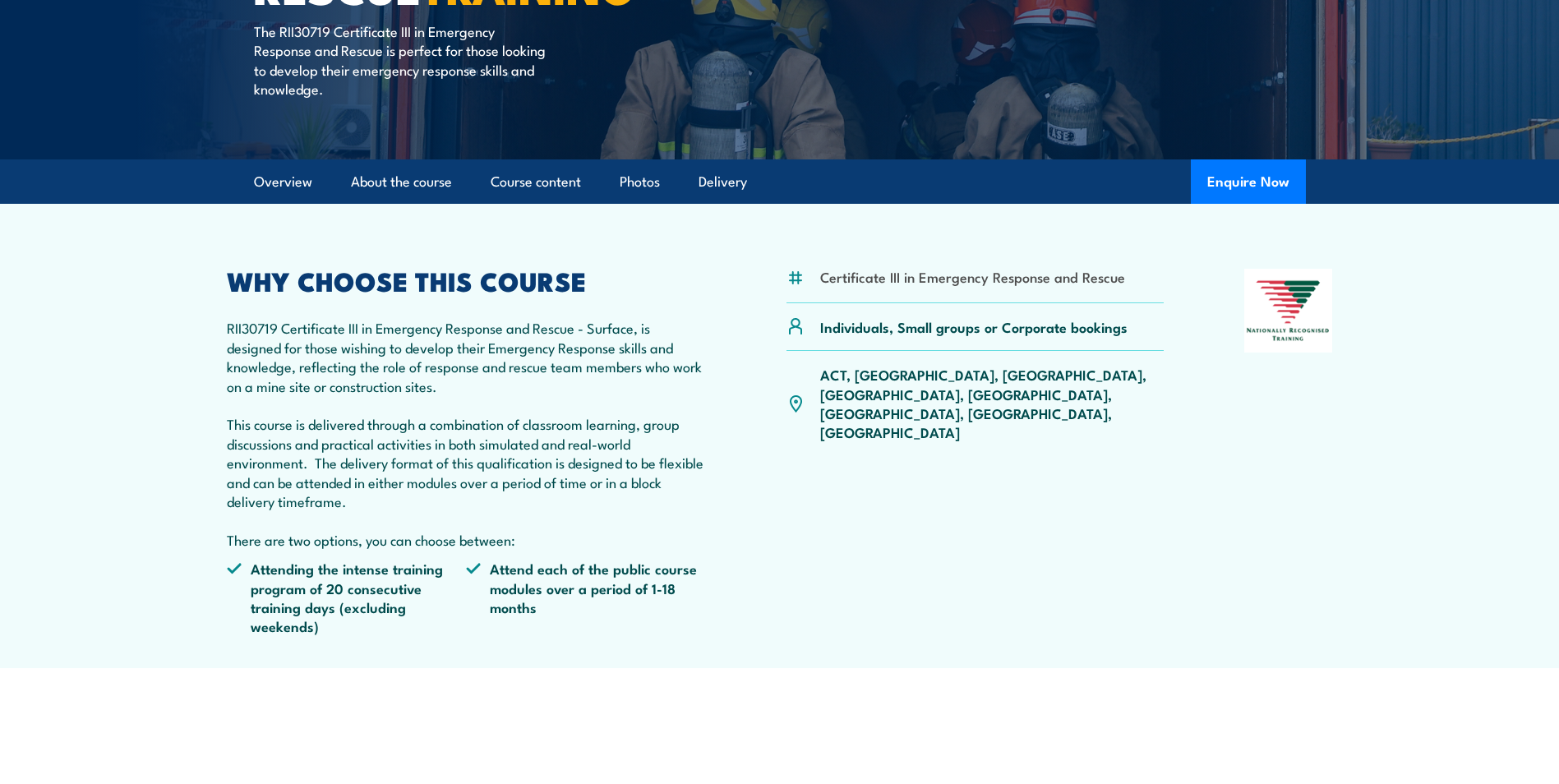
drag, startPoint x: 253, startPoint y: 534, endPoint x: 442, endPoint y: 458, distance: 203.7
click at [442, 458] on p "RII30719 Certificate III in Emergency Response and Rescue - Surface, is designe…" at bounding box center [467, 433] width 480 height 231
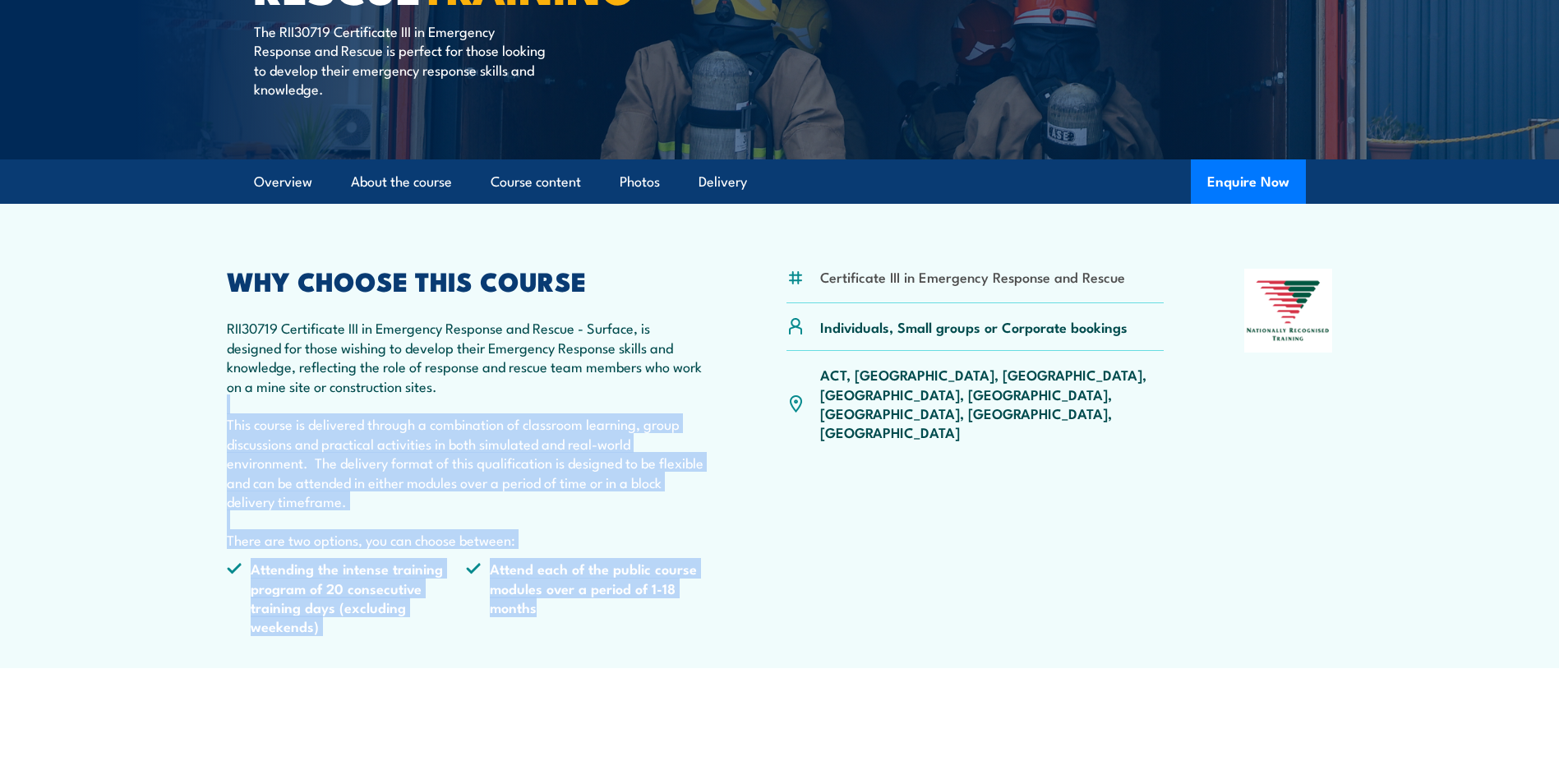
drag, startPoint x: 584, startPoint y: 626, endPoint x: 308, endPoint y: 412, distance: 349.2
click at [308, 412] on div "WHY CHOOSE THIS COURSE RII30719 Certificate III in Emergency Response and Rescu…" at bounding box center [467, 458] width 480 height 379
click at [310, 415] on p "RII30719 Certificate III in Emergency Response and Rescue - Surface, is designe…" at bounding box center [467, 433] width 480 height 231
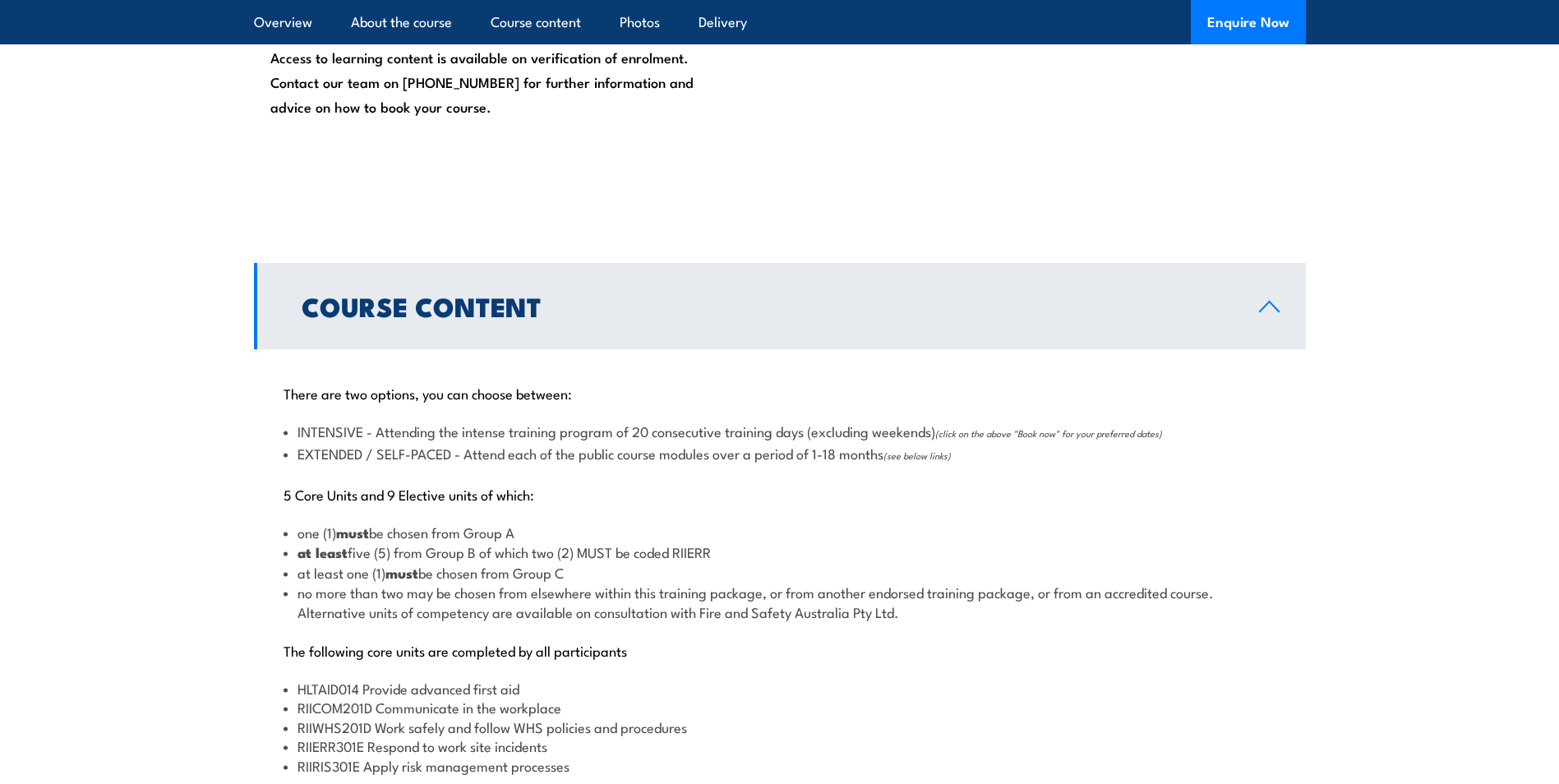
scroll to position [1480, 0]
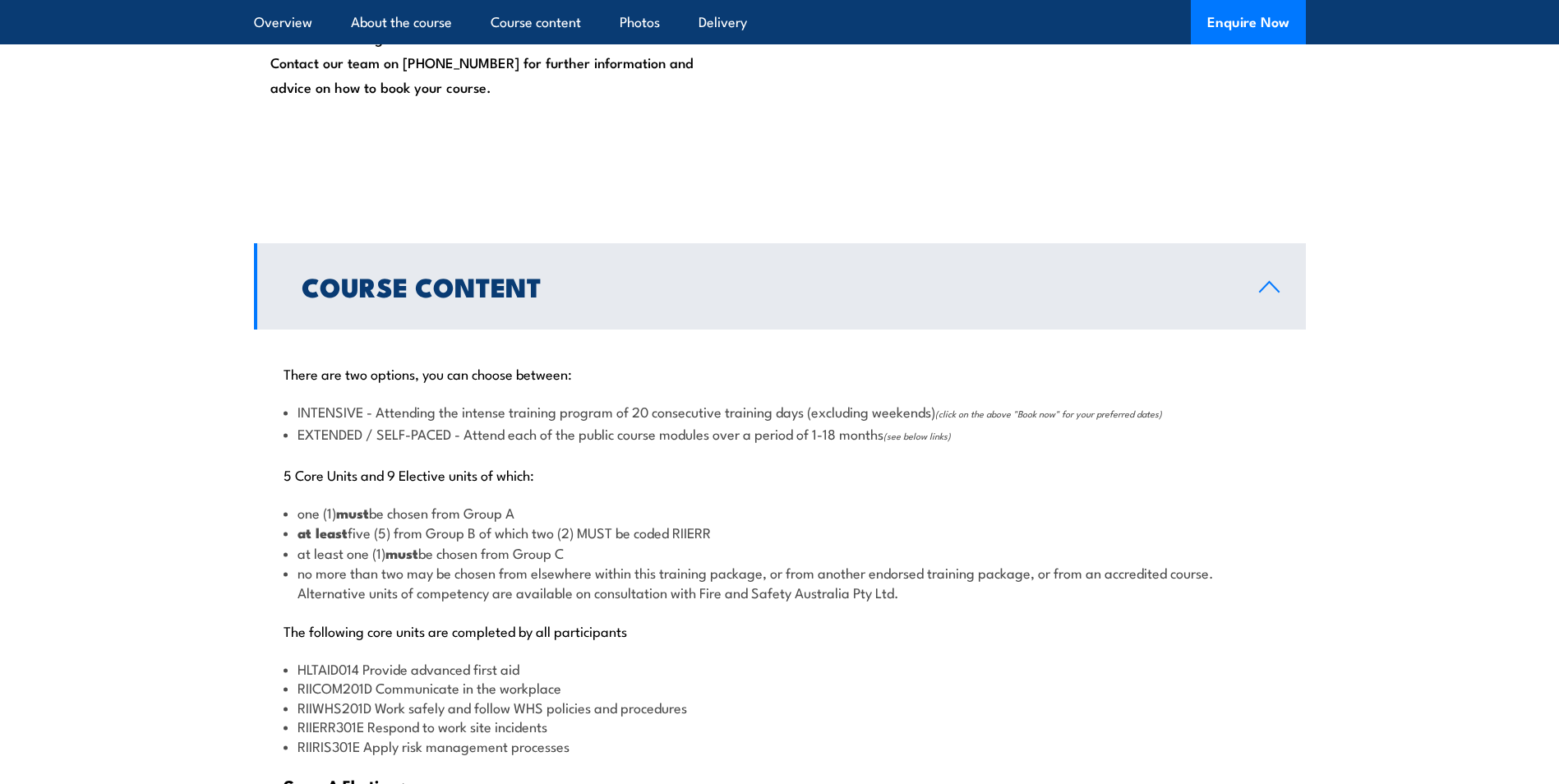
drag, startPoint x: 1029, startPoint y: 440, endPoint x: 343, endPoint y: 428, distance: 686.1
click at [343, 428] on li "EXTENDED / SELF-PACED - Attend each of the public course modules over a period …" at bounding box center [780, 434] width 993 height 21
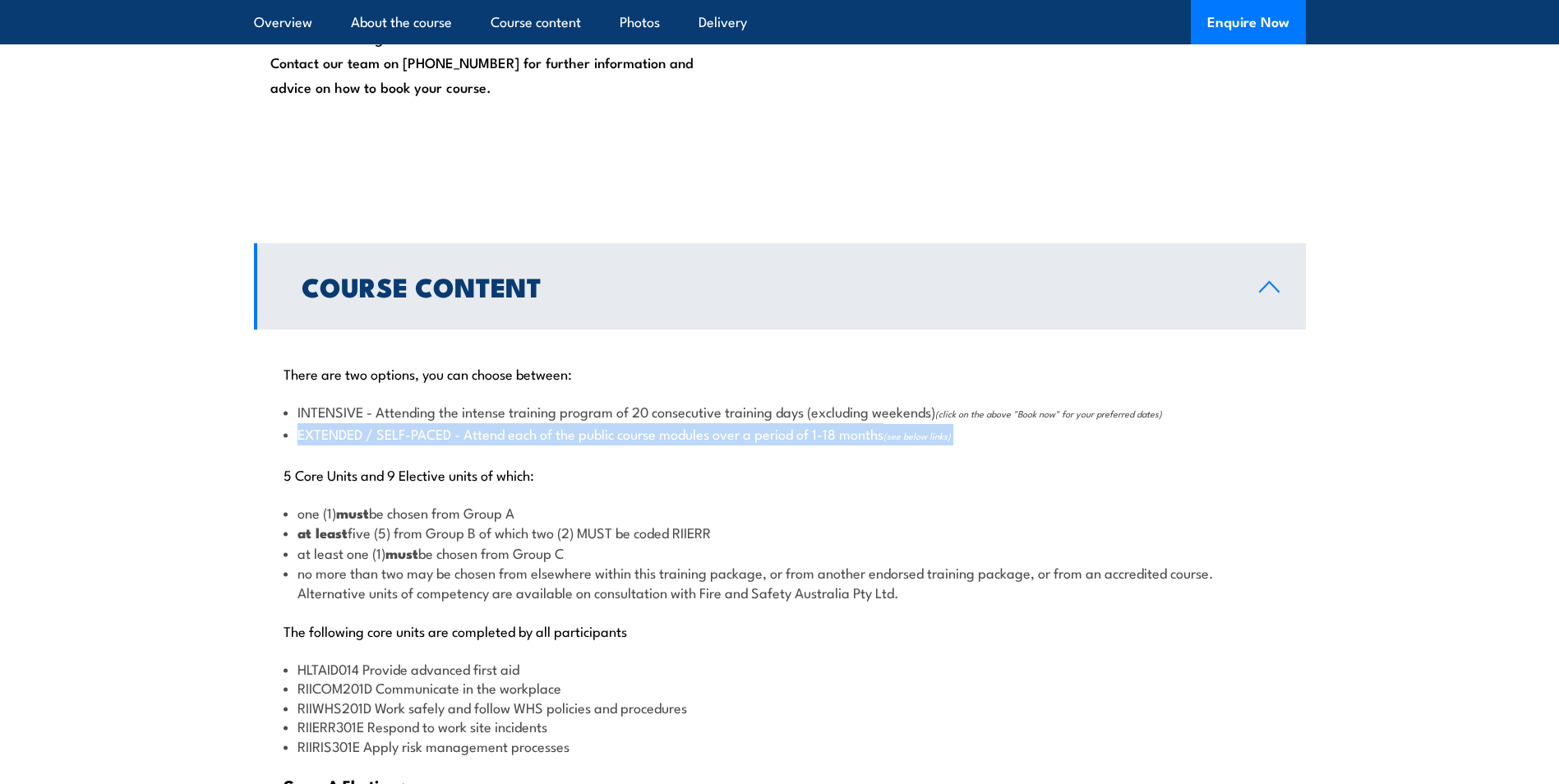
click at [343, 428] on li "EXTENDED / SELF-PACED - Attend each of the public course modules over a period …" at bounding box center [780, 434] width 993 height 21
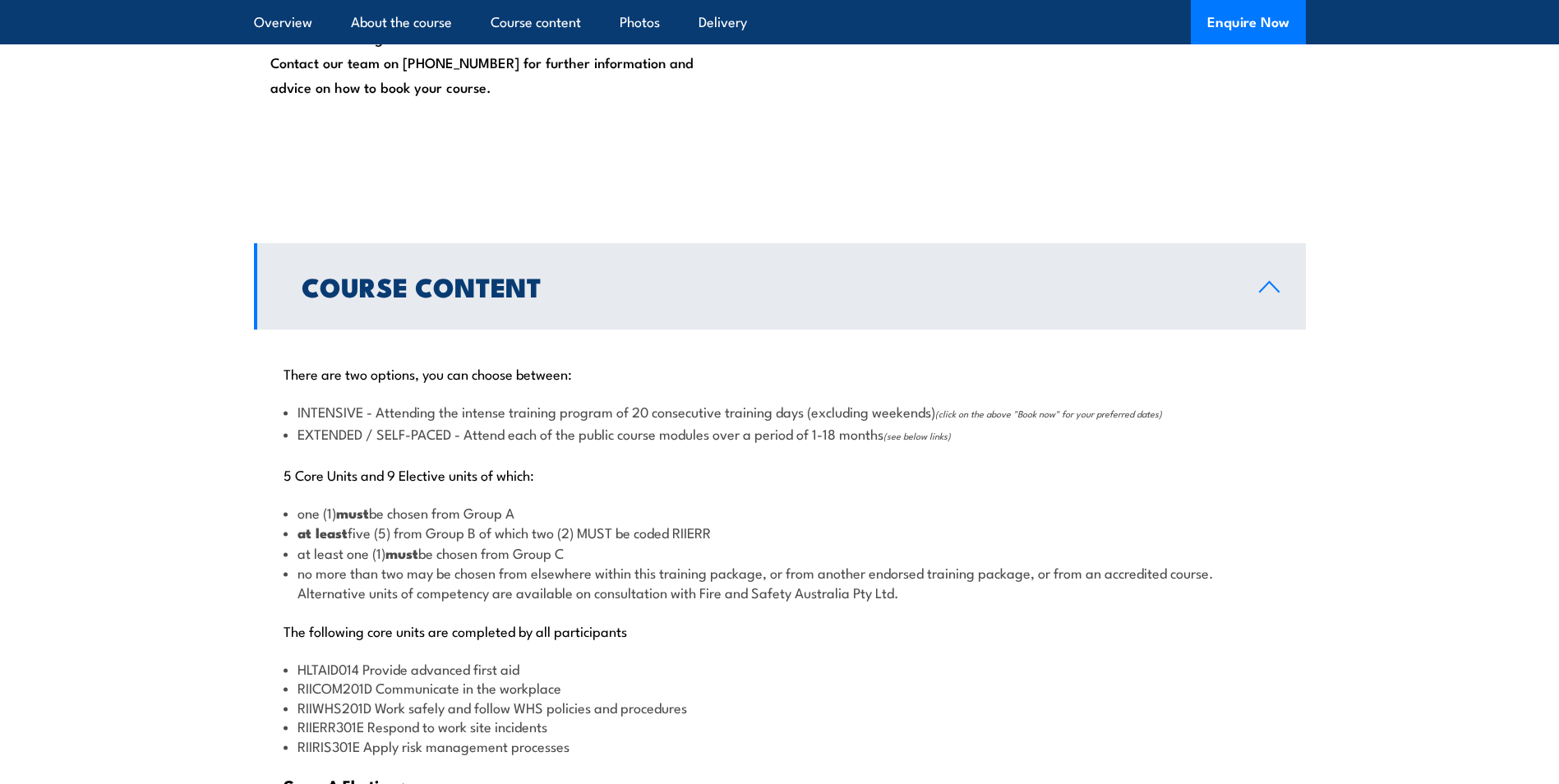
drag, startPoint x: 343, startPoint y: 428, endPoint x: 615, endPoint y: 449, distance: 272.8
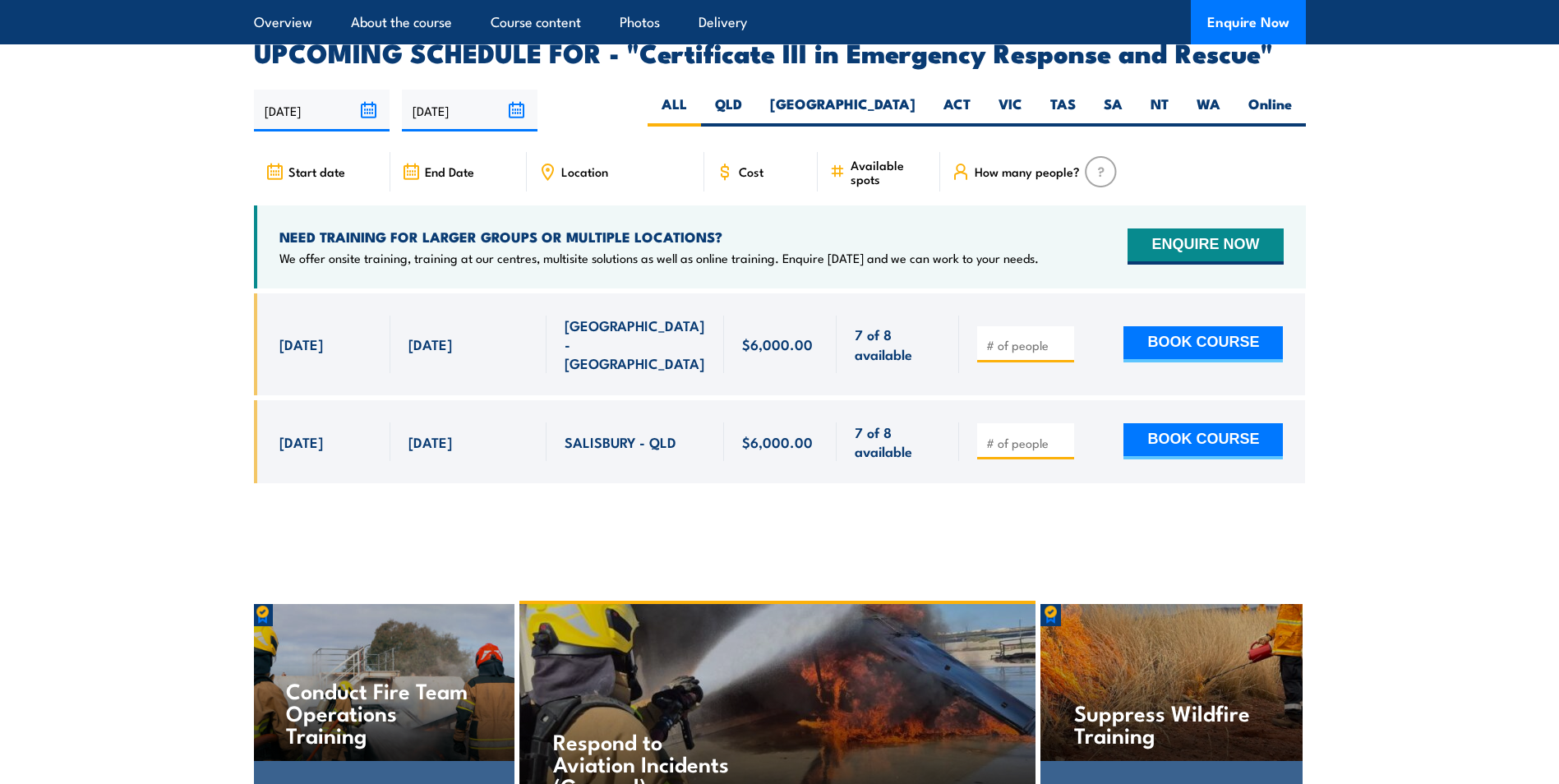
scroll to position [3612, 0]
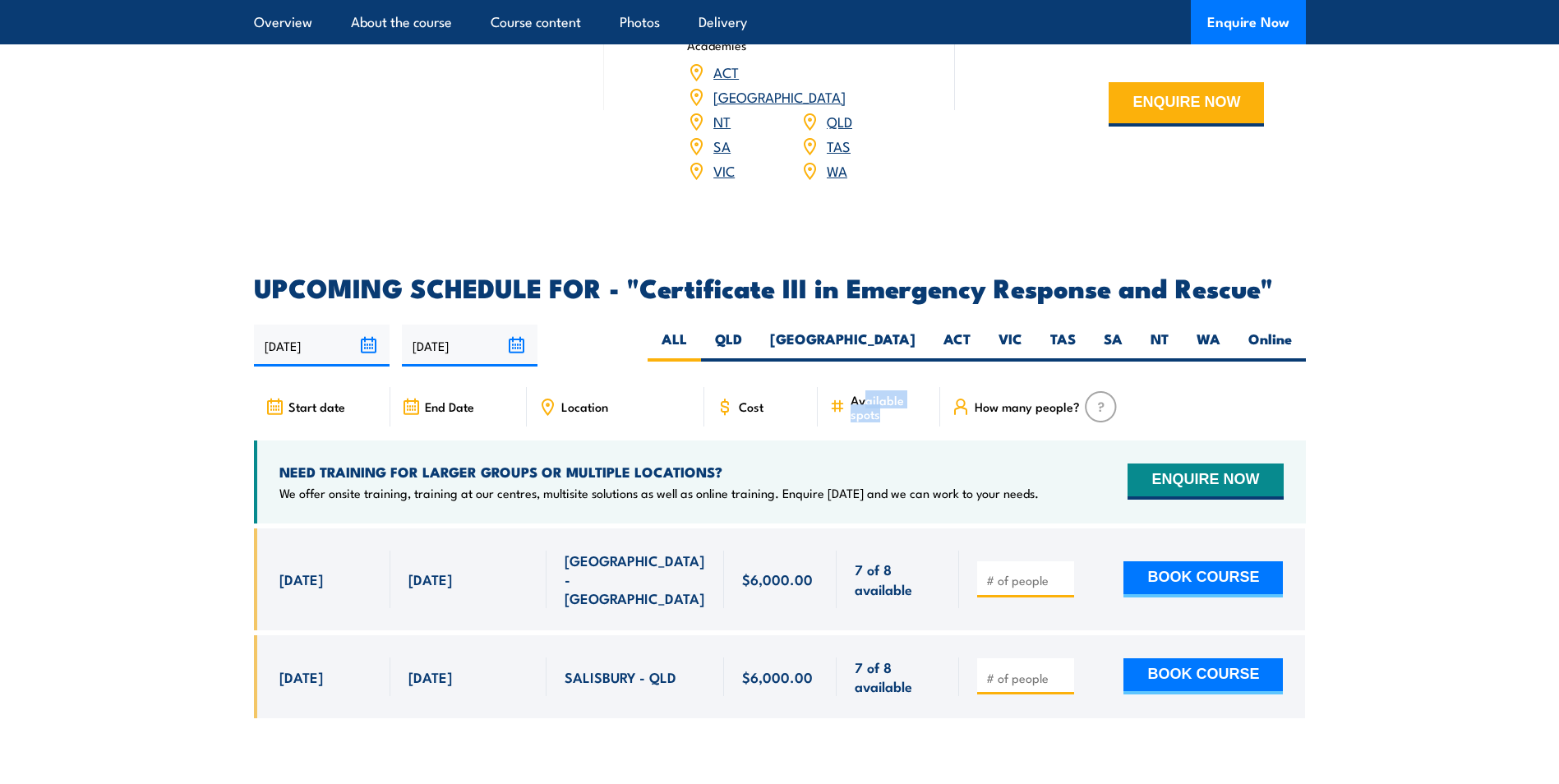
drag, startPoint x: 866, startPoint y: 377, endPoint x: 904, endPoint y: 383, distance: 38.5
click at [904, 392] on span "Available spots" at bounding box center [890, 406] width 78 height 28
drag, startPoint x: 904, startPoint y: 383, endPoint x: 1200, endPoint y: 374, distance: 296.1
click at [1200, 387] on div "How many people?" at bounding box center [1113, 406] width 346 height 39
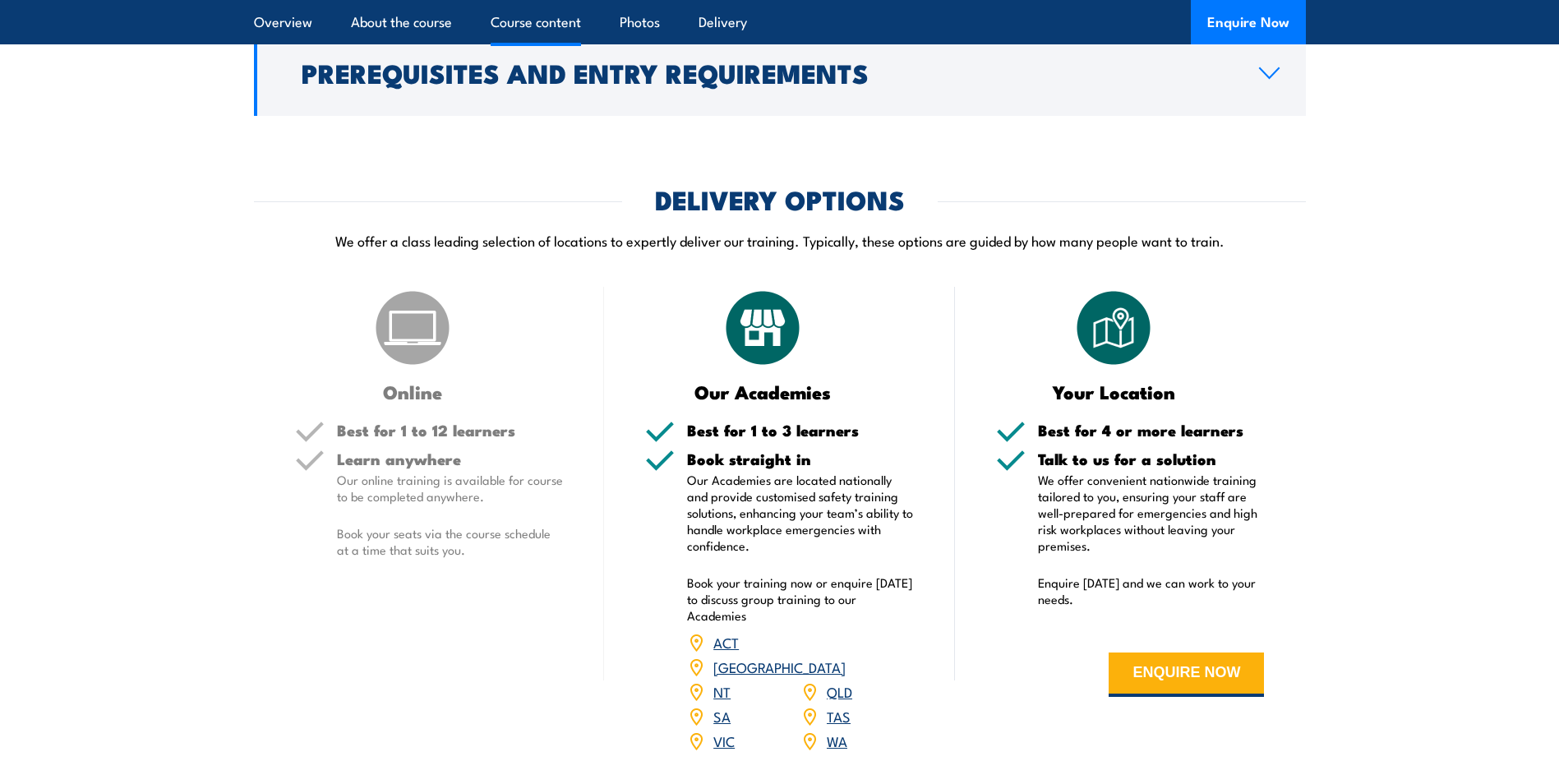
scroll to position [2873, 0]
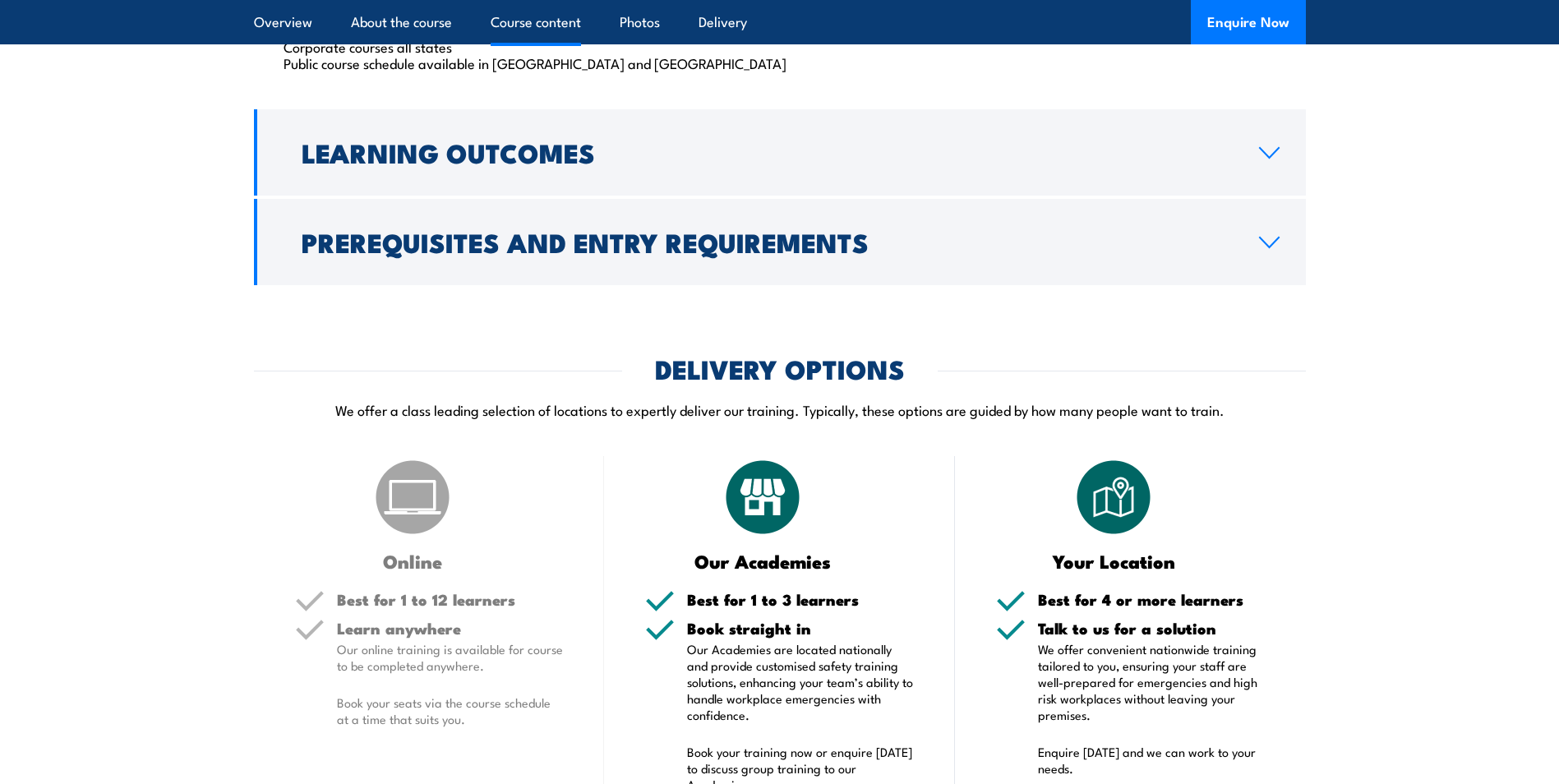
click at [509, 414] on p "We offer a class leading selection of locations to expertly deliver our trainin…" at bounding box center [780, 409] width 1052 height 19
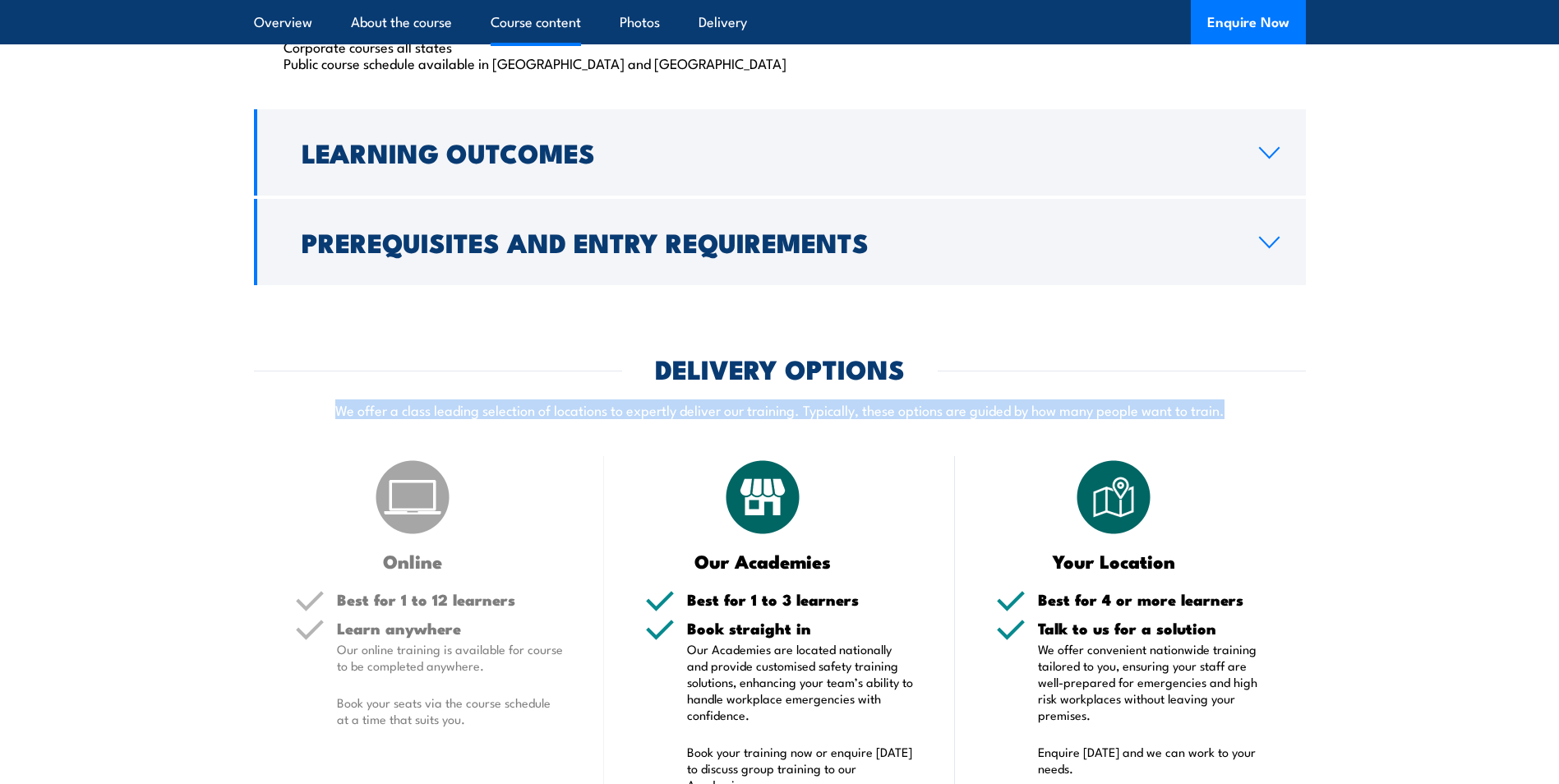
click at [509, 414] on p "We offer a class leading selection of locations to expertly deliver our trainin…" at bounding box center [780, 409] width 1052 height 19
drag, startPoint x: 509, startPoint y: 414, endPoint x: 725, endPoint y: 413, distance: 216.0
click at [725, 413] on p "We offer a class leading selection of locations to expertly deliver our trainin…" at bounding box center [780, 409] width 1052 height 19
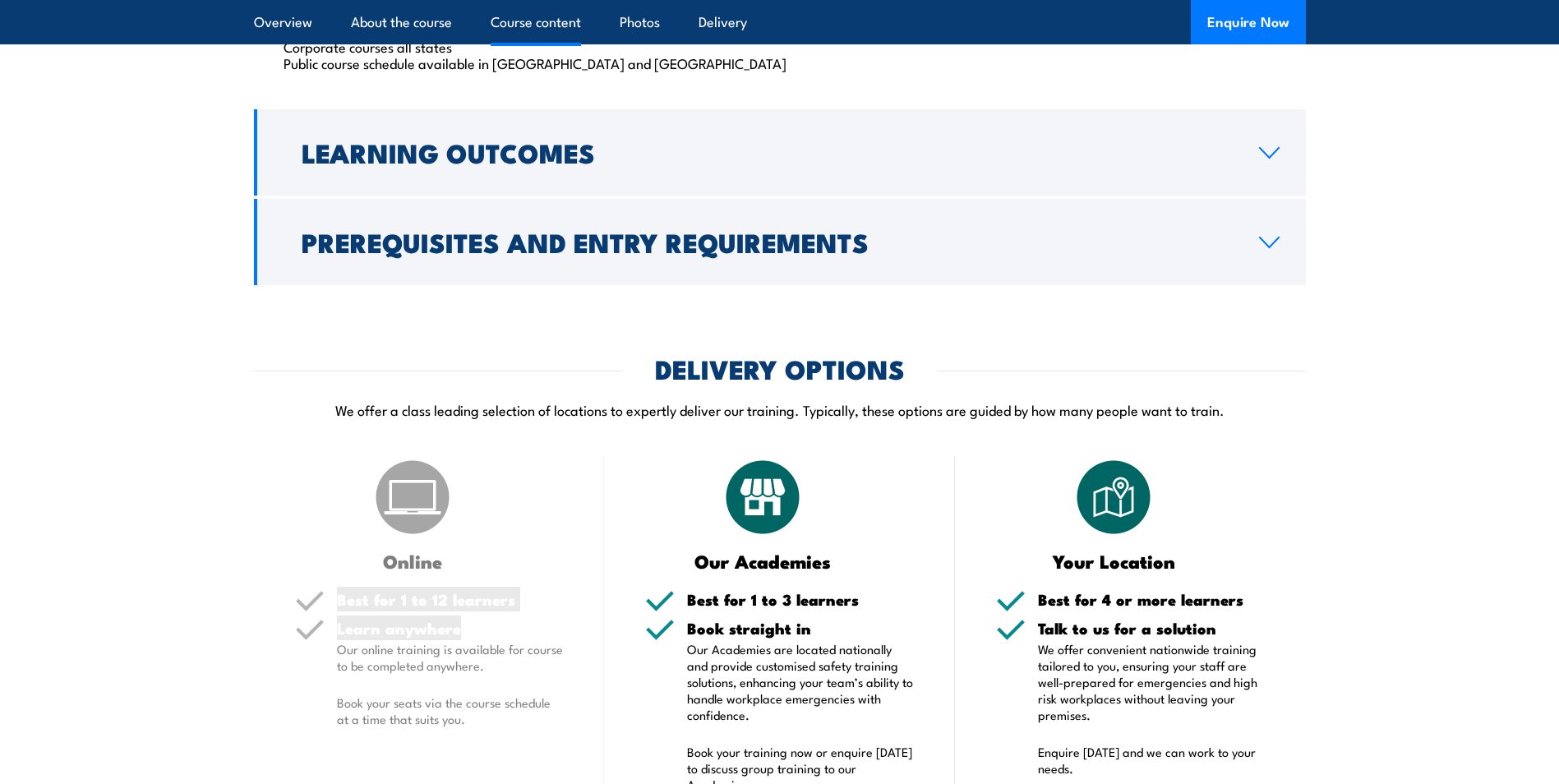
drag, startPoint x: 331, startPoint y: 594, endPoint x: 500, endPoint y: 635, distance: 173.9
click at [500, 635] on div "Best for 1 to 12 learners Learn anywhere Our online training is available for c…" at bounding box center [429, 672] width 269 height 163
drag, startPoint x: 500, startPoint y: 635, endPoint x: 488, endPoint y: 649, distance: 18.4
click at [488, 649] on p "Our online training is available for course to be completed anywhere." at bounding box center [450, 657] width 227 height 33
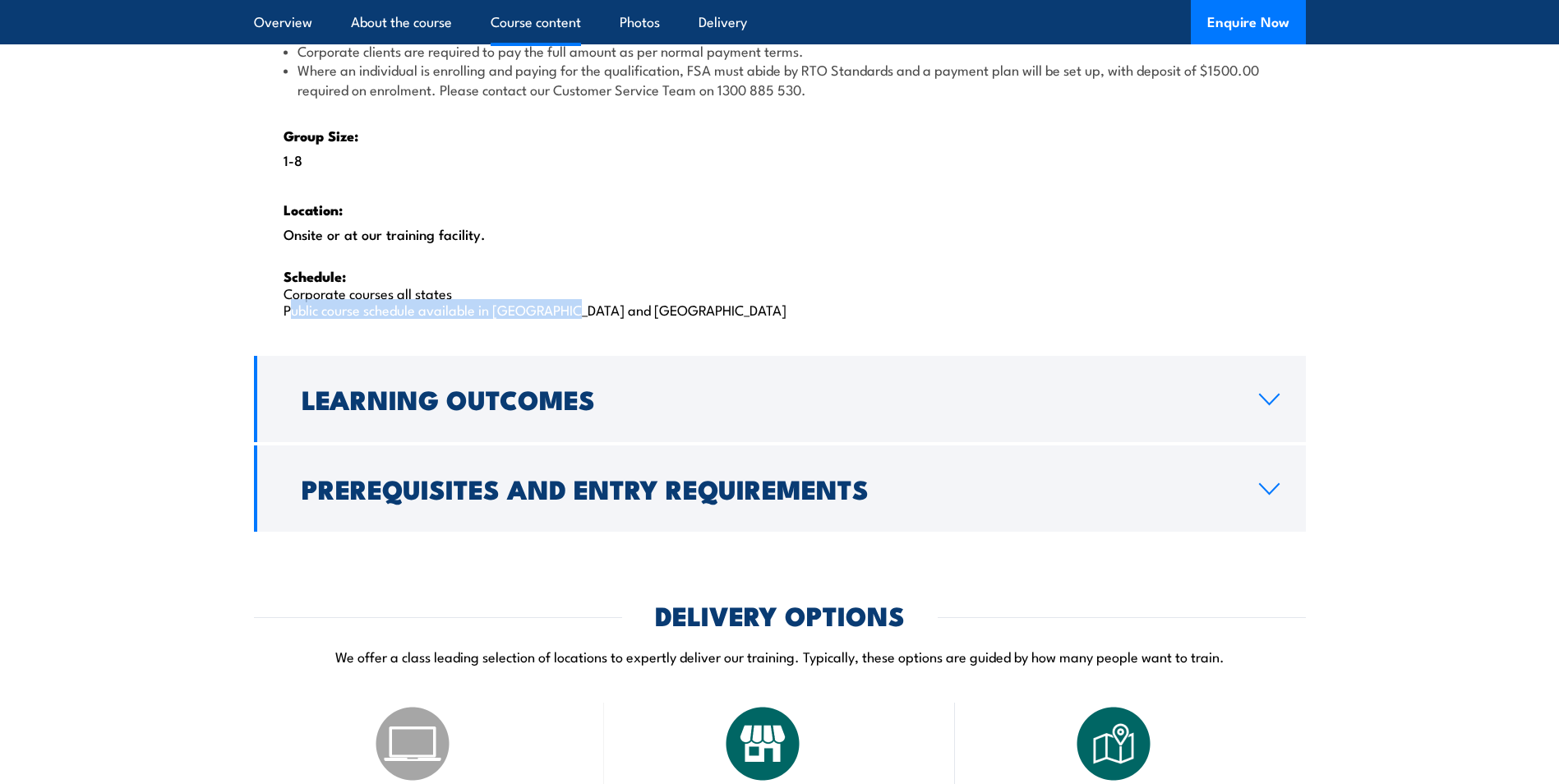
drag, startPoint x: 271, startPoint y: 317, endPoint x: 718, endPoint y: 315, distance: 447.0
click at [718, 315] on p "Schedule: Corporate courses all states Public course schedule available in WA a…" at bounding box center [780, 292] width 993 height 50
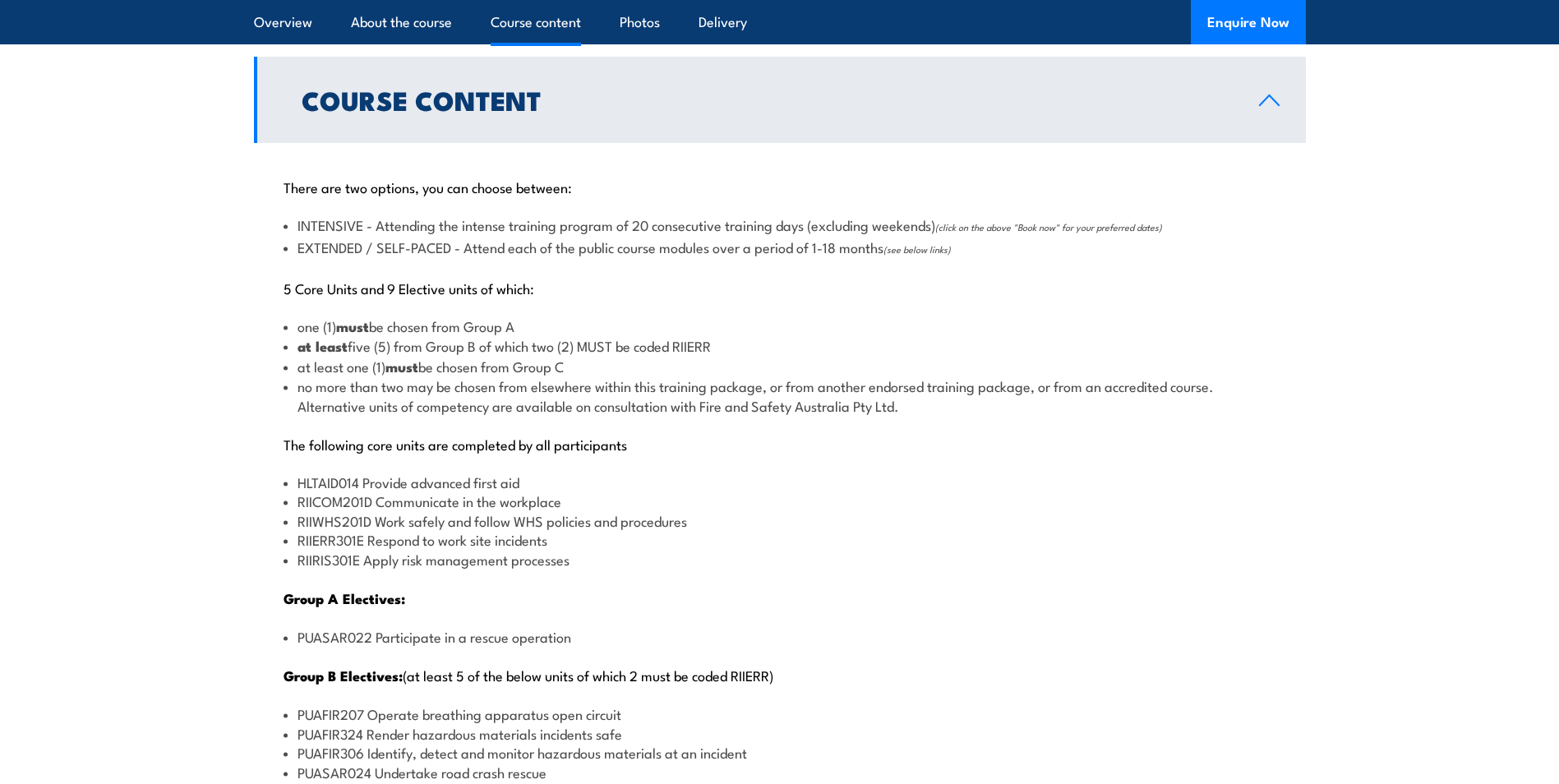
scroll to position [1640, 0]
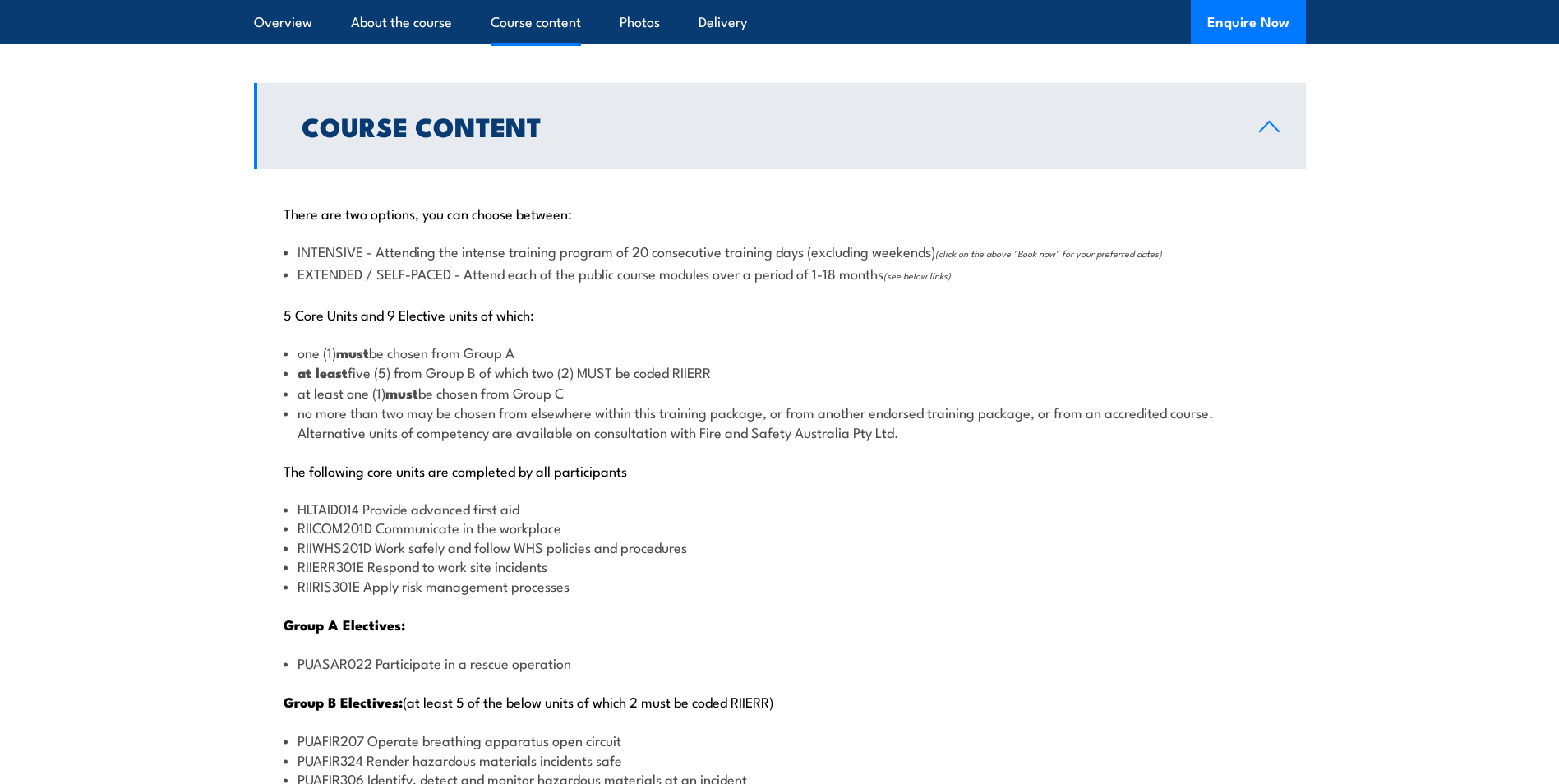
click at [349, 209] on p "There are two options, you can choose between:" at bounding box center [780, 213] width 993 height 17
drag, startPoint x: 349, startPoint y: 209, endPoint x: 382, endPoint y: 252, distance: 54.2
click at [382, 252] on li "INTENSIVE - Attending the intense training program of 20 consecutive training d…" at bounding box center [780, 252] width 993 height 21
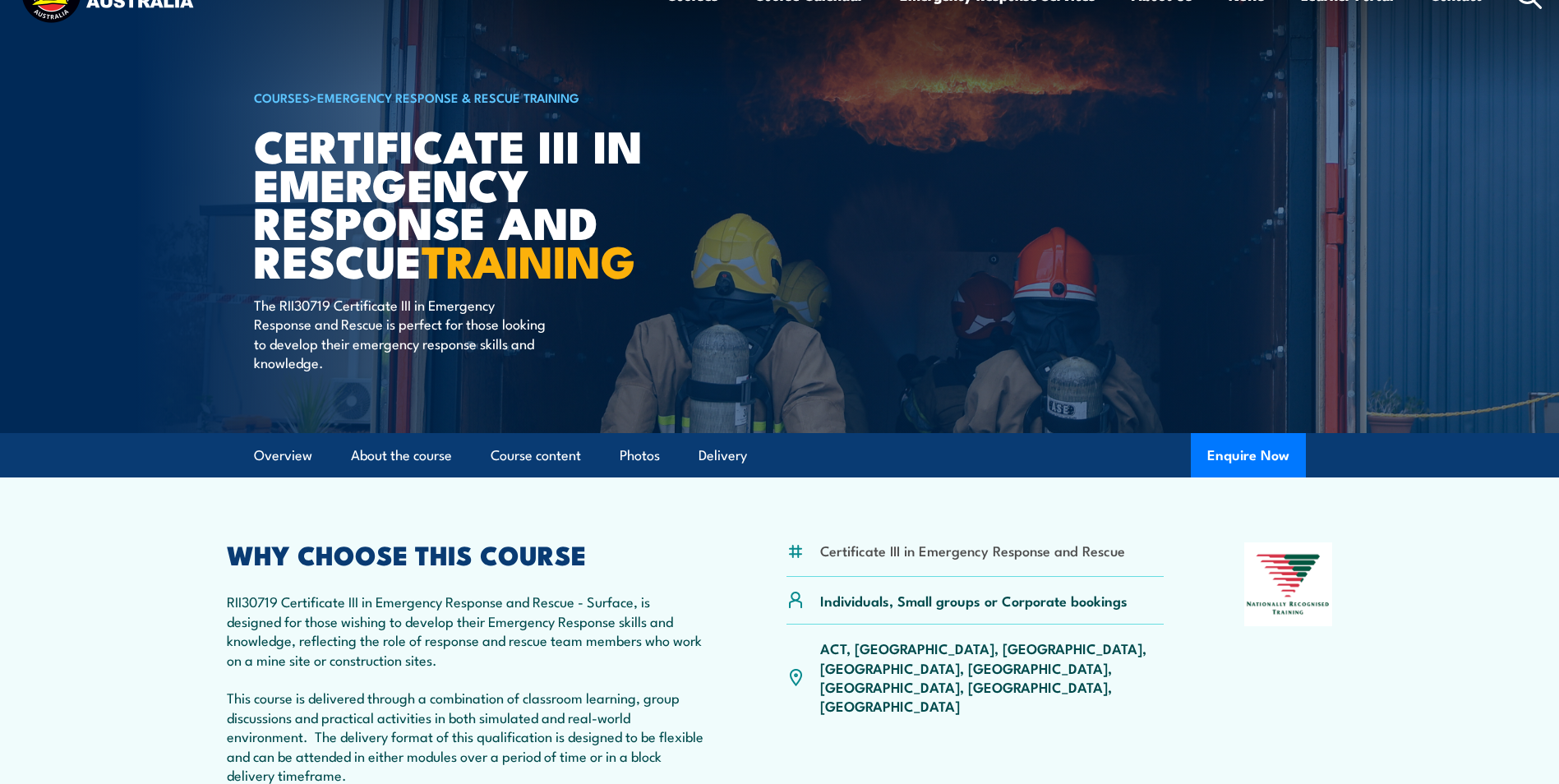
scroll to position [411, 0]
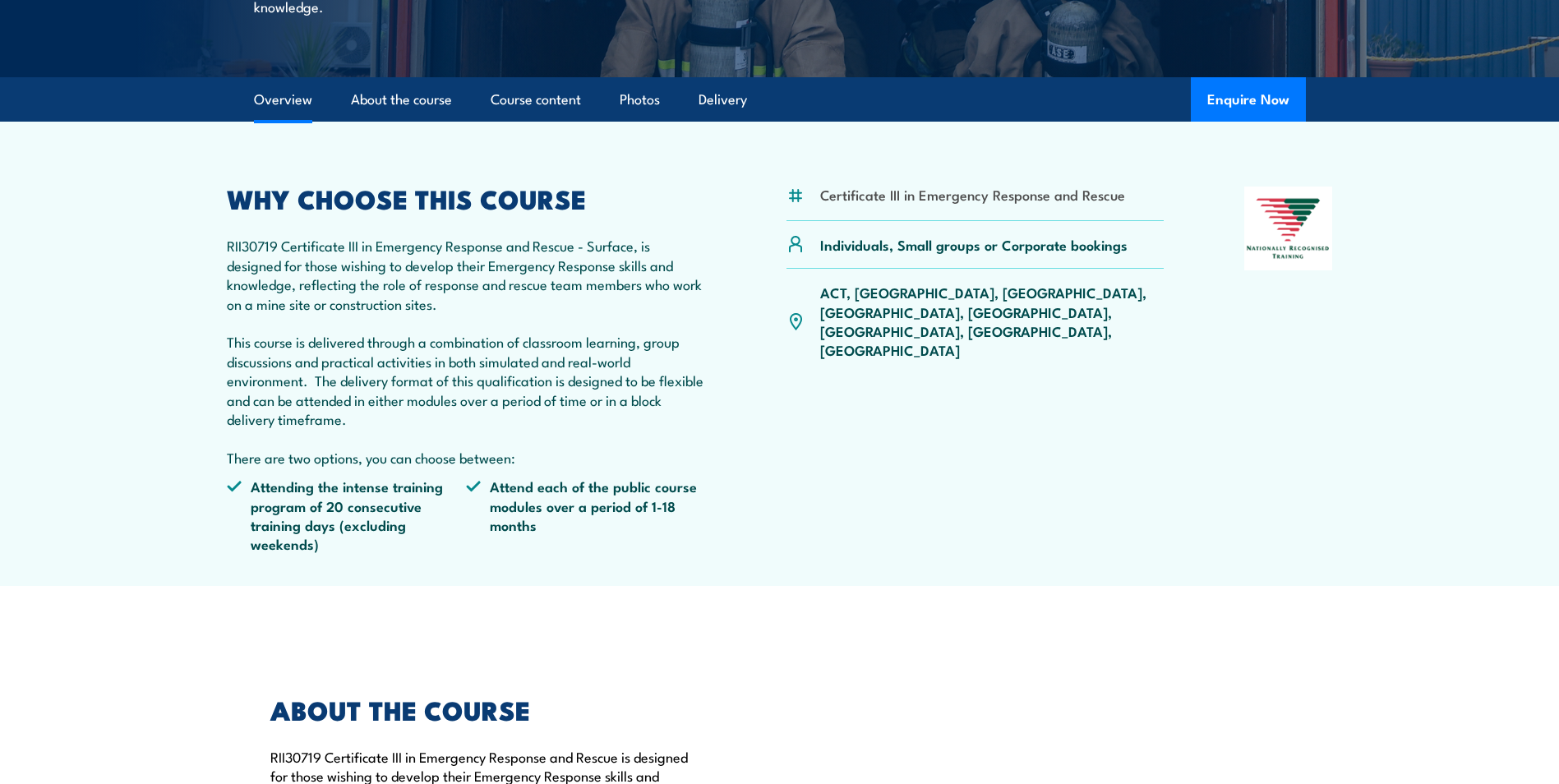
drag, startPoint x: 228, startPoint y: 207, endPoint x: 615, endPoint y: 469, distance: 467.3
click at [615, 469] on div "WHY CHOOSE THIS COURSE RII30719 Certificate III in Emergency Response and Rescu…" at bounding box center [467, 377] width 480 height 379
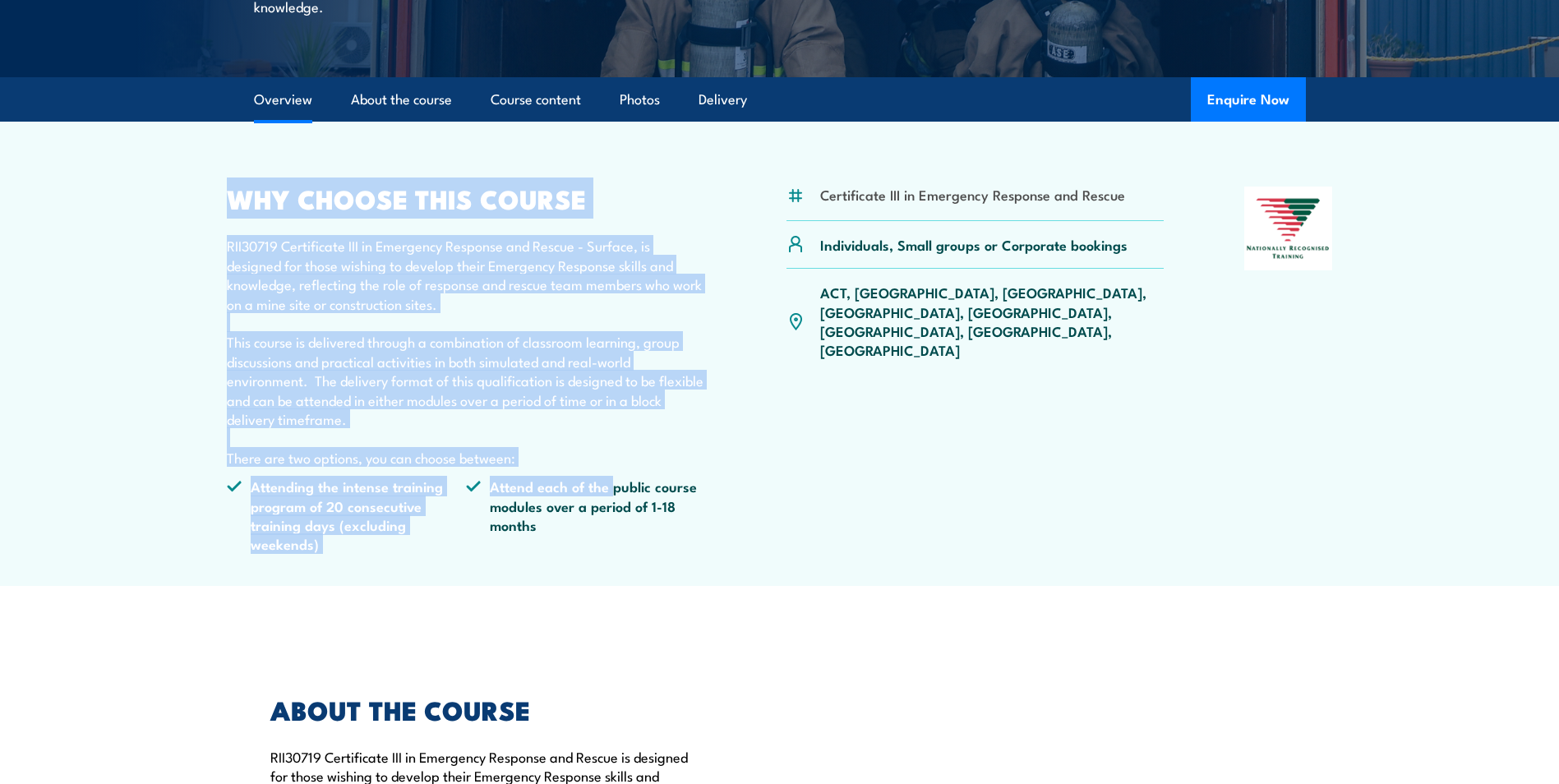
click at [615, 469] on div "WHY CHOOSE THIS COURSE RII30719 Certificate III in Emergency Response and Rescu…" at bounding box center [467, 377] width 480 height 379
drag, startPoint x: 648, startPoint y: 536, endPoint x: 145, endPoint y: 150, distance: 634.0
click at [145, 150] on section "Certificate III in Emergency Response and Rescue Individuals, Small groups or C…" at bounding box center [780, 353] width 1559 height 464
drag, startPoint x: 145, startPoint y: 150, endPoint x: 240, endPoint y: 402, distance: 269.3
click at [243, 406] on p "RII30719 Certificate III in Emergency Response and Rescue - Surface, is designe…" at bounding box center [467, 352] width 480 height 231
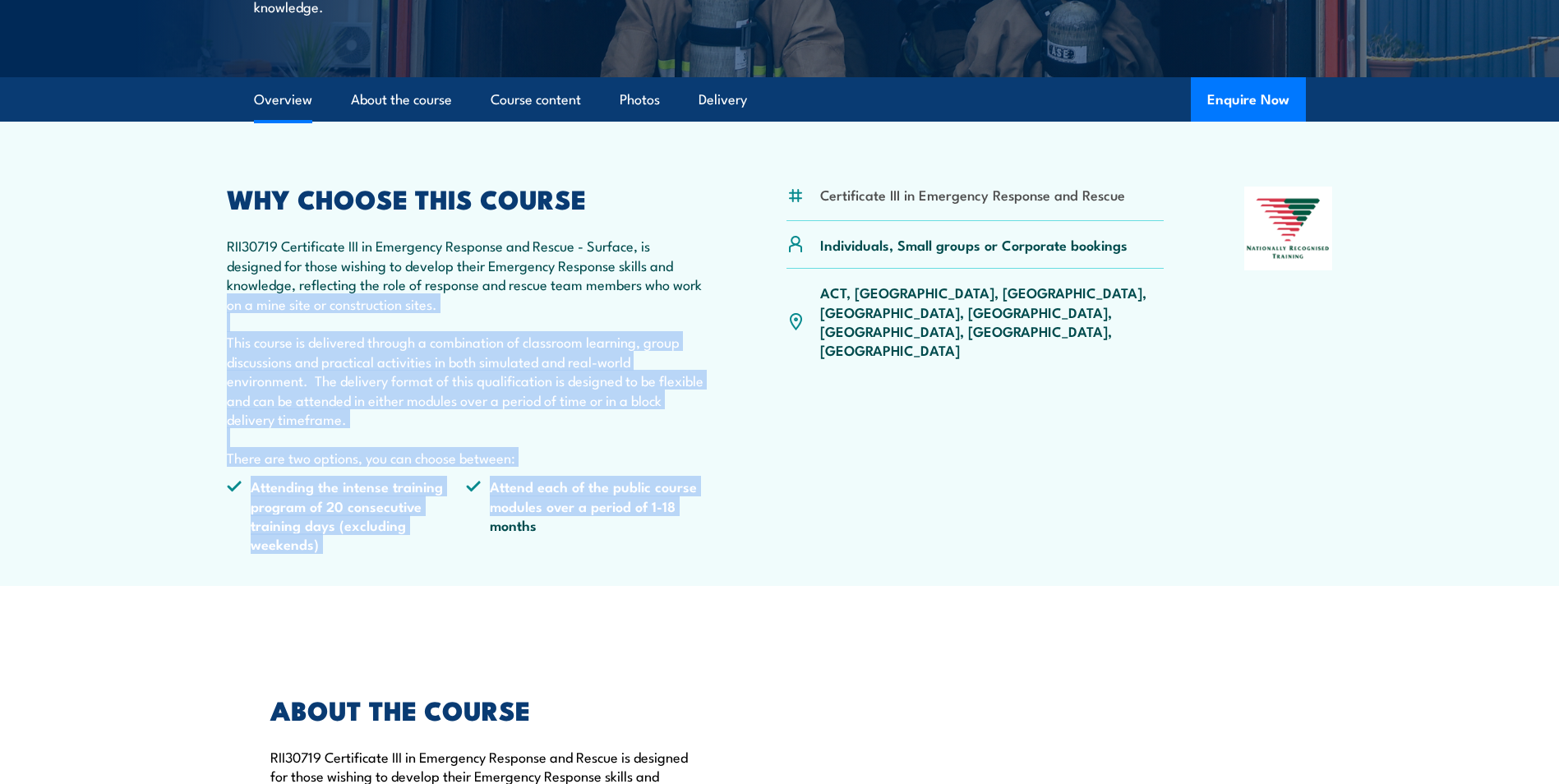
drag, startPoint x: 310, startPoint y: 409, endPoint x: 491, endPoint y: 555, distance: 232.5
click at [489, 556] on article "Certificate III in Emergency Response and Rescue Individuals, Small groups or C…" at bounding box center [780, 353] width 1151 height 464
drag, startPoint x: 491, startPoint y: 555, endPoint x: 627, endPoint y: 506, distance: 144.6
click at [627, 506] on li "Attend each of the public course modules over a period of 1-18 months" at bounding box center [586, 515] width 240 height 77
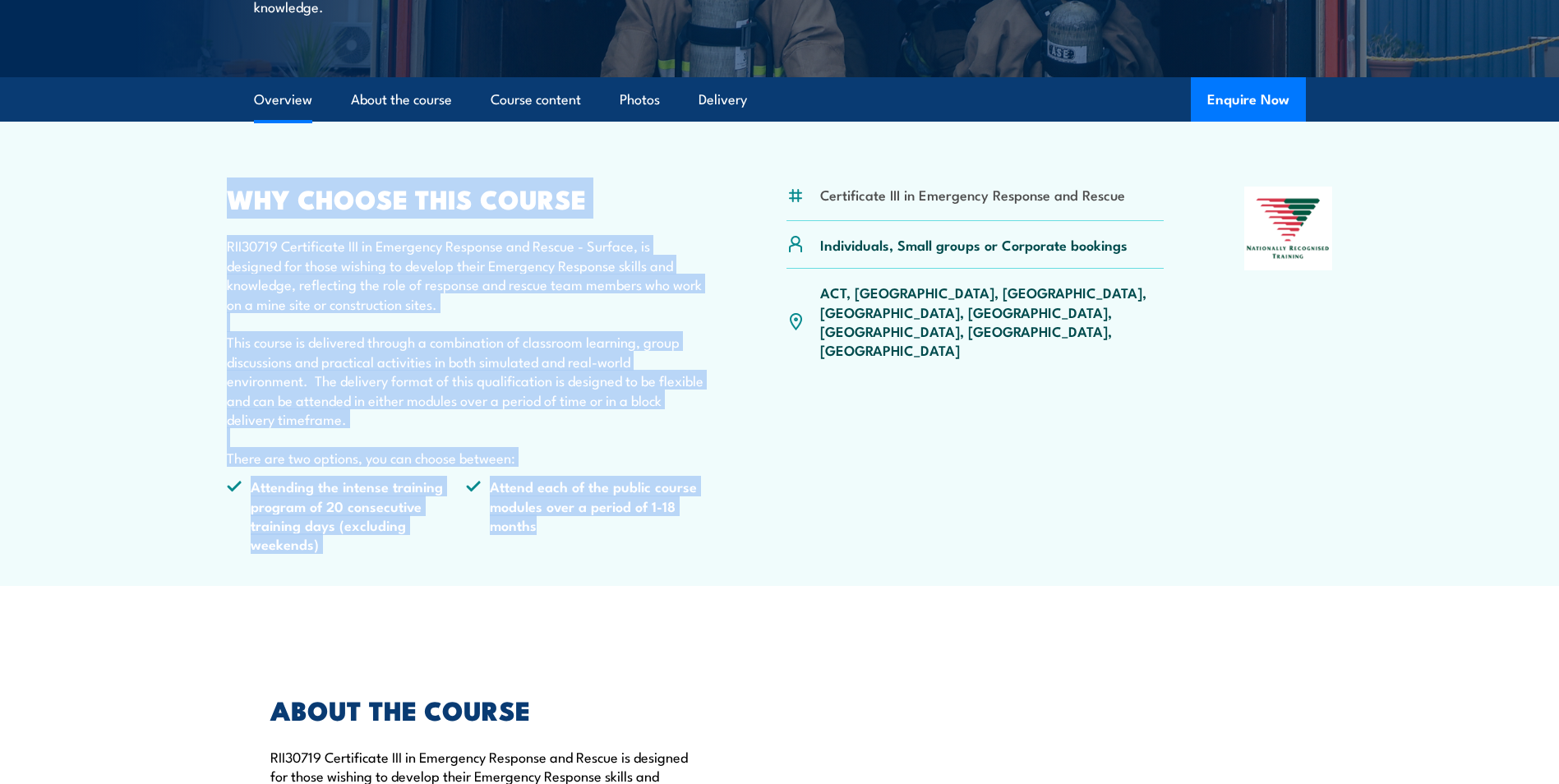
drag, startPoint x: 626, startPoint y: 541, endPoint x: 184, endPoint y: 204, distance: 555.8
click at [184, 204] on section "Certificate III in Emergency Response and Rescue Individuals, Small groups or C…" at bounding box center [780, 353] width 1559 height 464
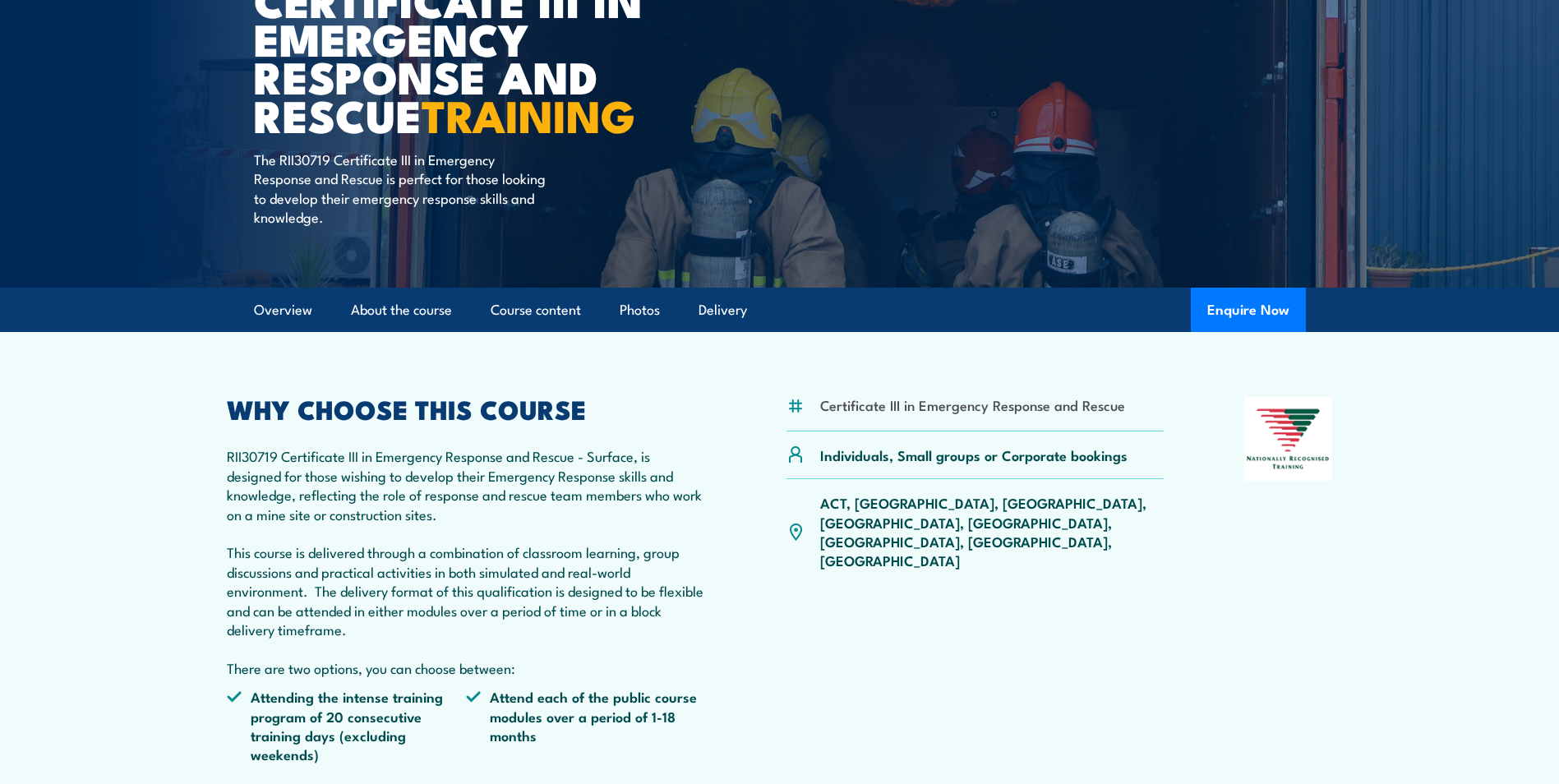
scroll to position [165, 0]
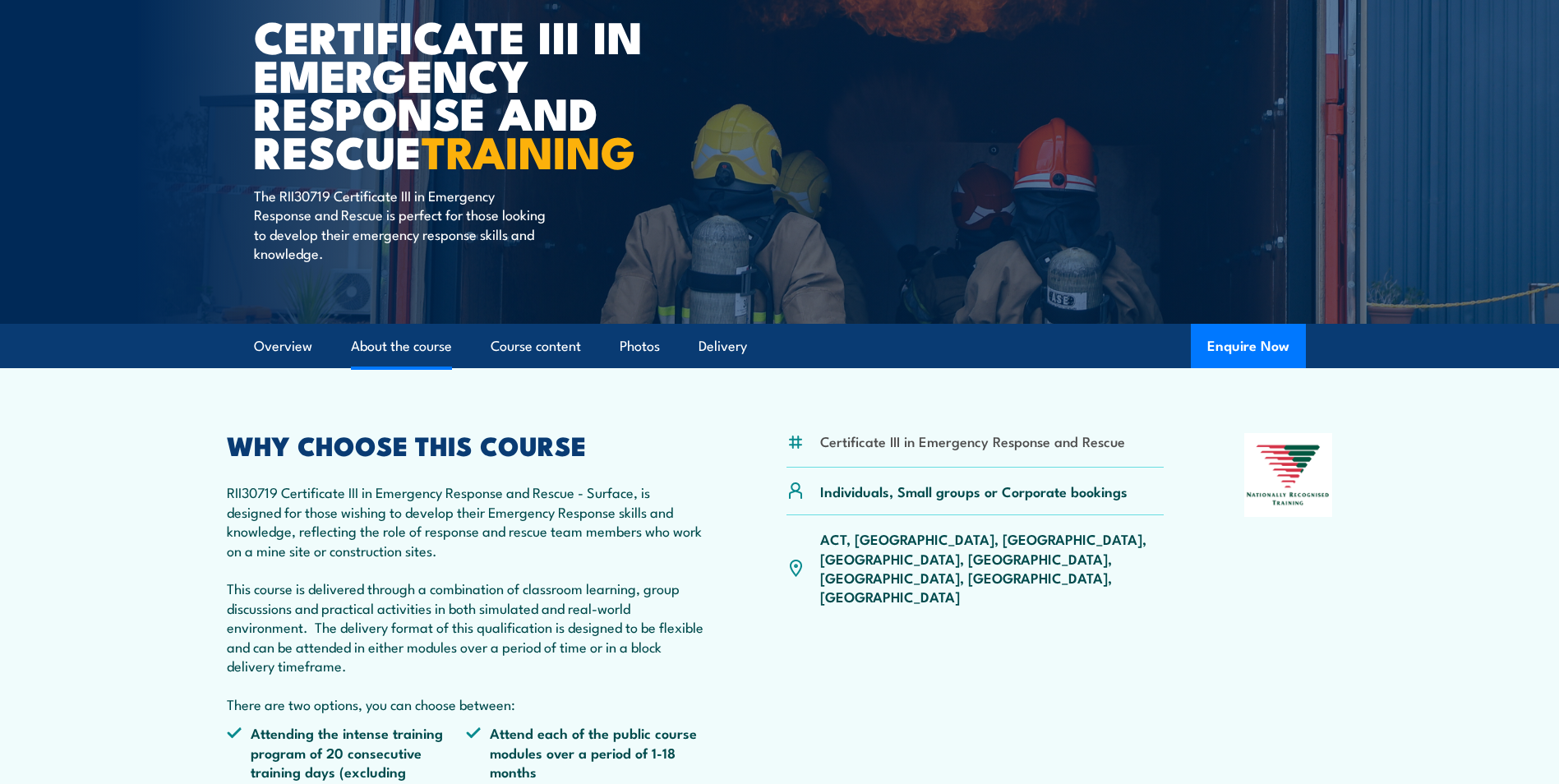
click at [401, 348] on link "About the course" at bounding box center [401, 346] width 101 height 44
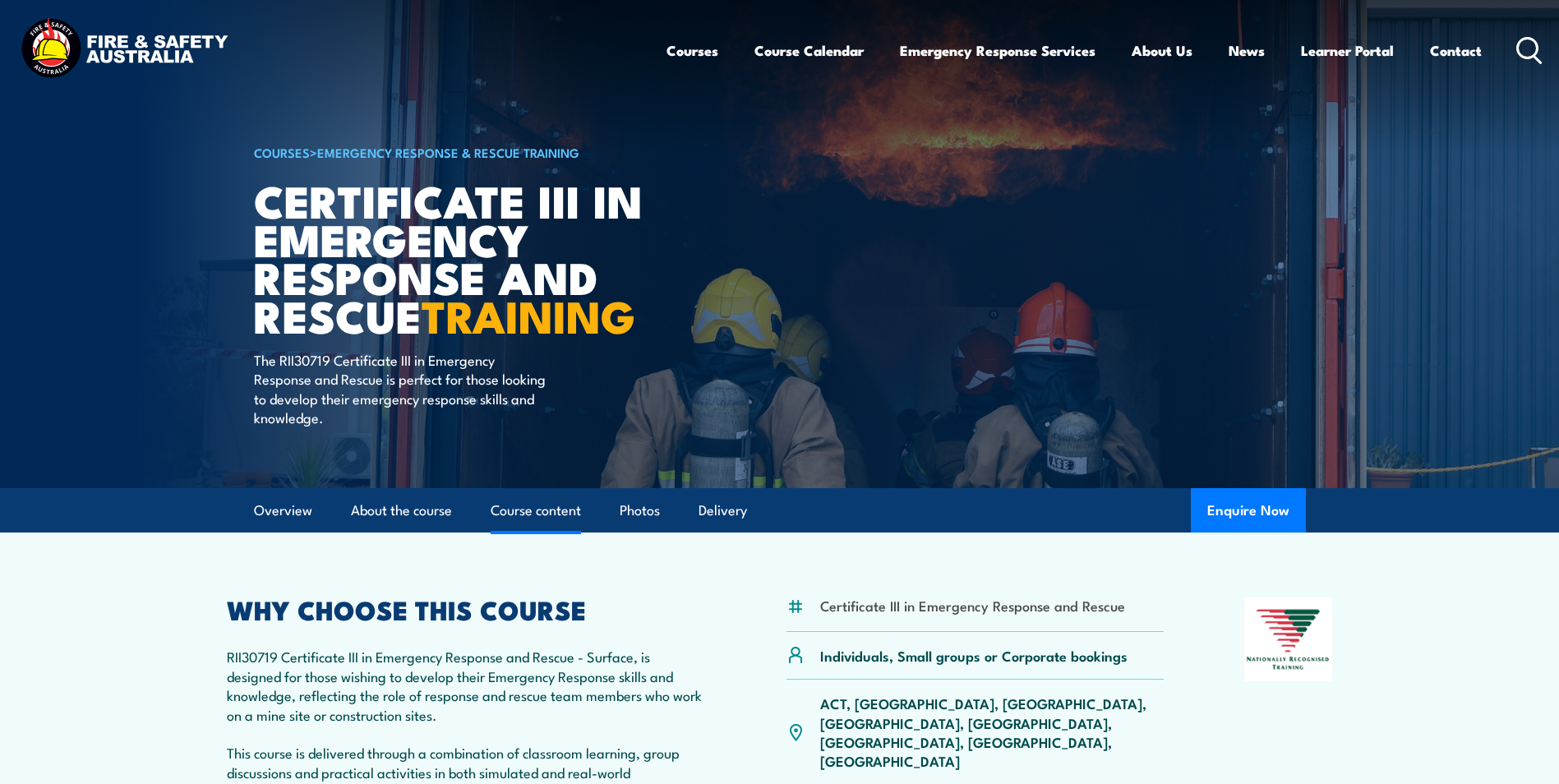
click at [561, 503] on link "Course content" at bounding box center [536, 511] width 90 height 44
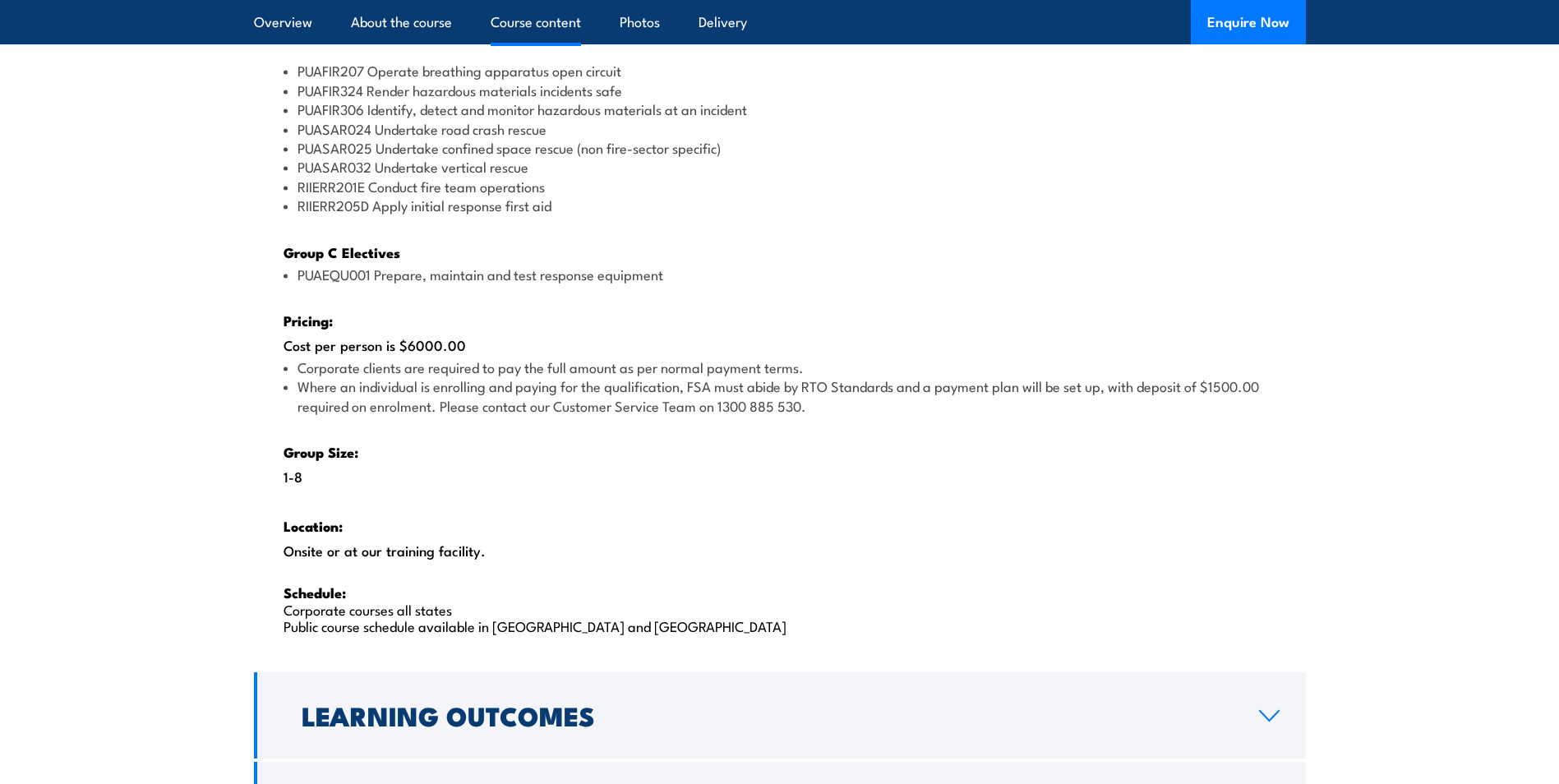
scroll to position [2360, 0]
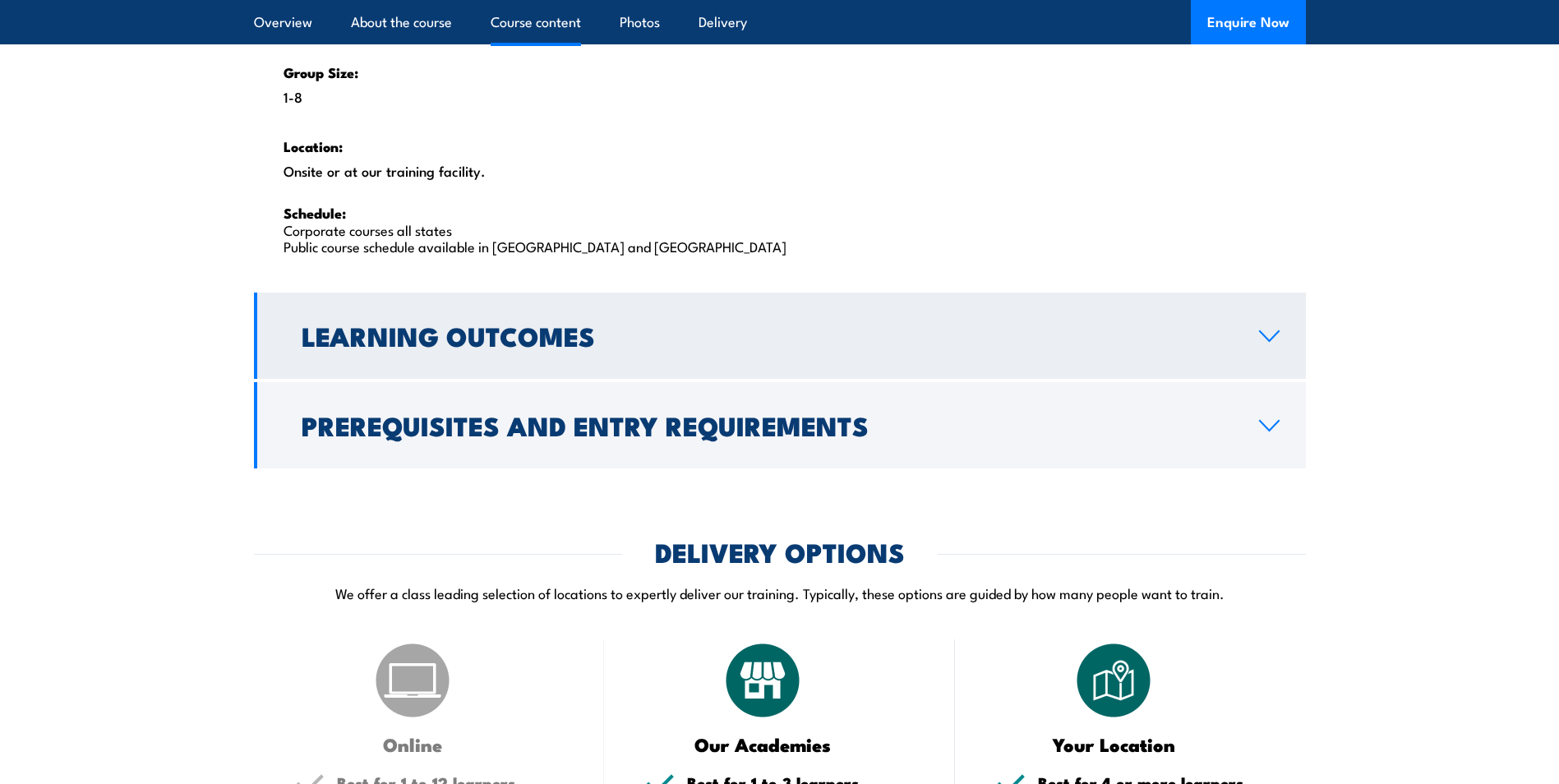
click at [433, 312] on link "Learning Outcomes" at bounding box center [780, 336] width 1052 height 86
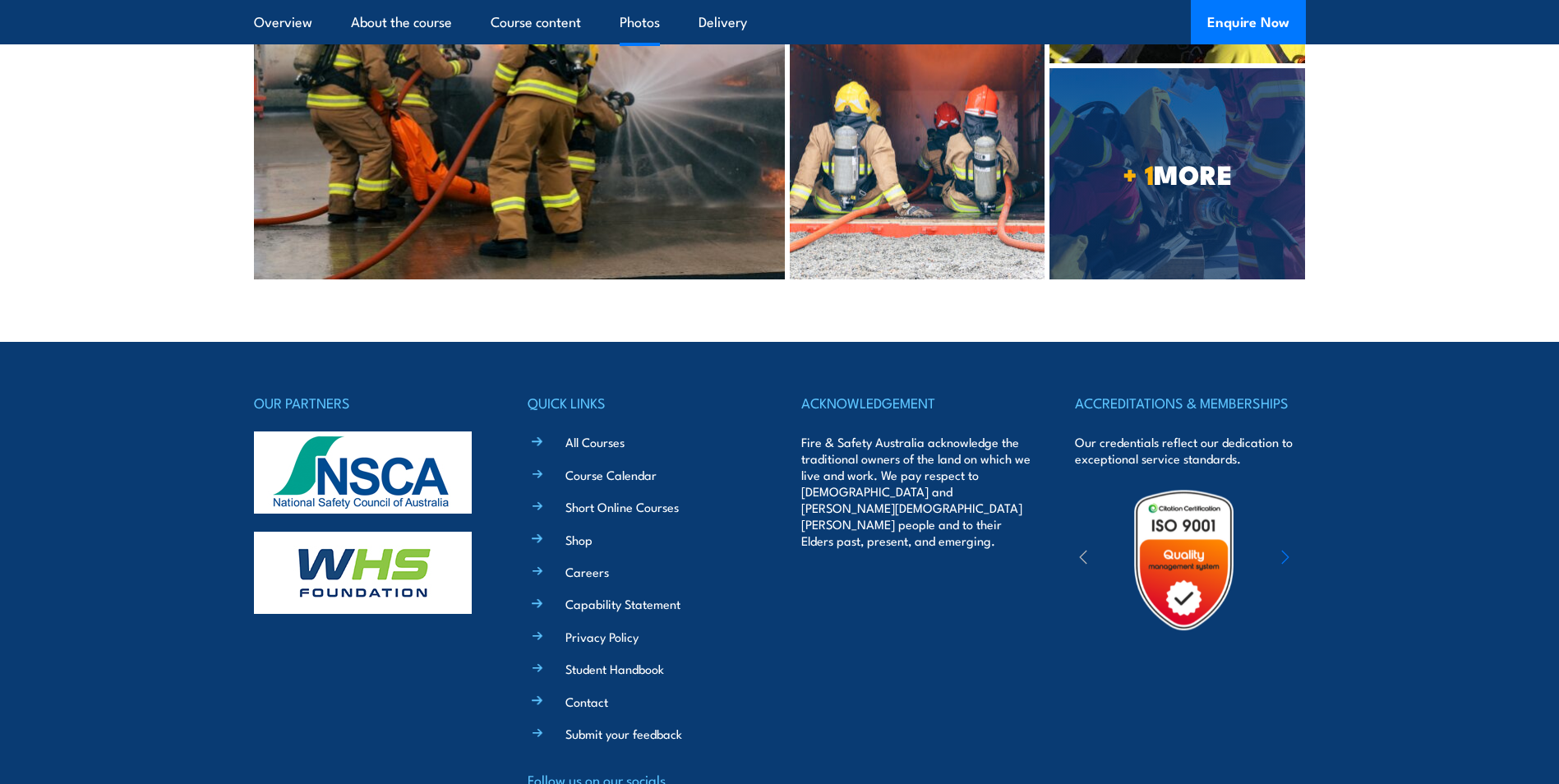
scroll to position [4441, 0]
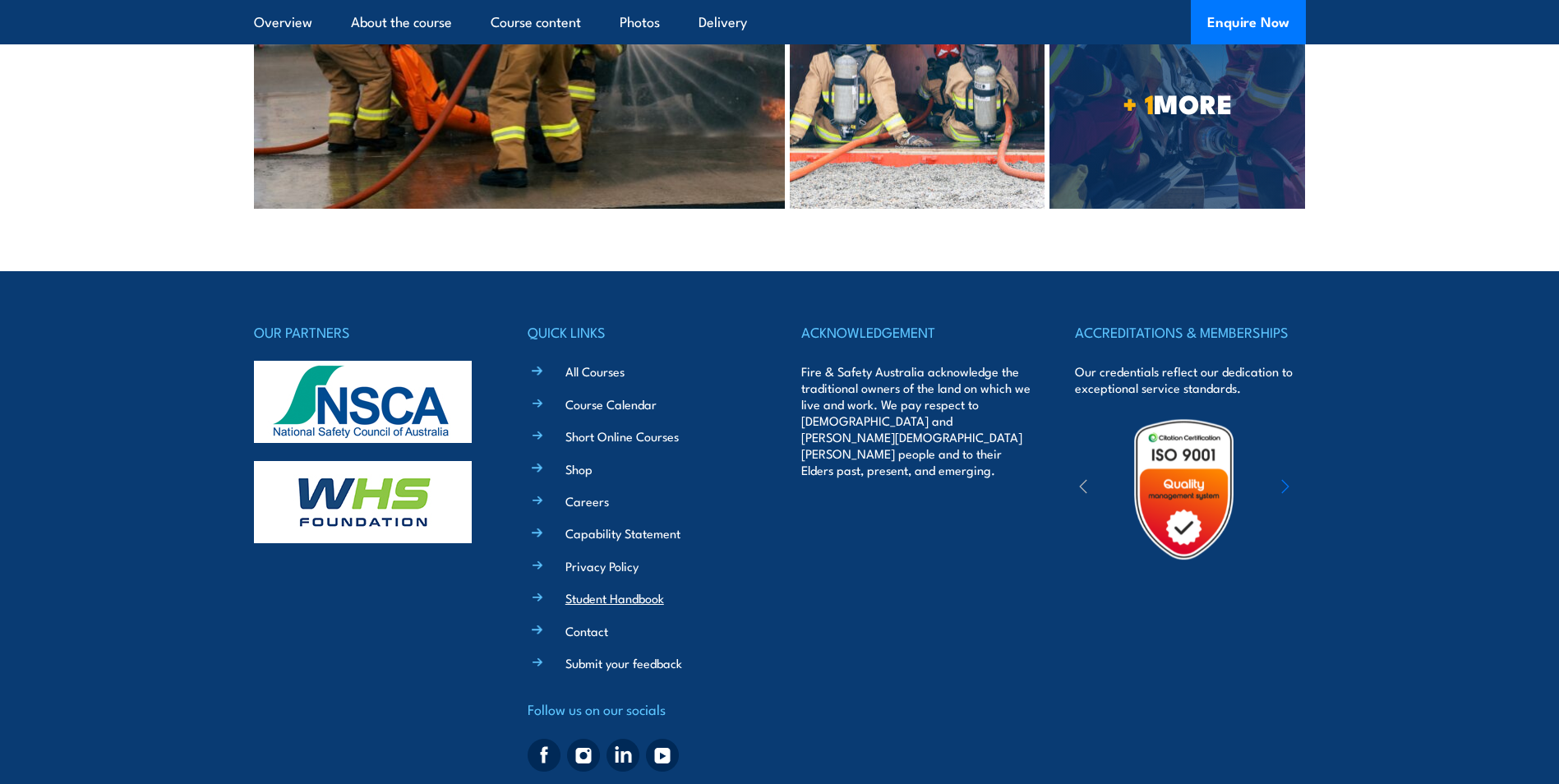
click at [622, 590] on link "Student Handbook" at bounding box center [615, 598] width 99 height 18
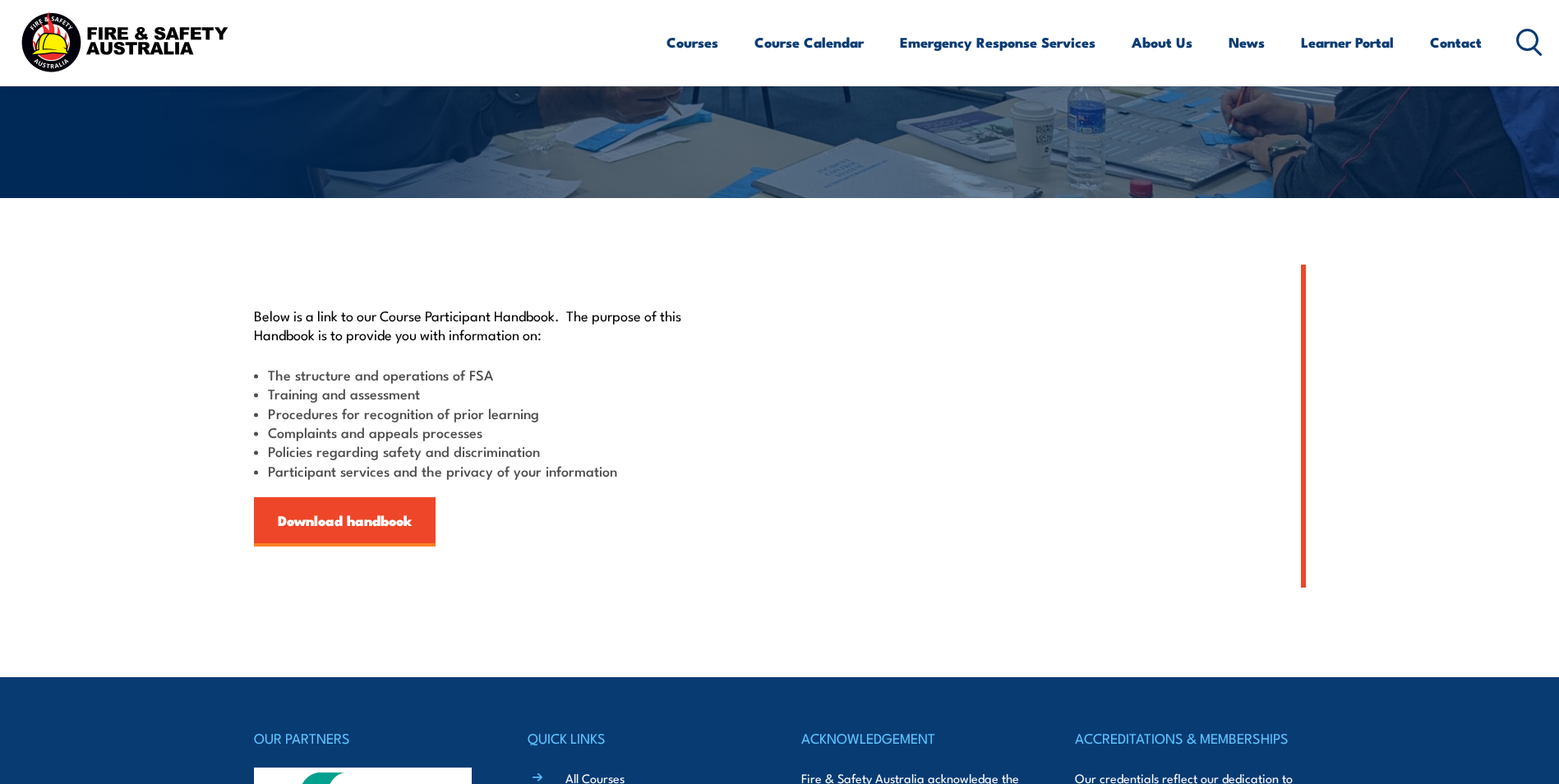
scroll to position [328, 0]
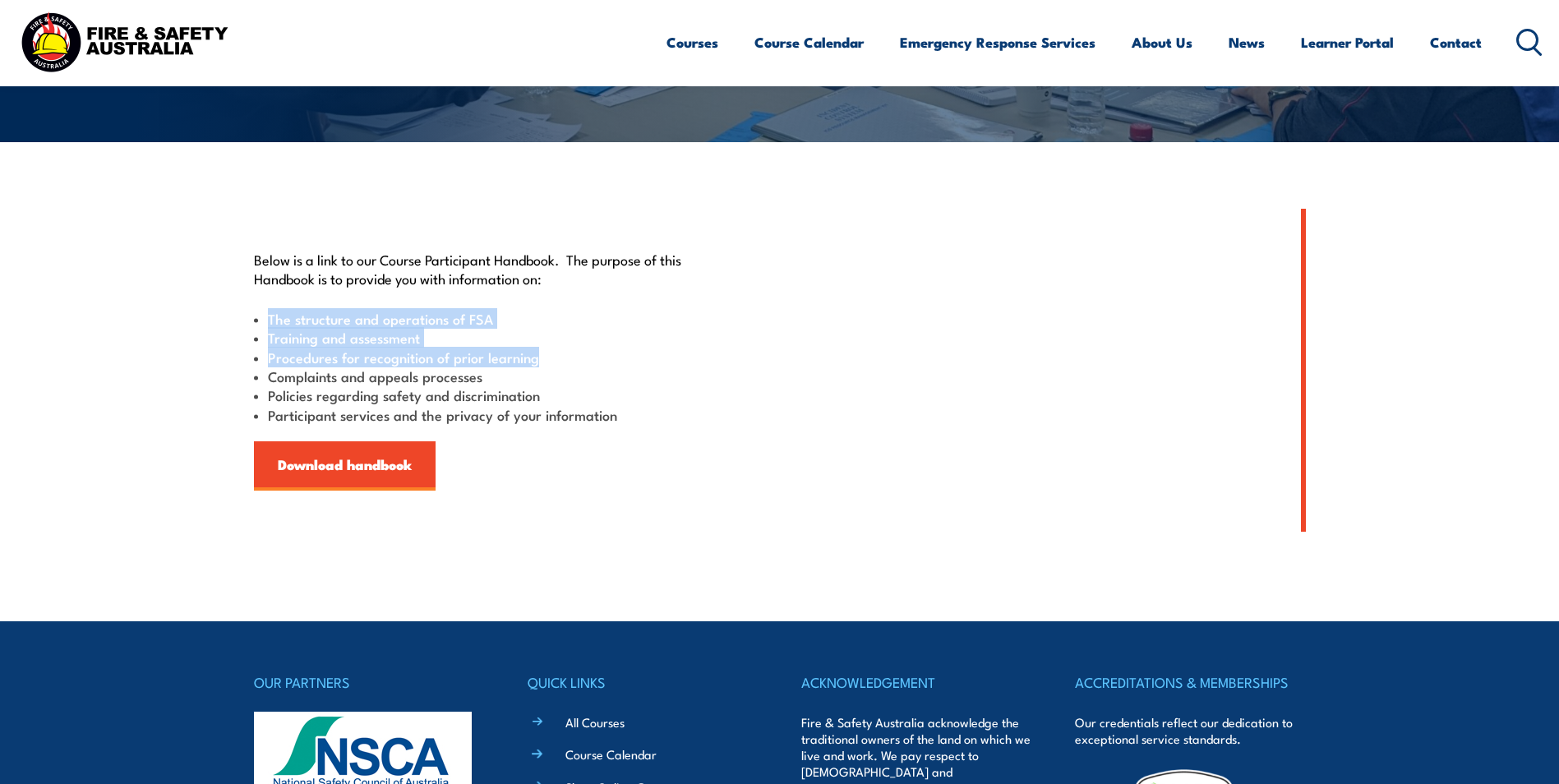
drag, startPoint x: 266, startPoint y: 314, endPoint x: 552, endPoint y: 350, distance: 288.3
click at [552, 350] on ul "The structure and operations of FSA Training and assessment Procedures for reco…" at bounding box center [479, 366] width 450 height 115
click at [552, 350] on li "Procedures for recognition of prior learning" at bounding box center [479, 357] width 450 height 19
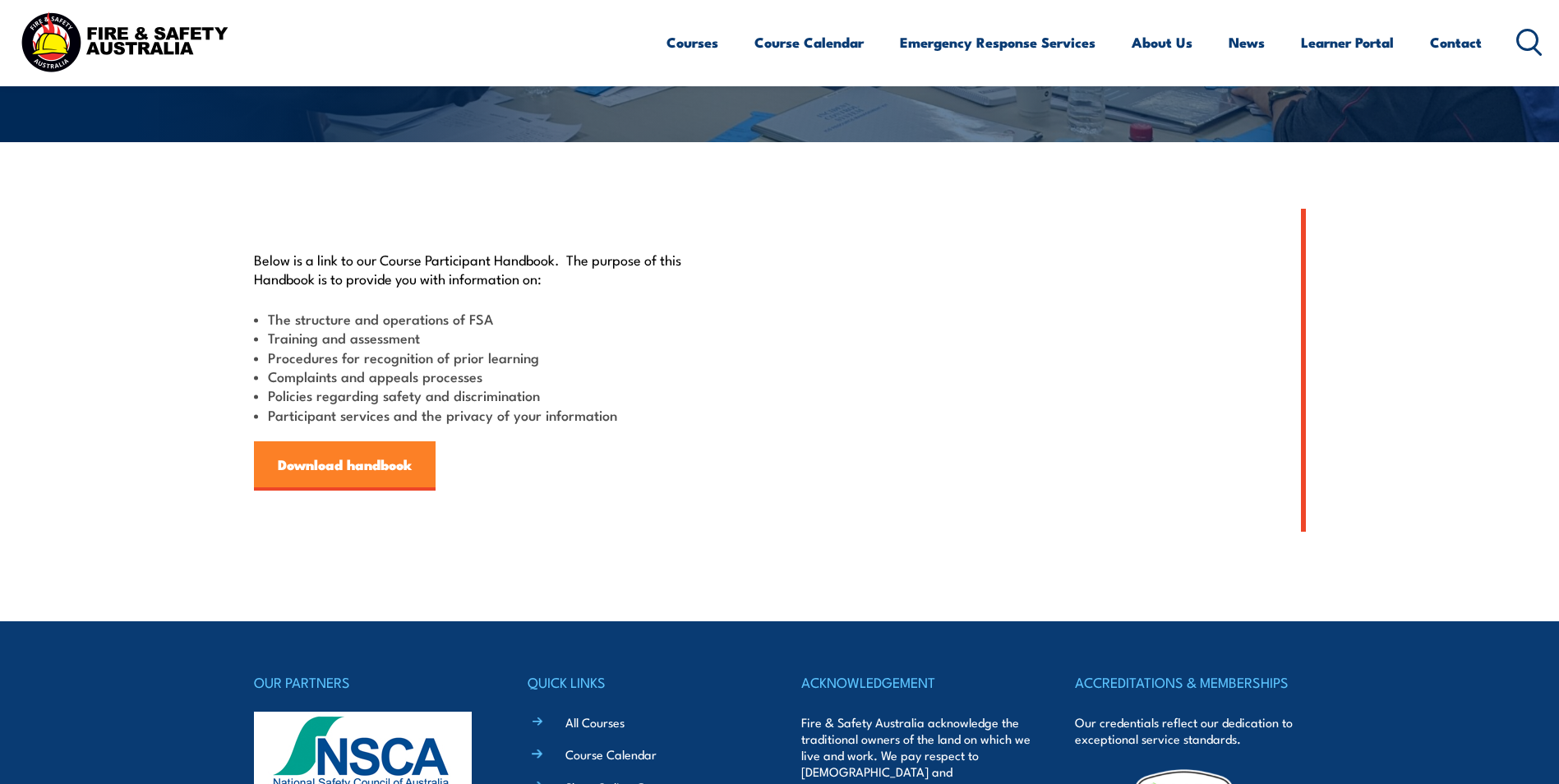
click at [300, 470] on link "Download handbook" at bounding box center [344, 466] width 181 height 49
